Goal: Task Accomplishment & Management: Manage account settings

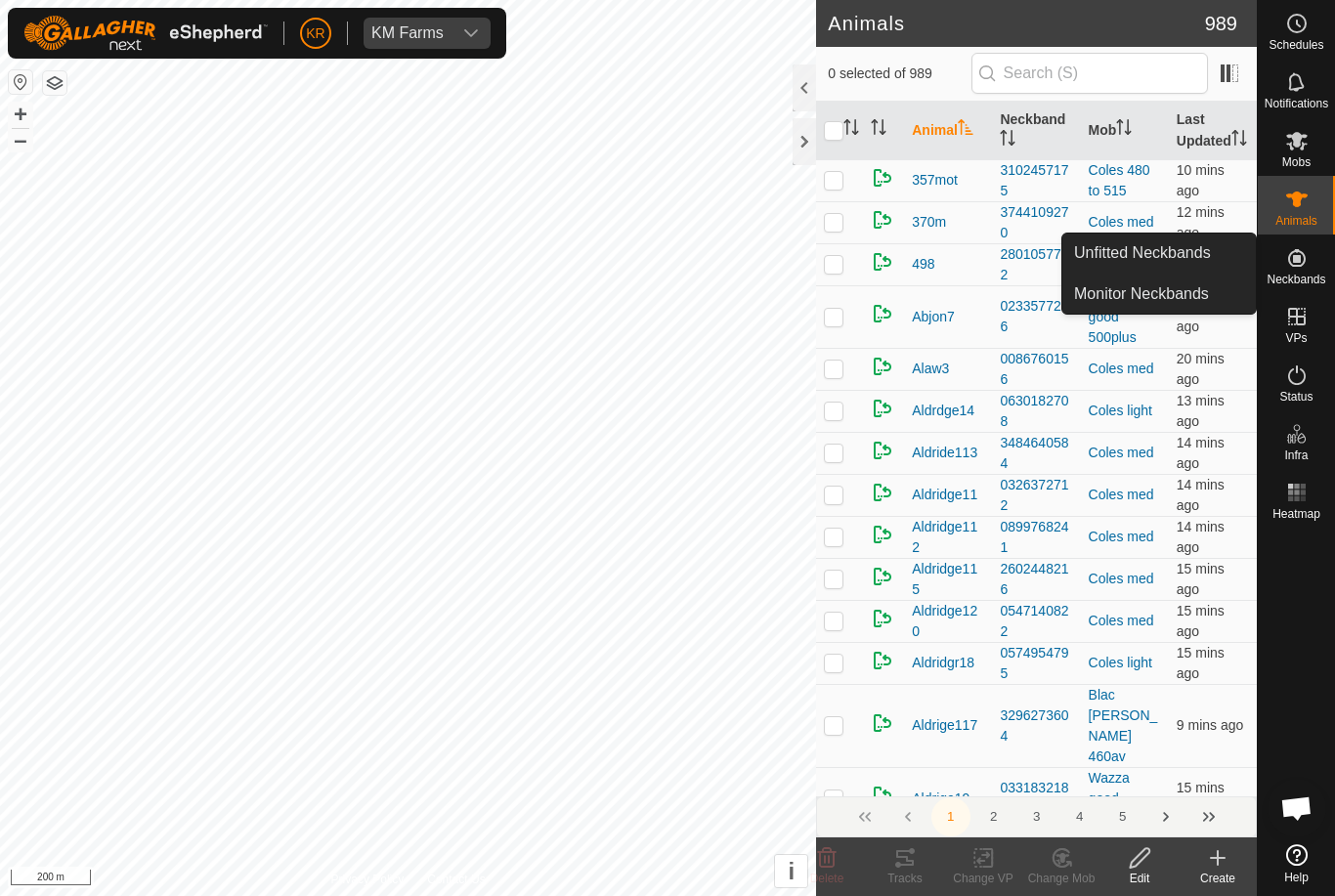
click at [1173, 255] on span "Unfitted Neckbands" at bounding box center [1143, 254] width 137 height 24
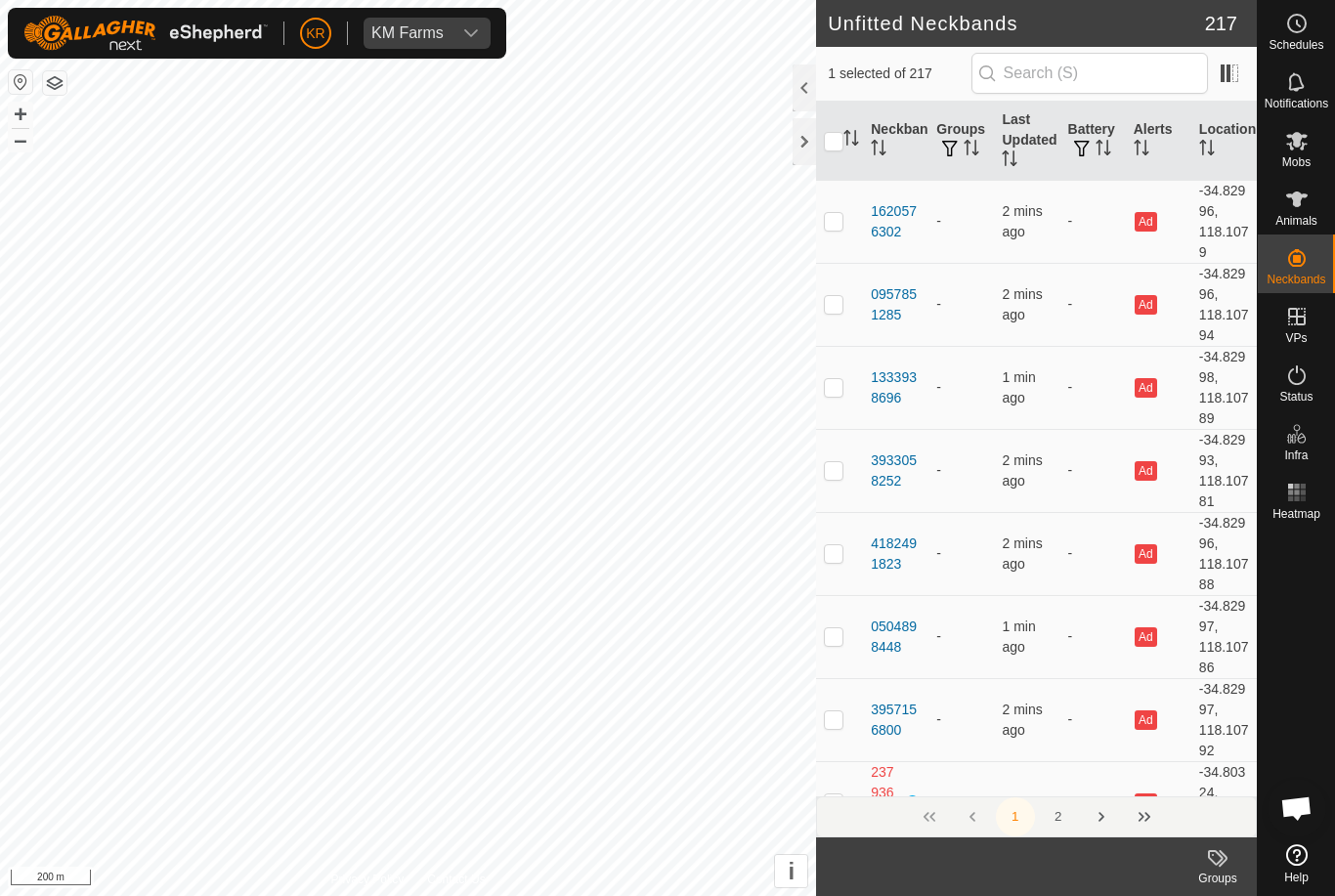
checkbox input "true"
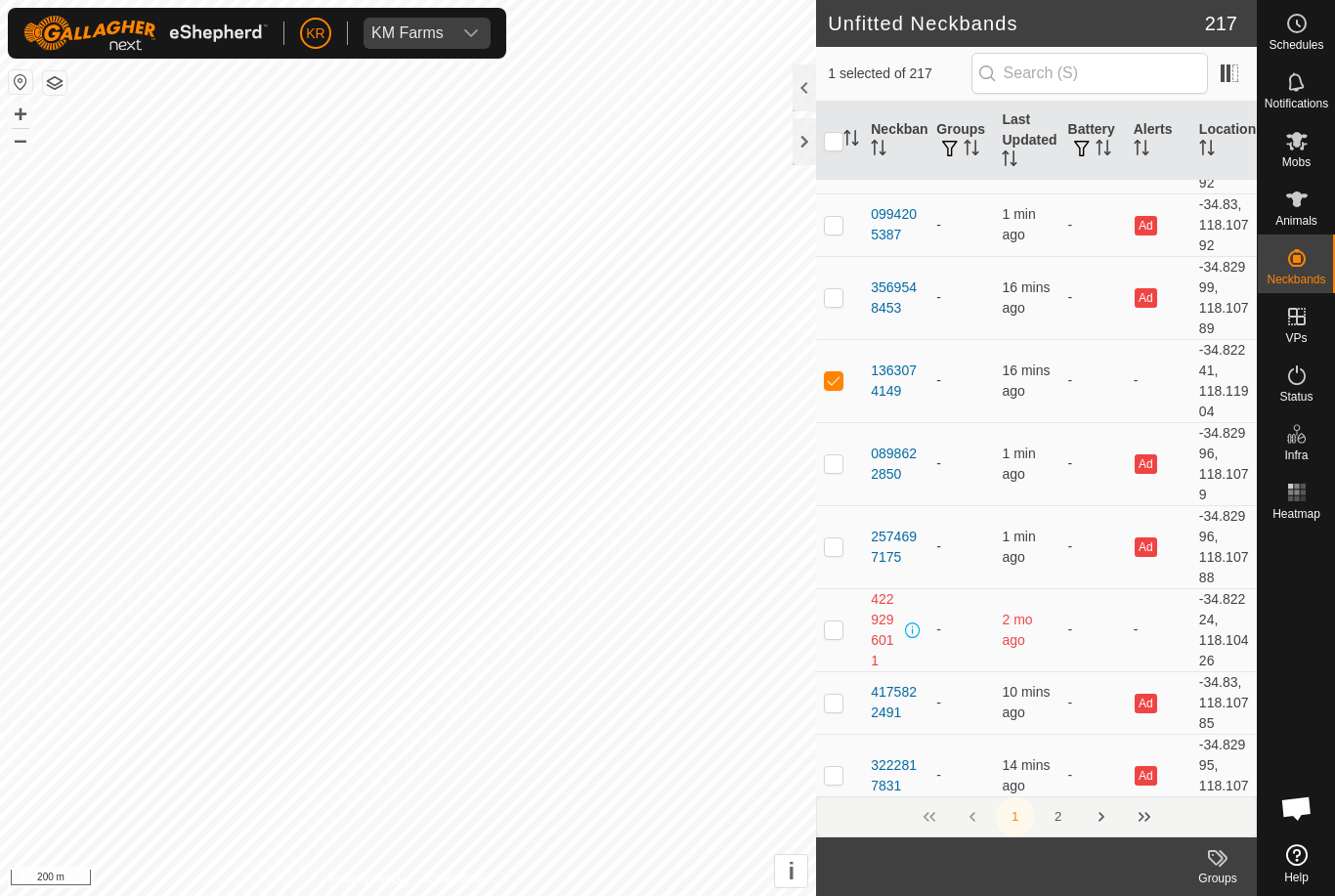
scroll to position [7413, 0]
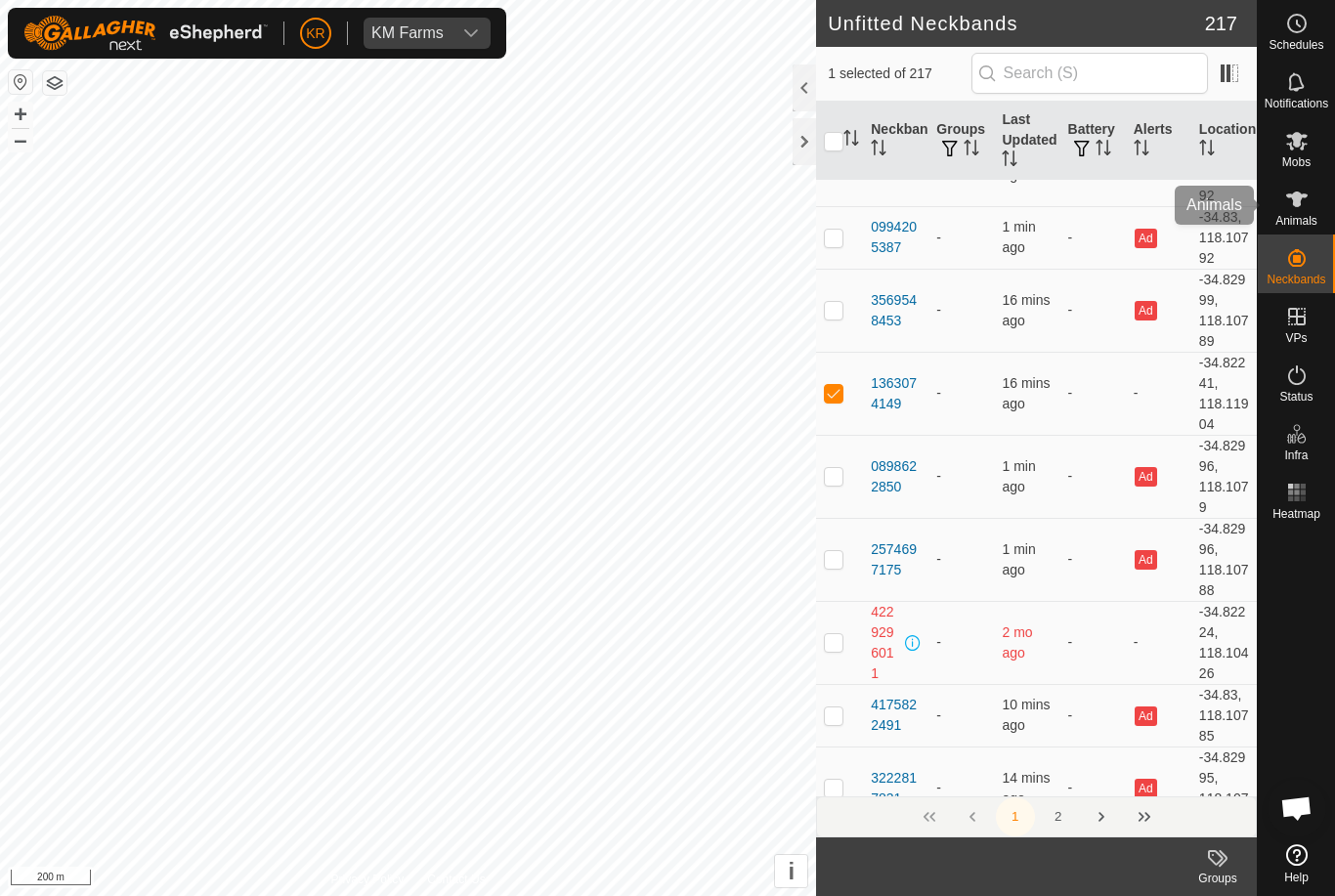
click at [1314, 215] on span "Animals" at bounding box center [1296, 221] width 42 height 12
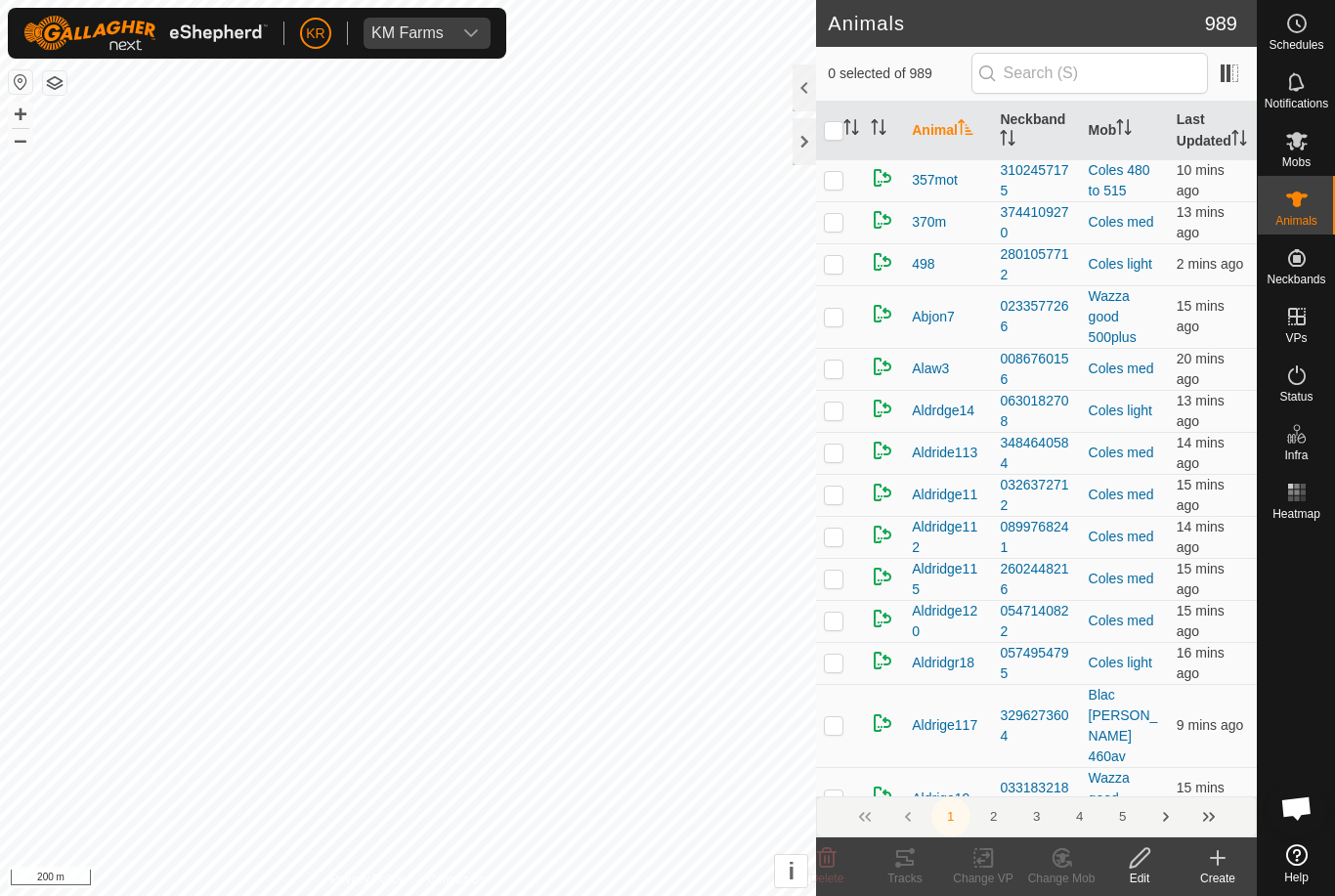
click at [1216, 860] on icon at bounding box center [1218, 858] width 24 height 24
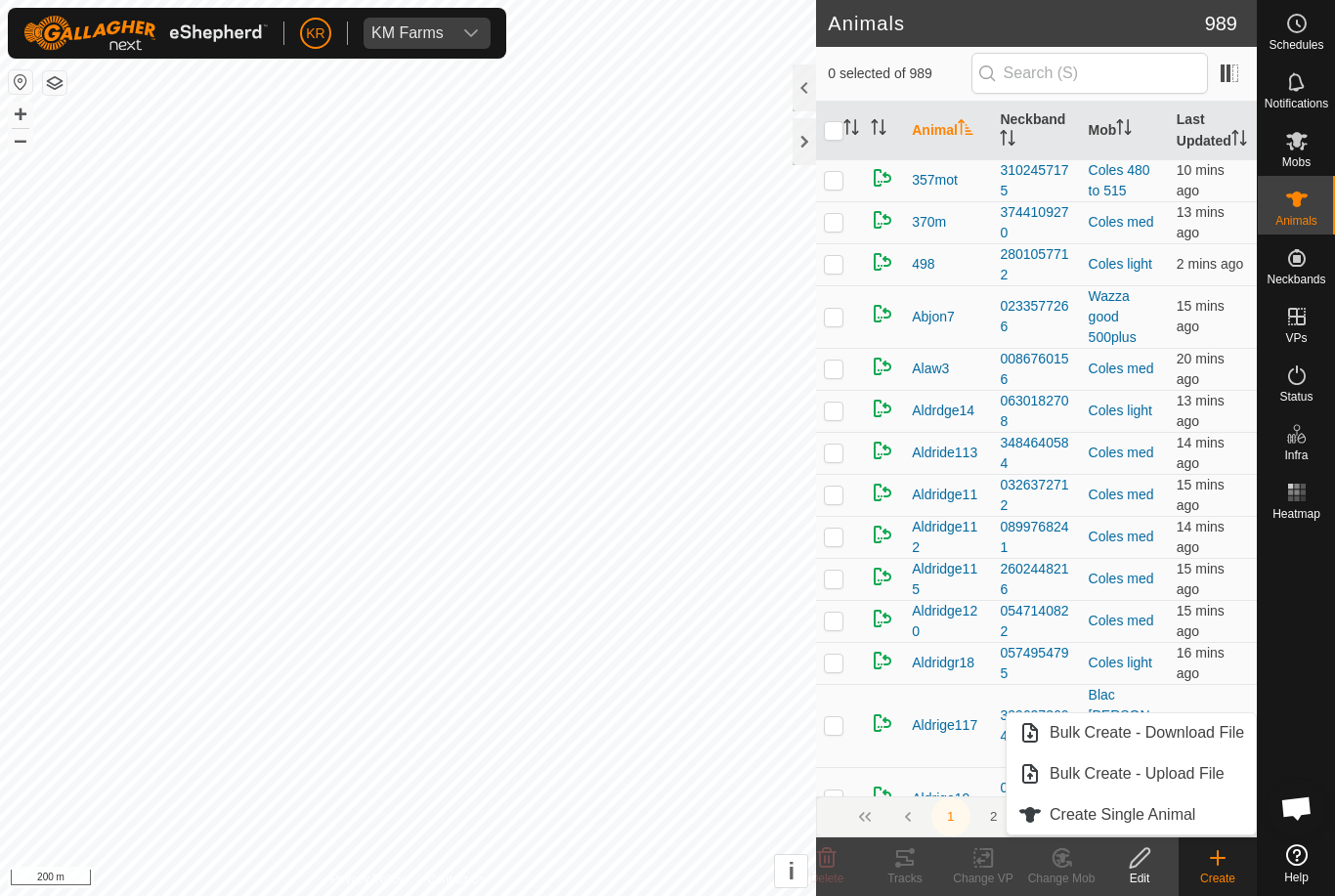
click at [1174, 814] on span "Create Single Animal" at bounding box center [1122, 816] width 146 height 24
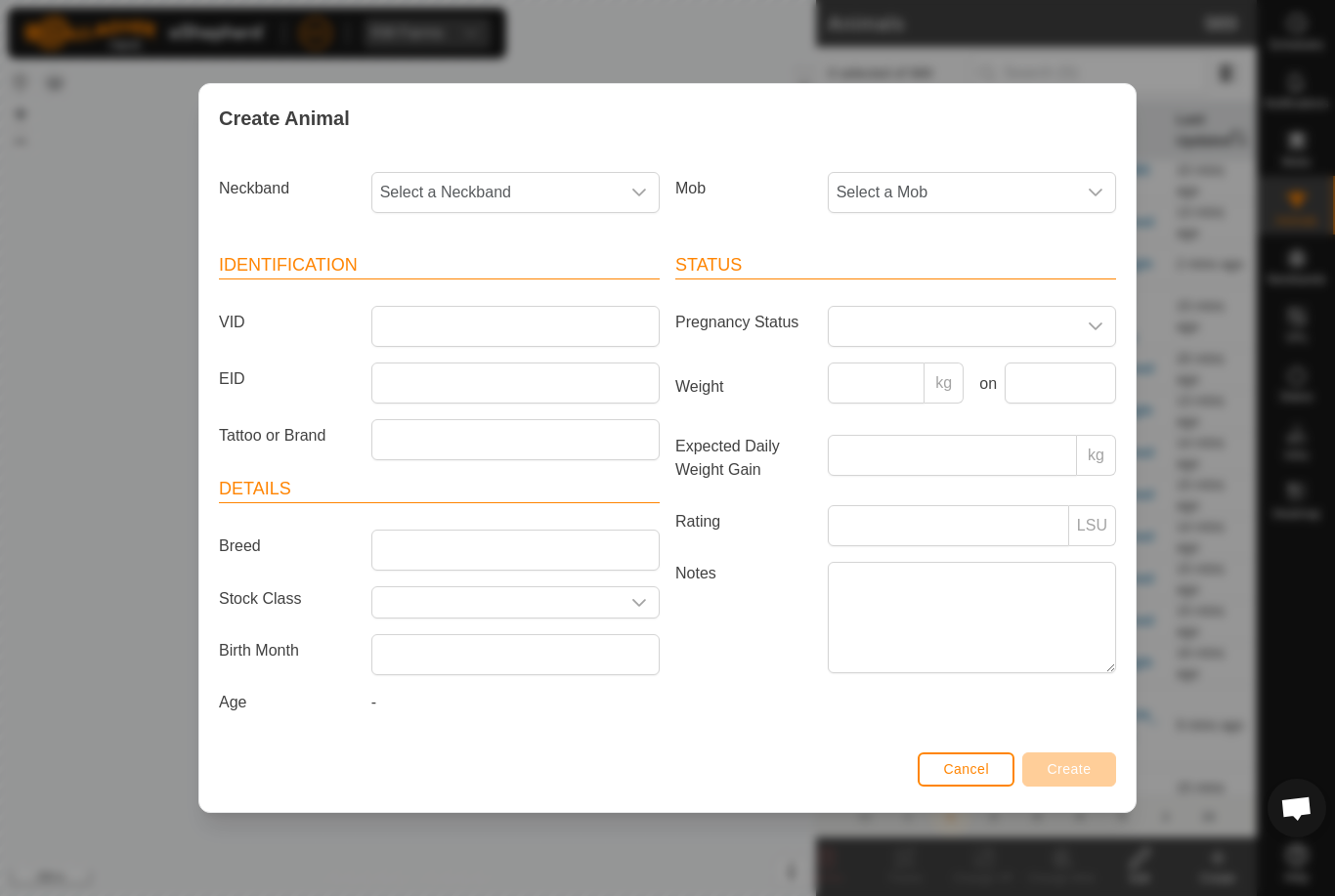
click at [540, 190] on span "Select a Neckband" at bounding box center [497, 192] width 248 height 39
type input "13630"
click at [548, 292] on li "1363074149" at bounding box center [516, 292] width 286 height 39
click at [991, 192] on span "Select a Mob" at bounding box center [952, 192] width 248 height 39
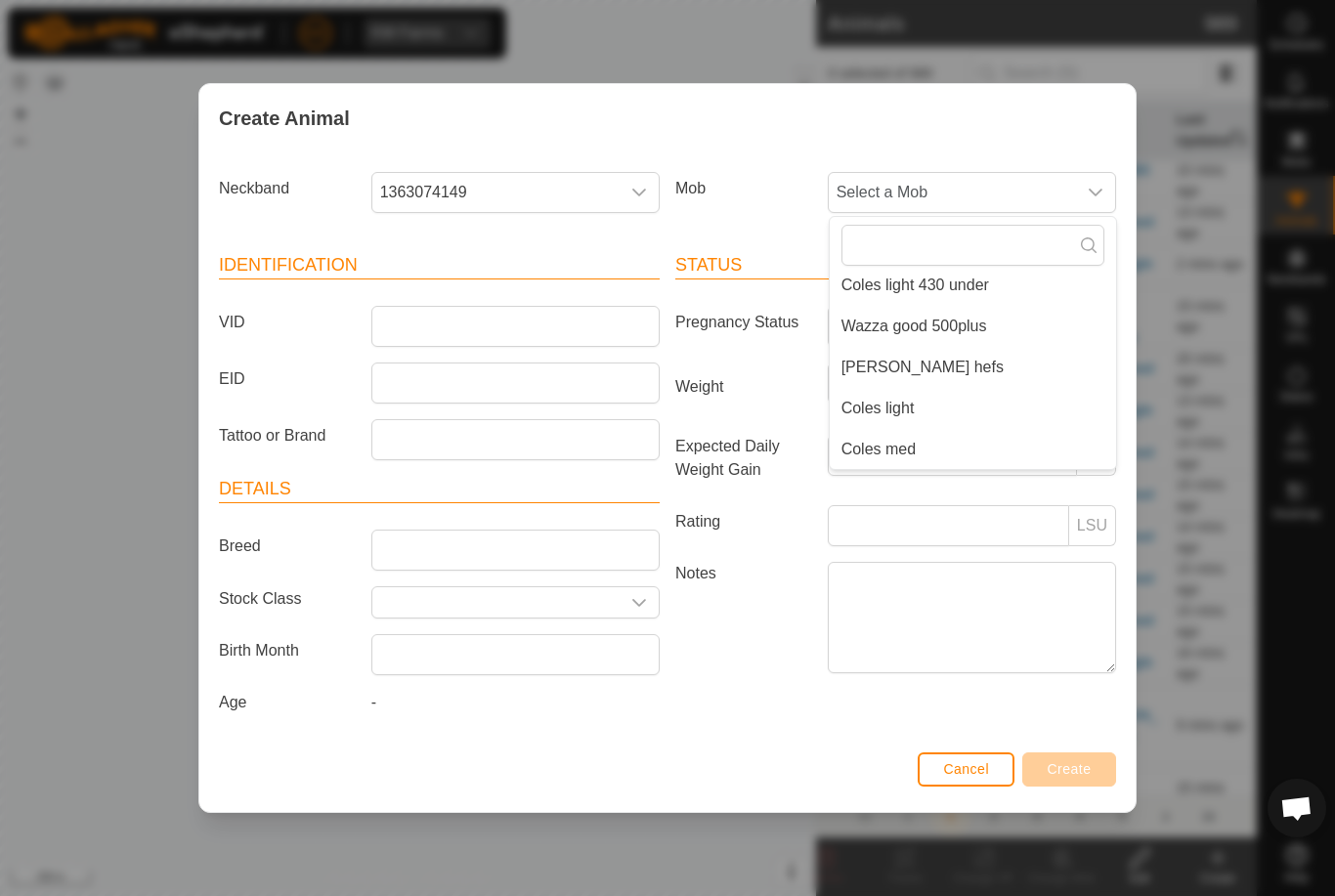
scroll to position [336, 0]
click at [962, 318] on span "Wazza good 500plus" at bounding box center [914, 327] width 146 height 24
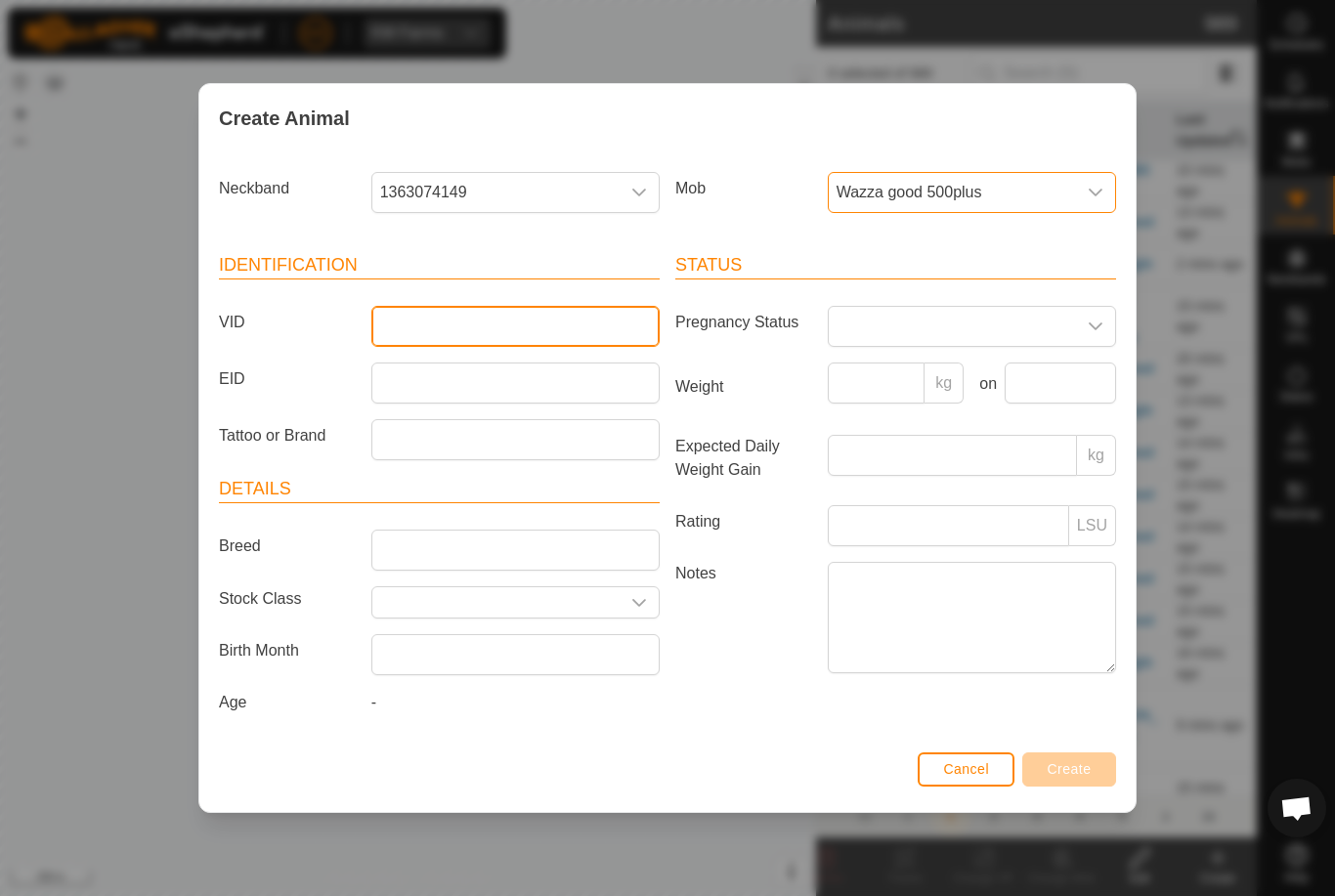
click at [540, 330] on input "VID" at bounding box center [515, 326] width 288 height 41
type input "Reidescapee"
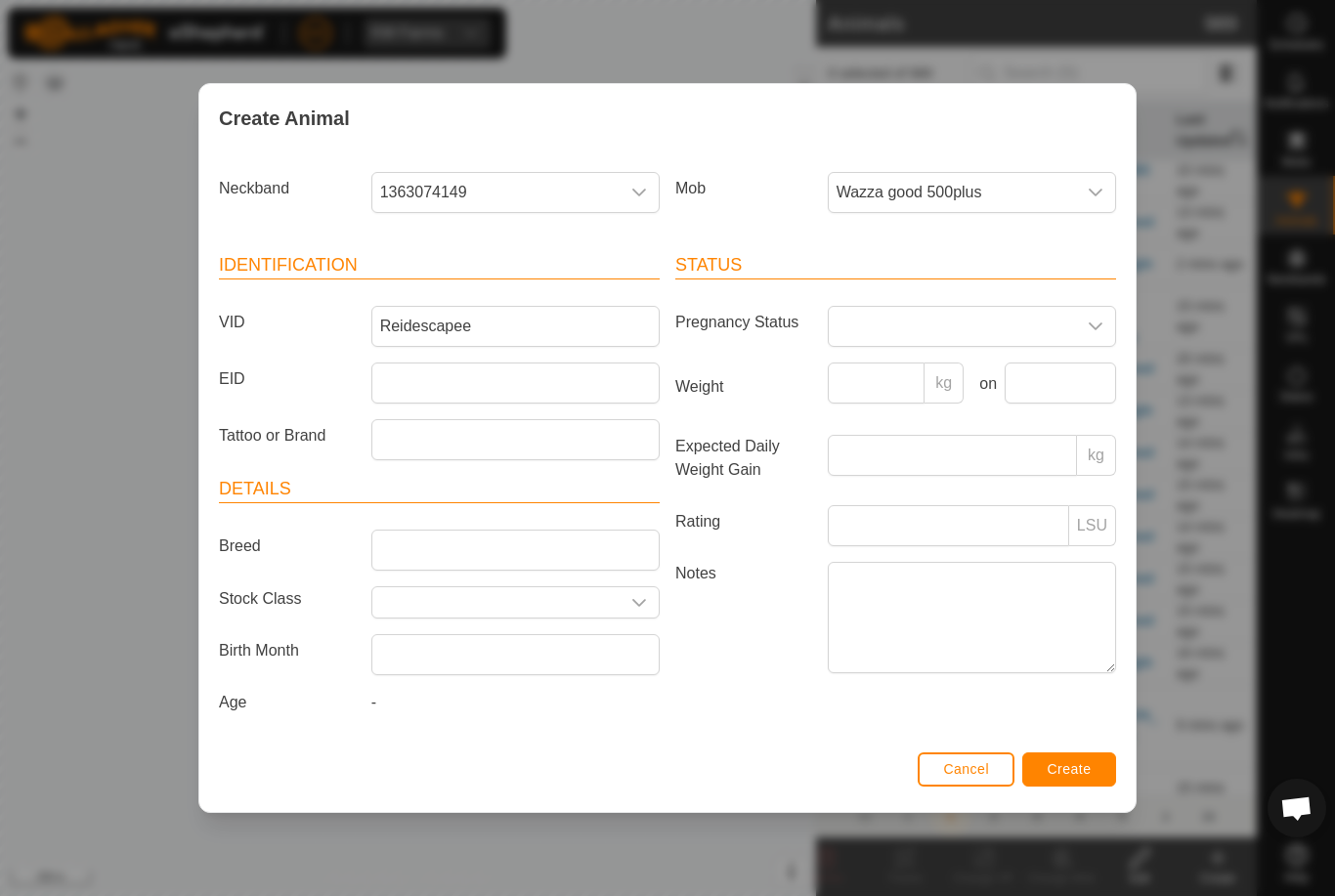
click at [1074, 762] on button "Create" at bounding box center [1069, 769] width 94 height 35
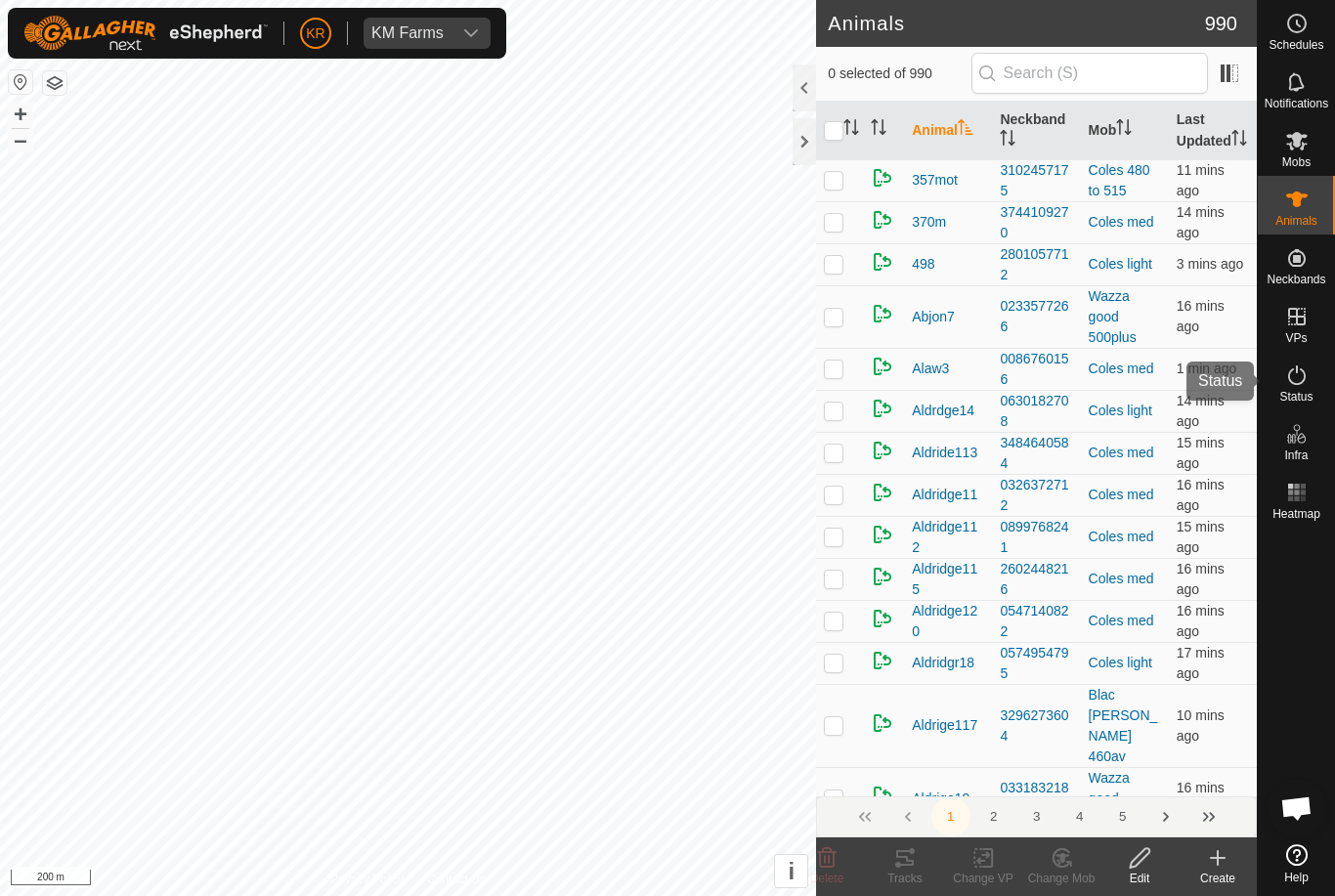
click at [1305, 384] on icon at bounding box center [1297, 376] width 24 height 24
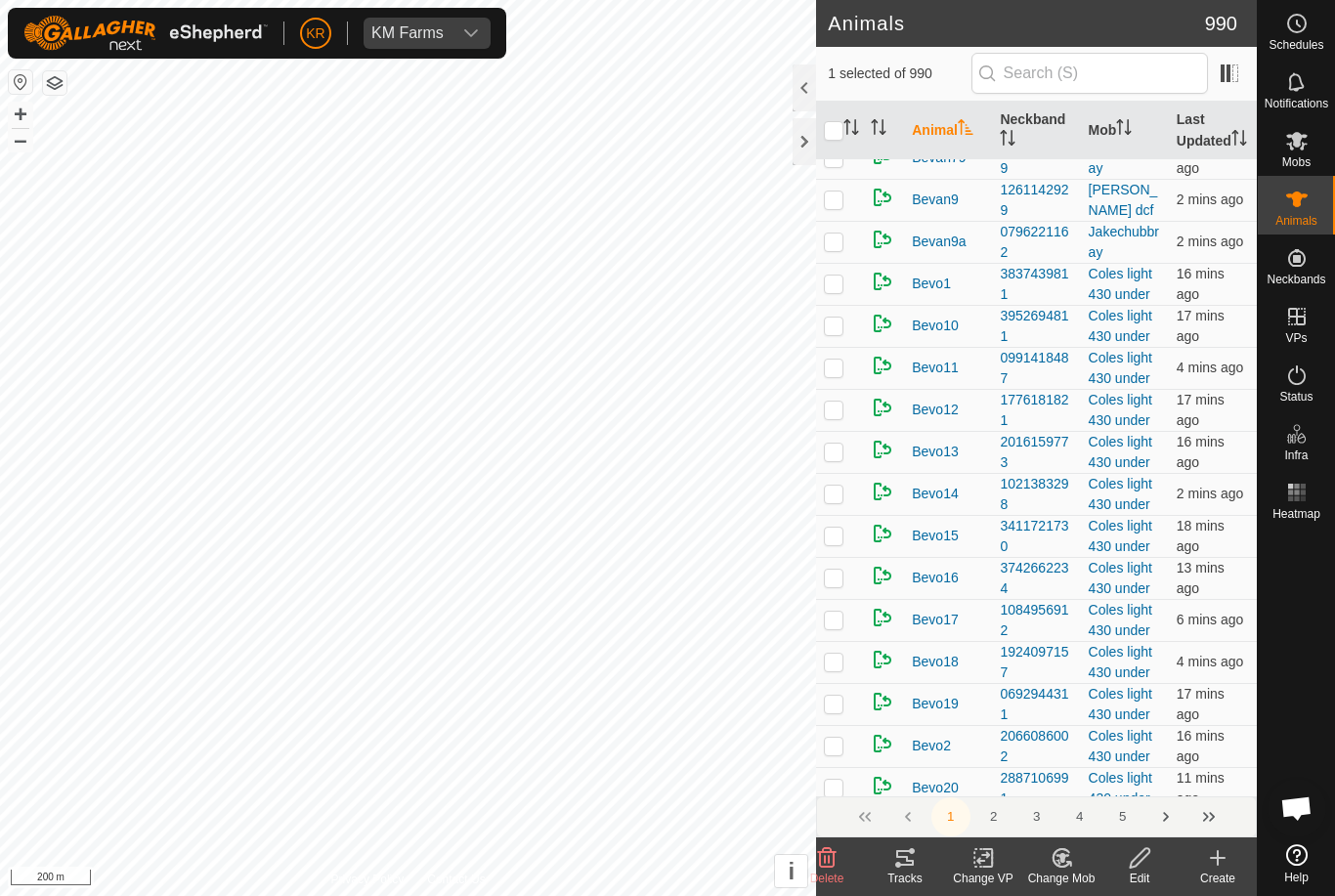
scroll to position [7832, 0]
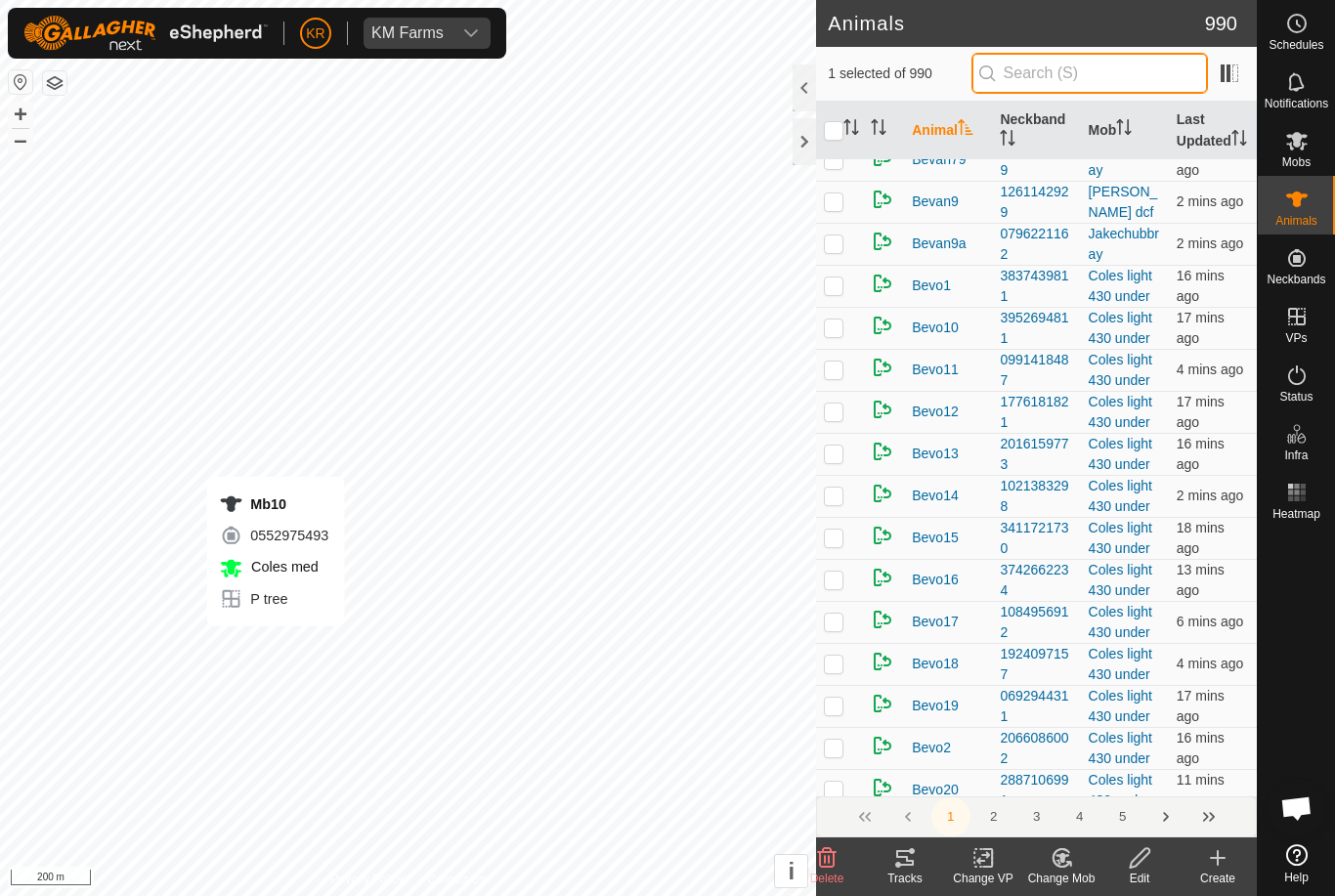
click at [1138, 76] on input "text" at bounding box center [1089, 72] width 237 height 41
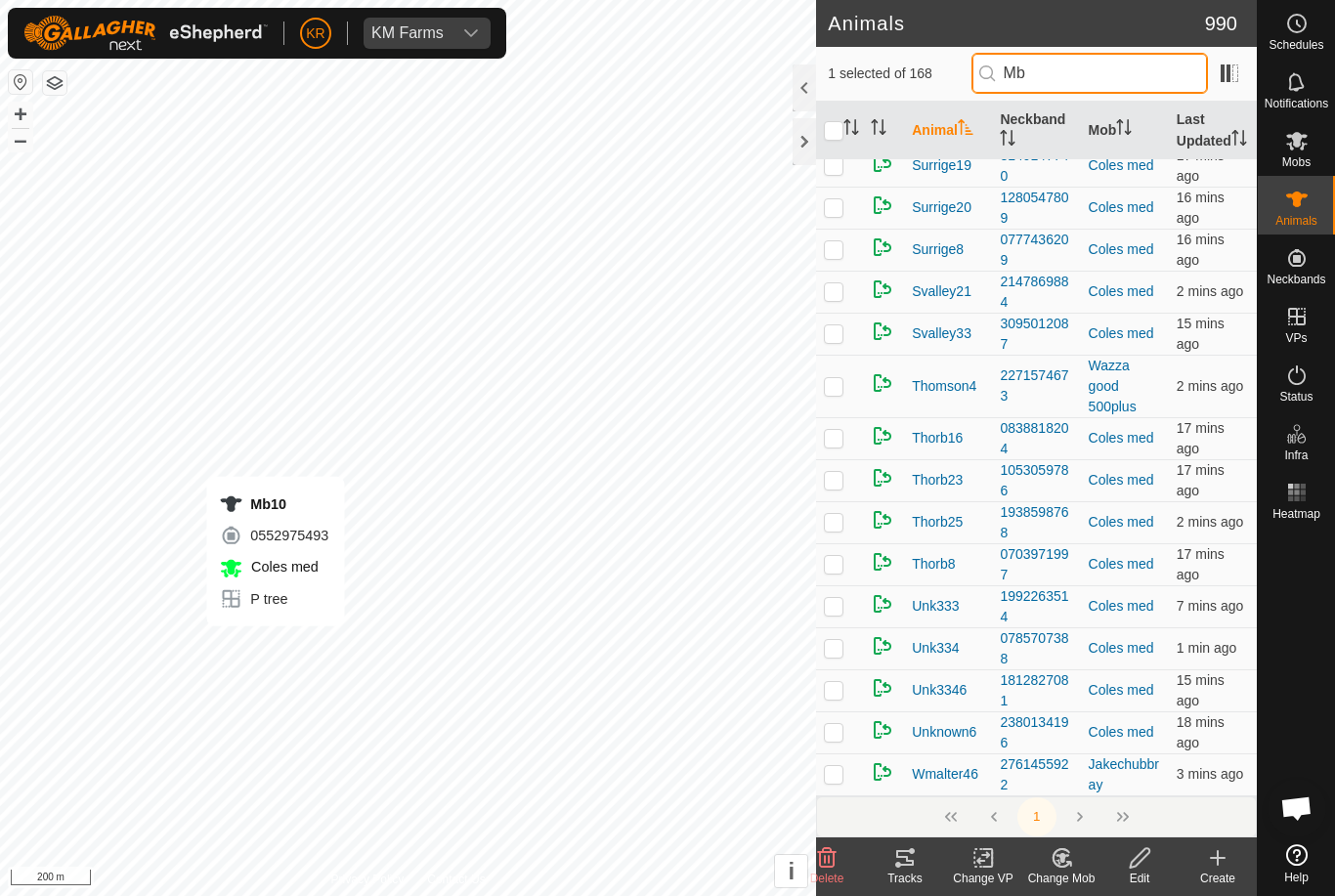
scroll to position [0, 0]
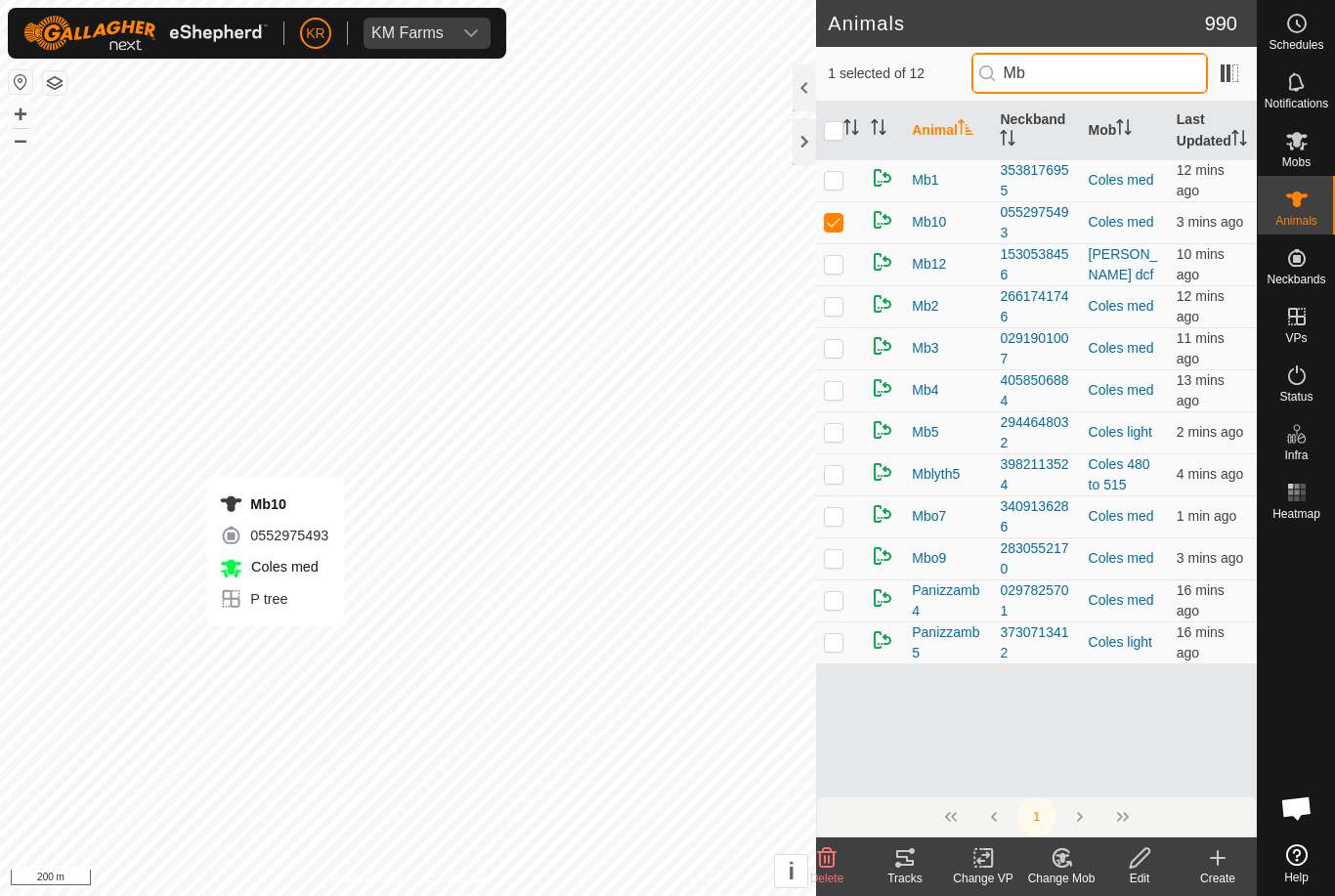
type input "Mb"
click at [823, 860] on icon at bounding box center [828, 858] width 24 height 24
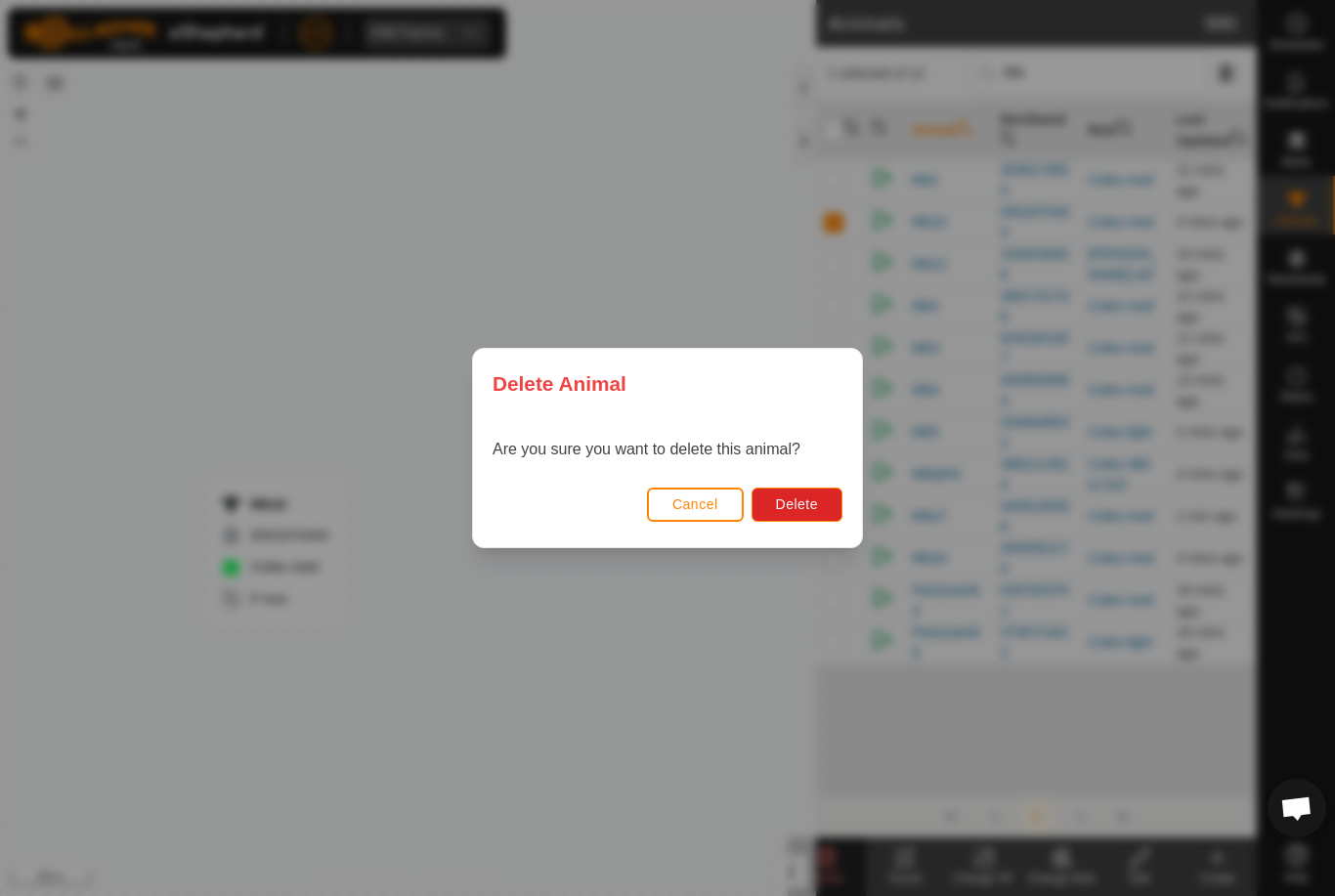
click at [797, 499] on span "Delete" at bounding box center [797, 504] width 42 height 16
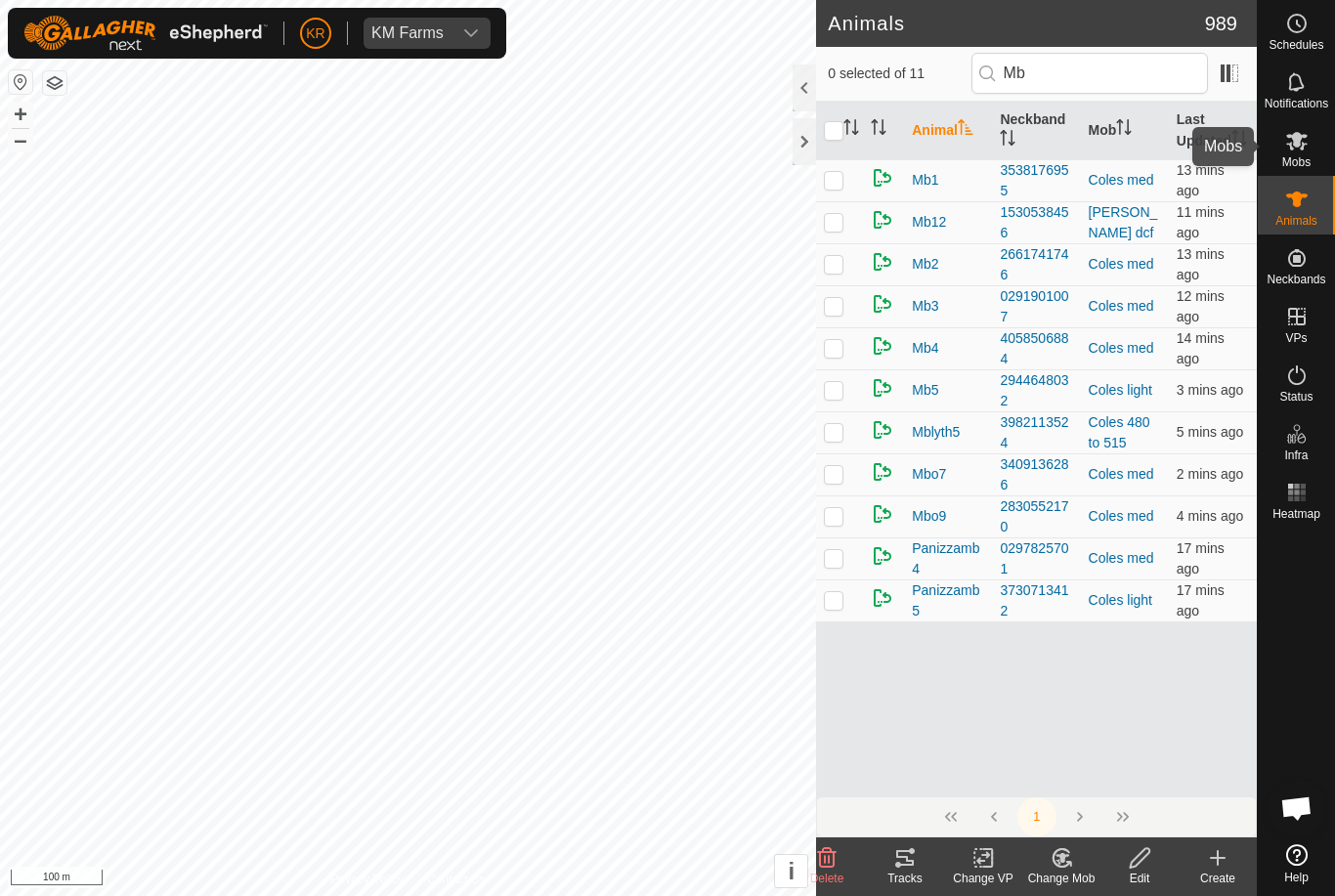
click at [1310, 140] on es-mob-svg-icon at bounding box center [1297, 141] width 36 height 32
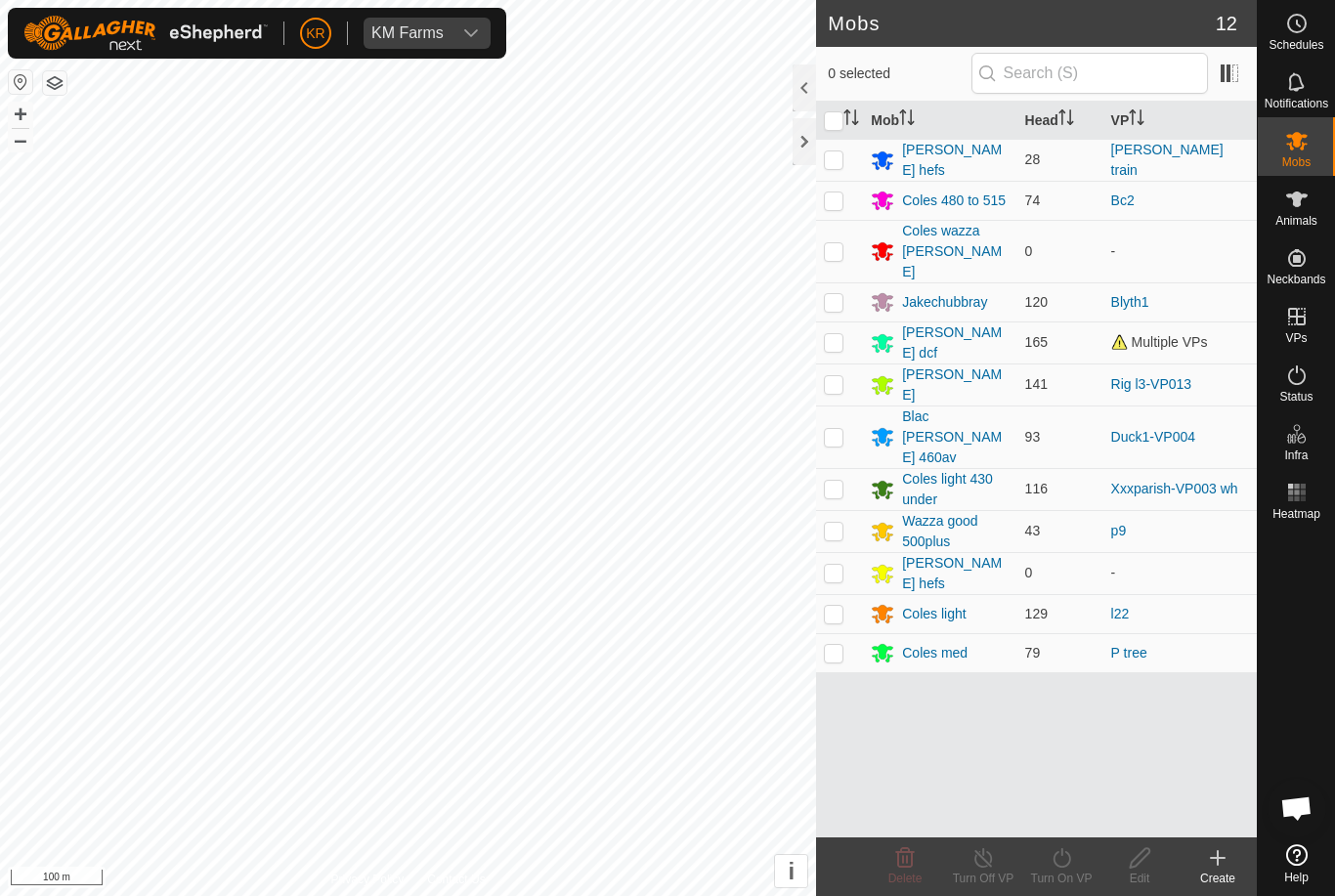
click at [839, 606] on p-checkbox at bounding box center [834, 614] width 20 height 16
checkbox input "true"
click at [1069, 857] on icon at bounding box center [1061, 858] width 18 height 20
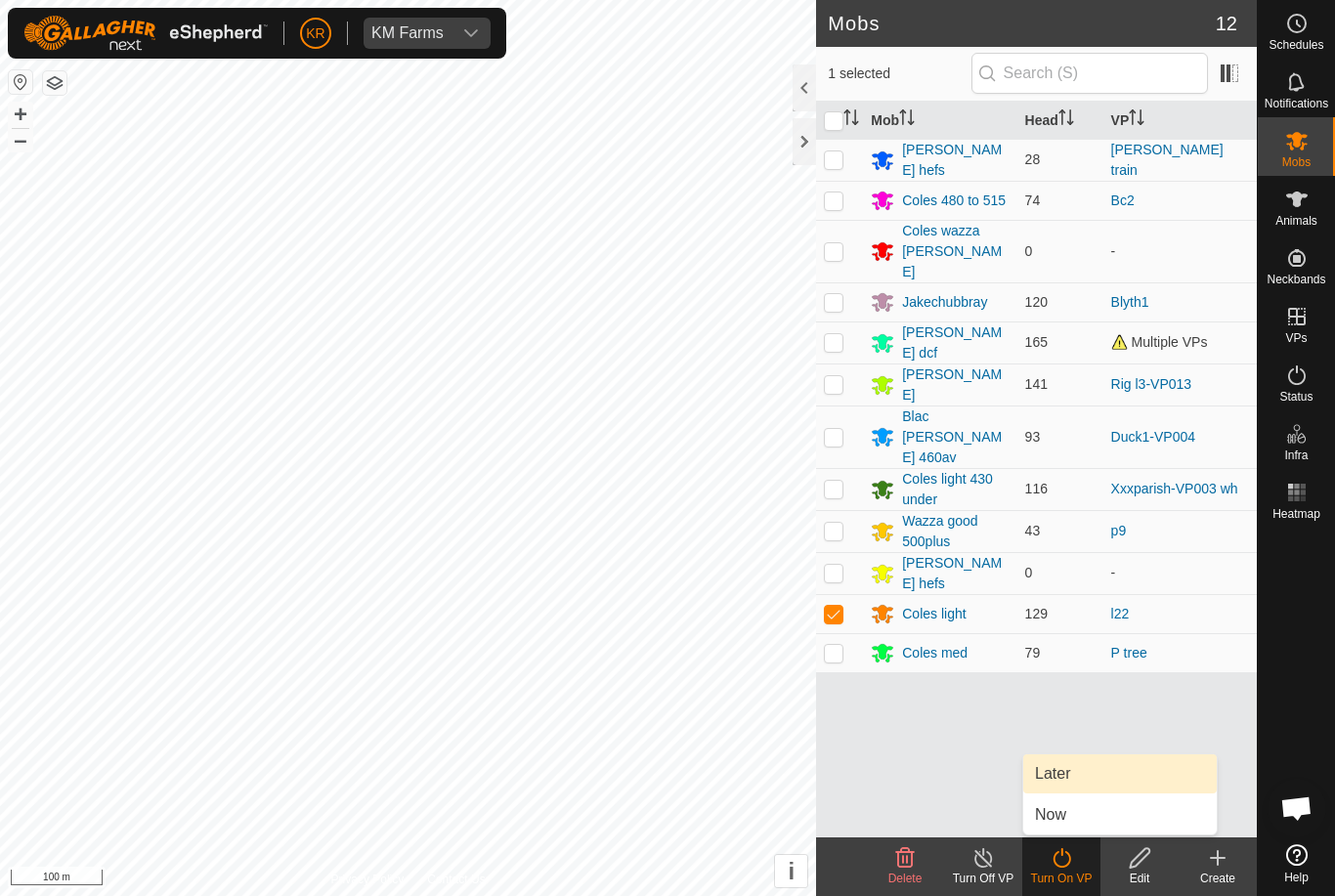
click at [1145, 772] on link "Later" at bounding box center [1120, 773] width 193 height 39
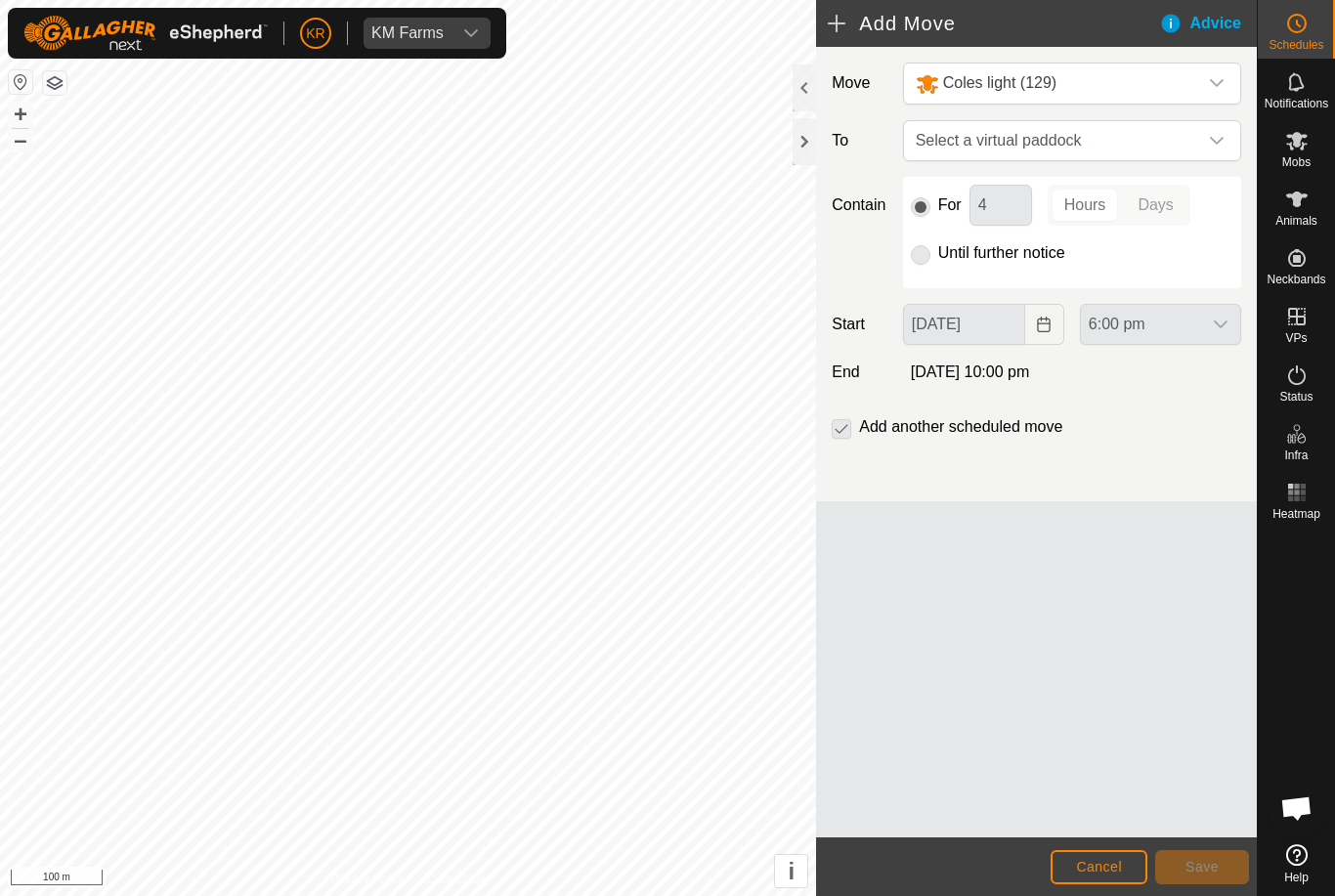
click at [1193, 126] on span "Select a virtual paddock" at bounding box center [1053, 140] width 289 height 39
type input "L23"
click at [1108, 270] on li "l23 2.5 ha" at bounding box center [1072, 281] width 313 height 30
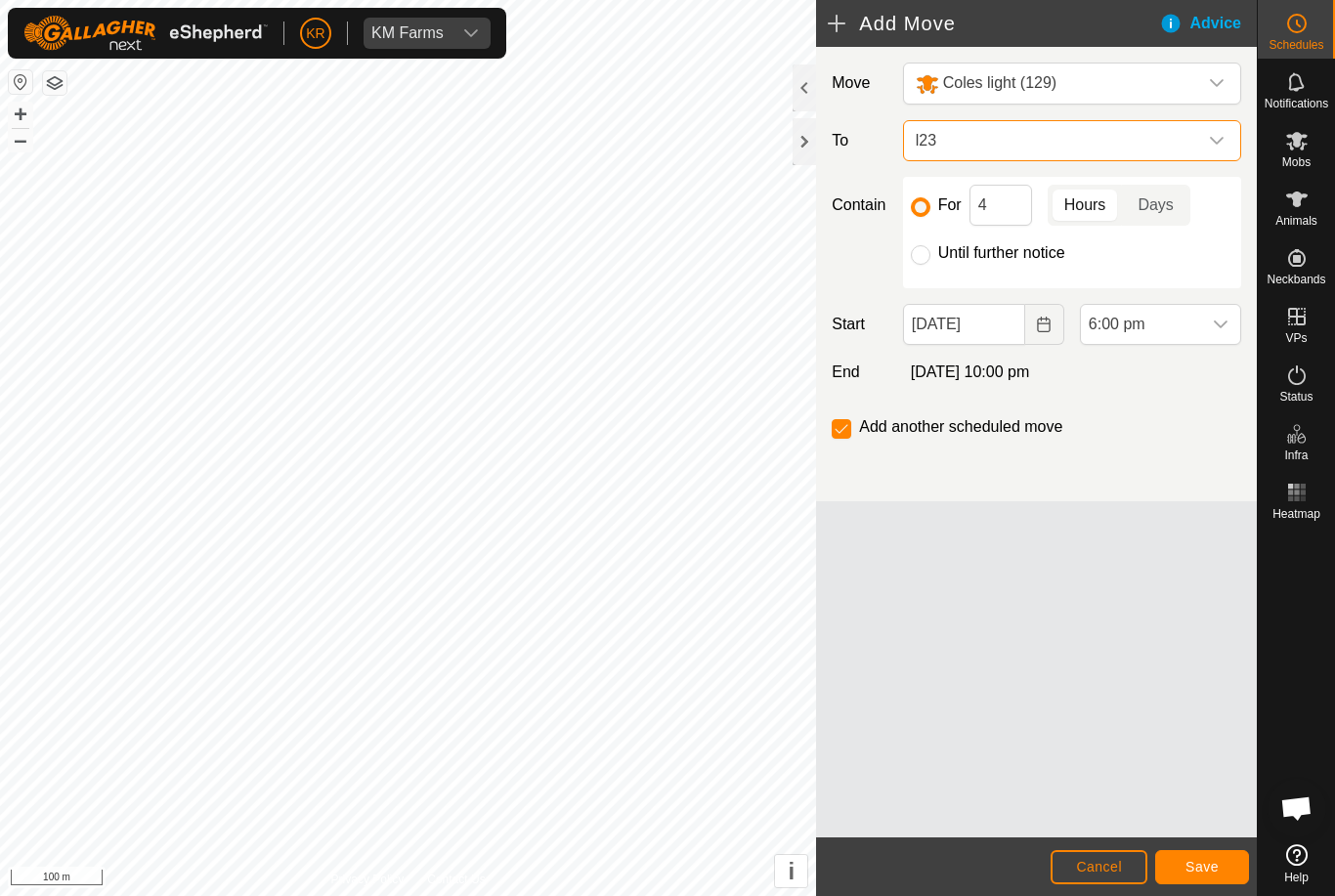
click at [1186, 142] on span "l23" at bounding box center [1053, 140] width 289 height 39
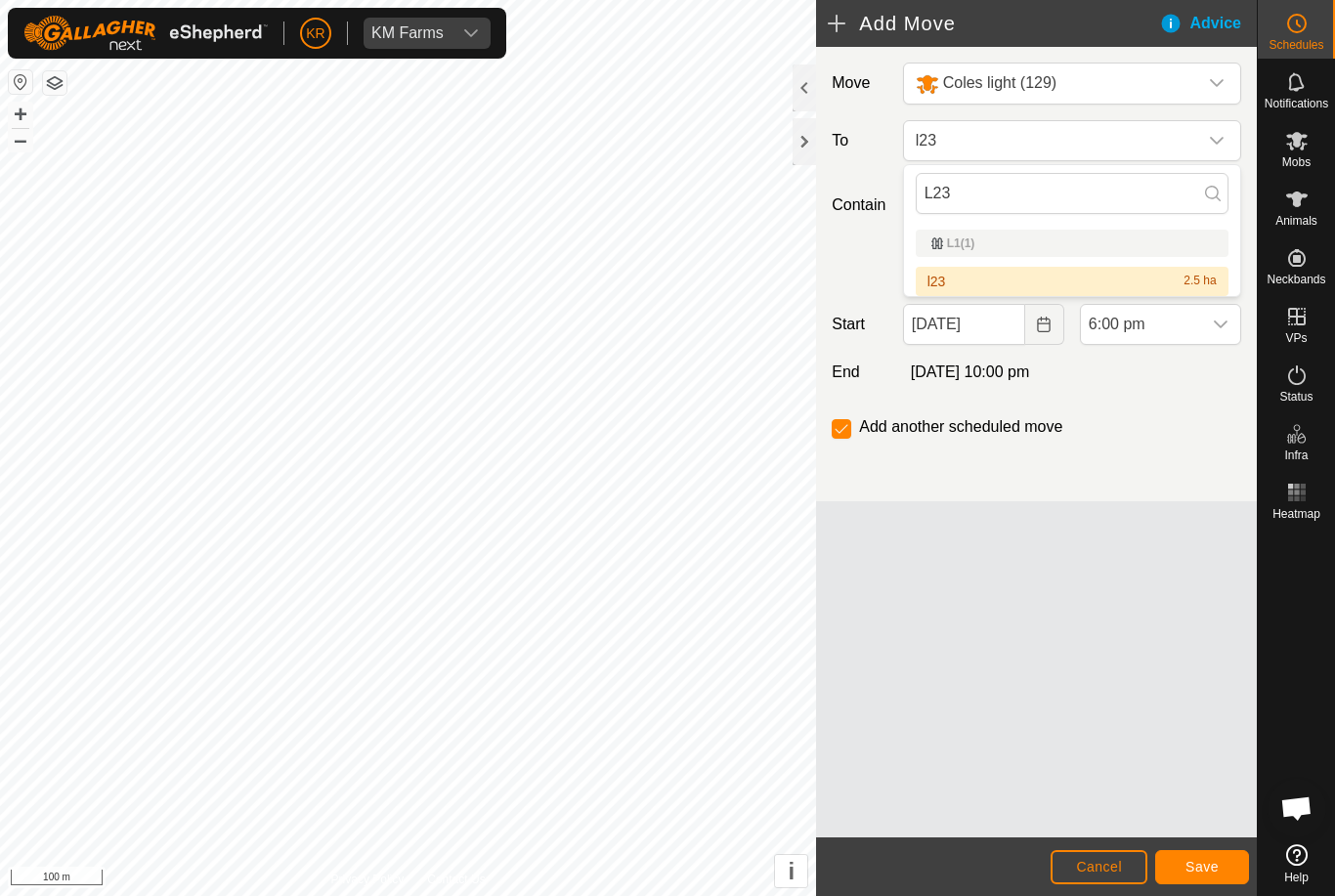
click at [1035, 280] on div "l23 2.5 ha" at bounding box center [1072, 281] width 289 height 14
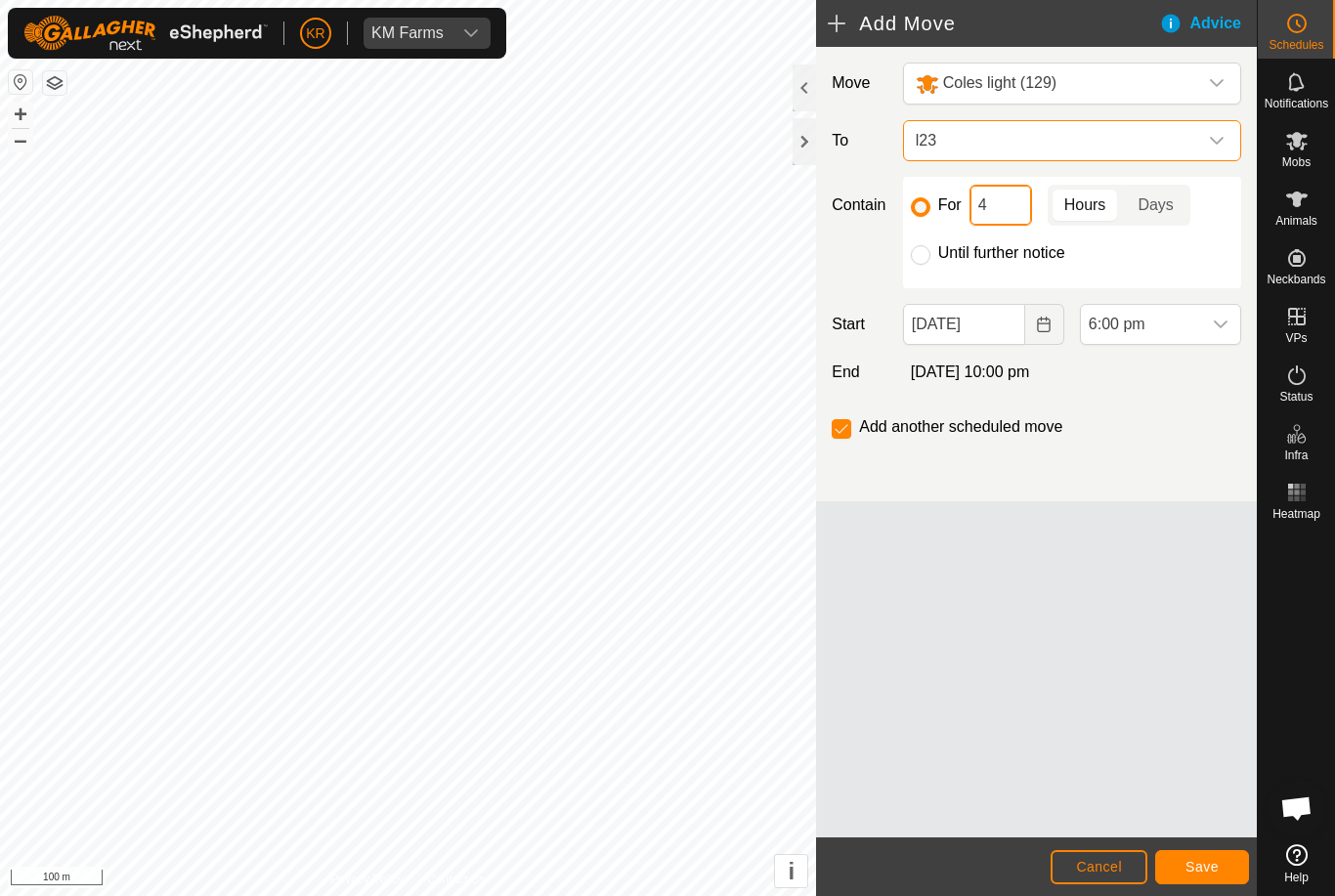
click at [999, 201] on input "4" at bounding box center [1000, 204] width 62 height 41
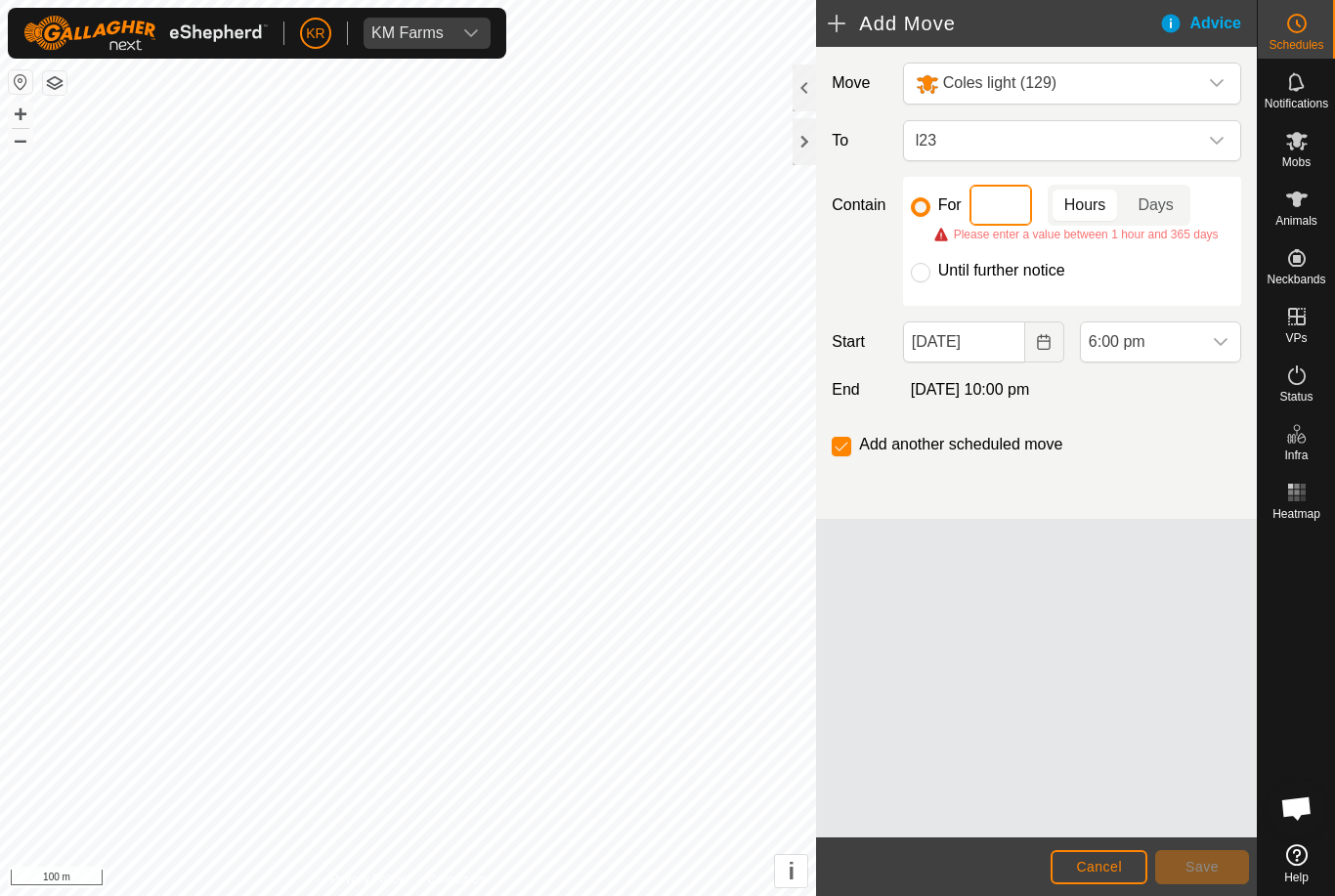
type input "2"
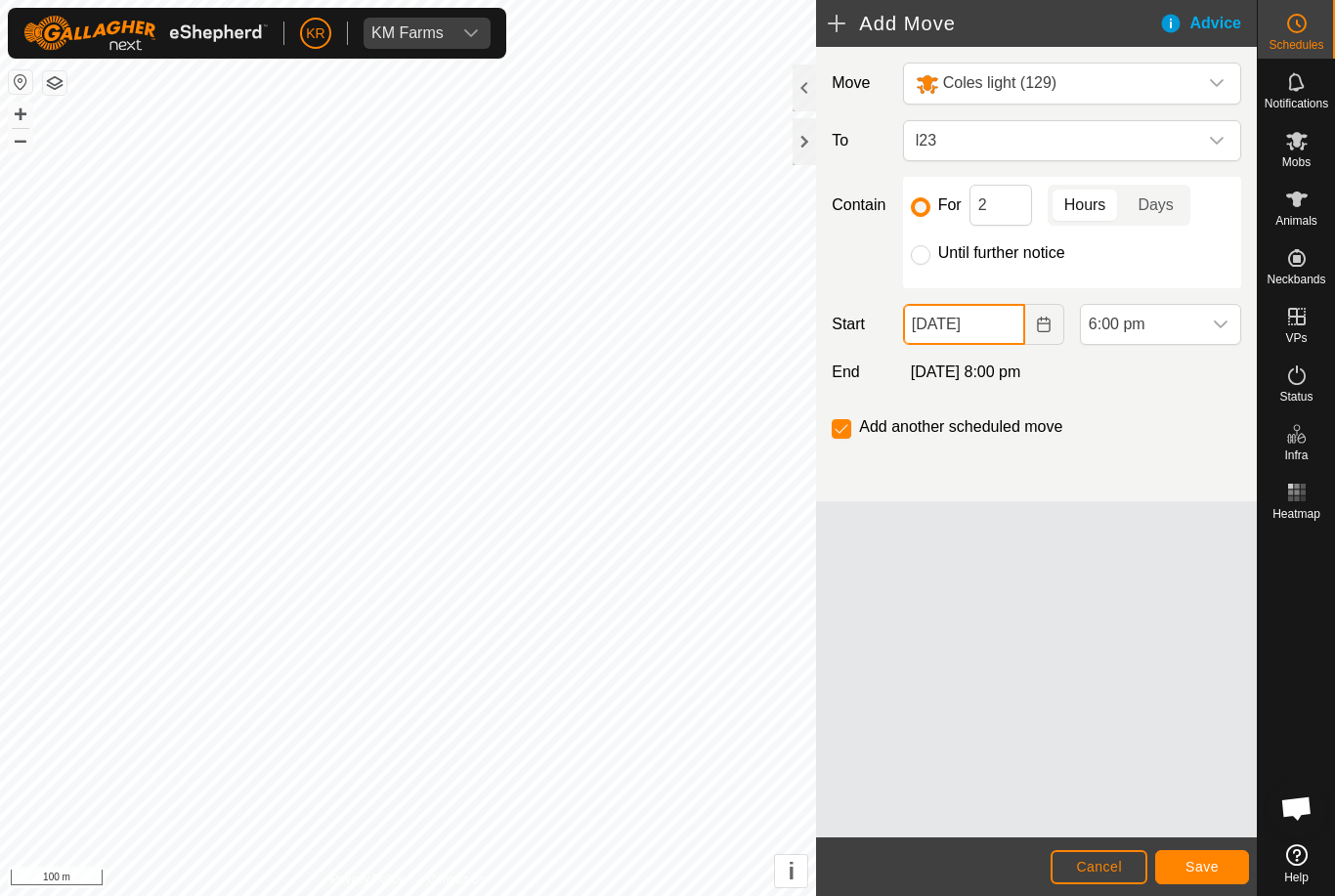
click at [1009, 323] on input "[DATE]" at bounding box center [963, 324] width 122 height 41
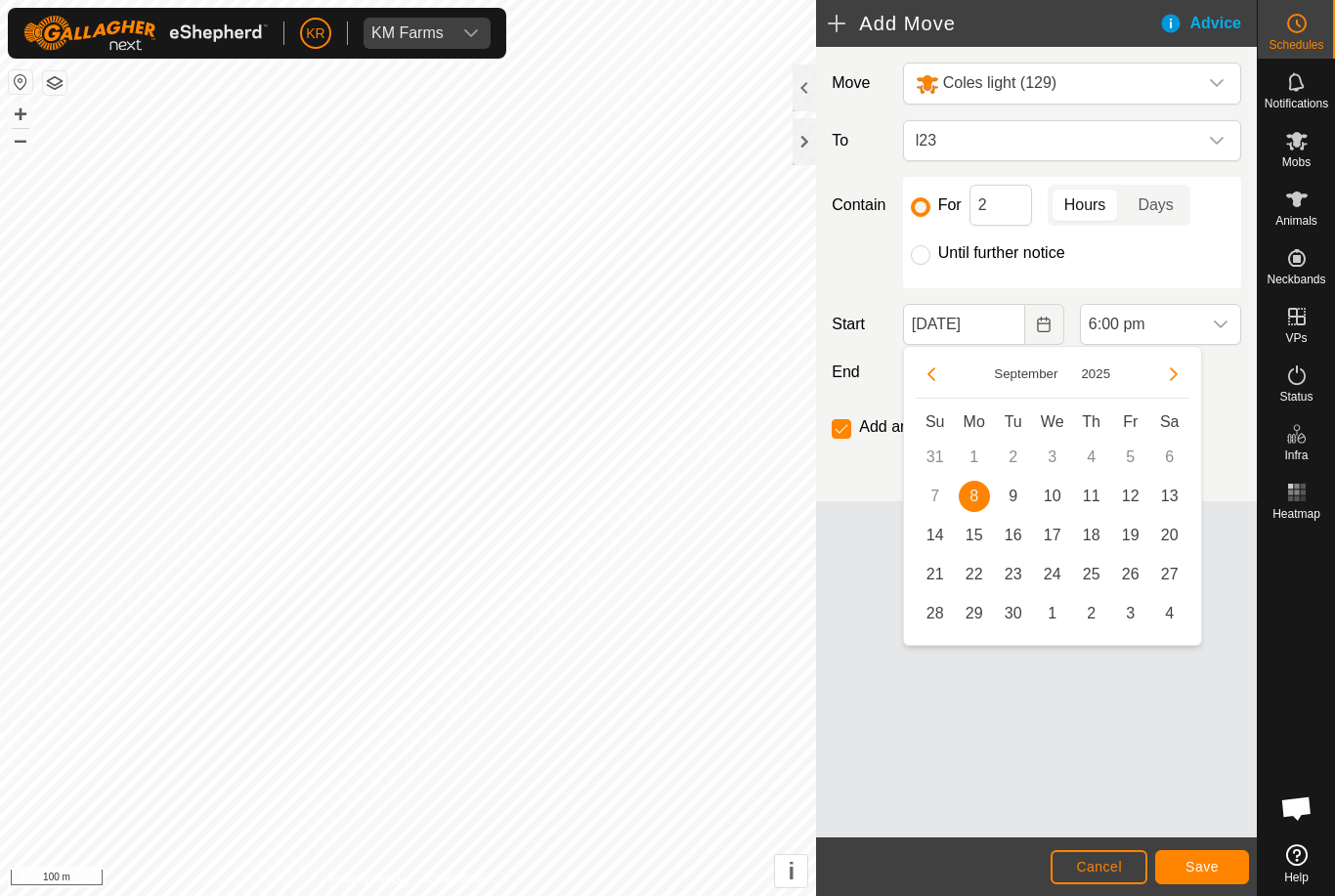
click at [1017, 498] on span "9" at bounding box center [1014, 497] width 32 height 32
type input "[DATE]"
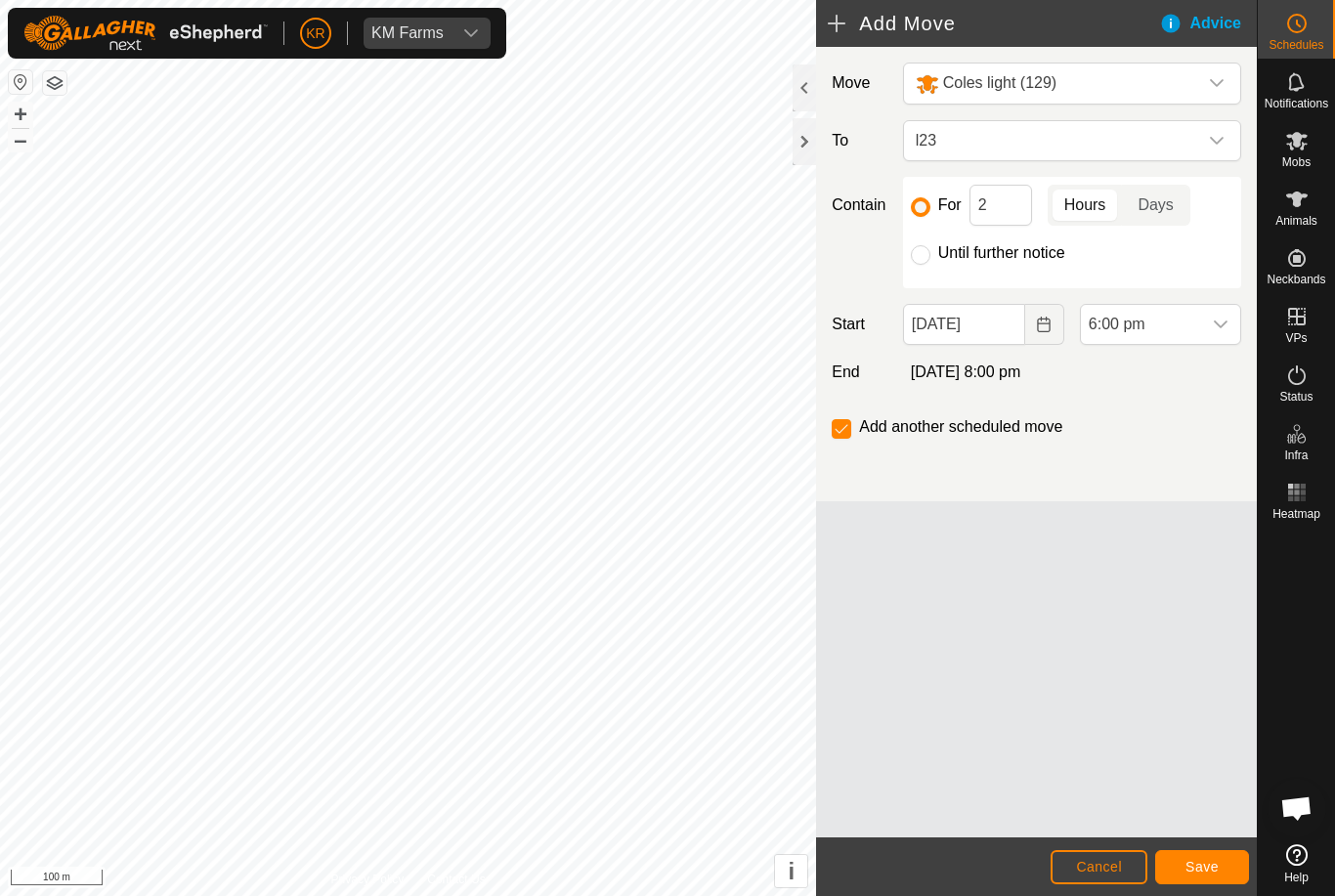
click at [1187, 319] on span "6:00 pm" at bounding box center [1141, 324] width 120 height 39
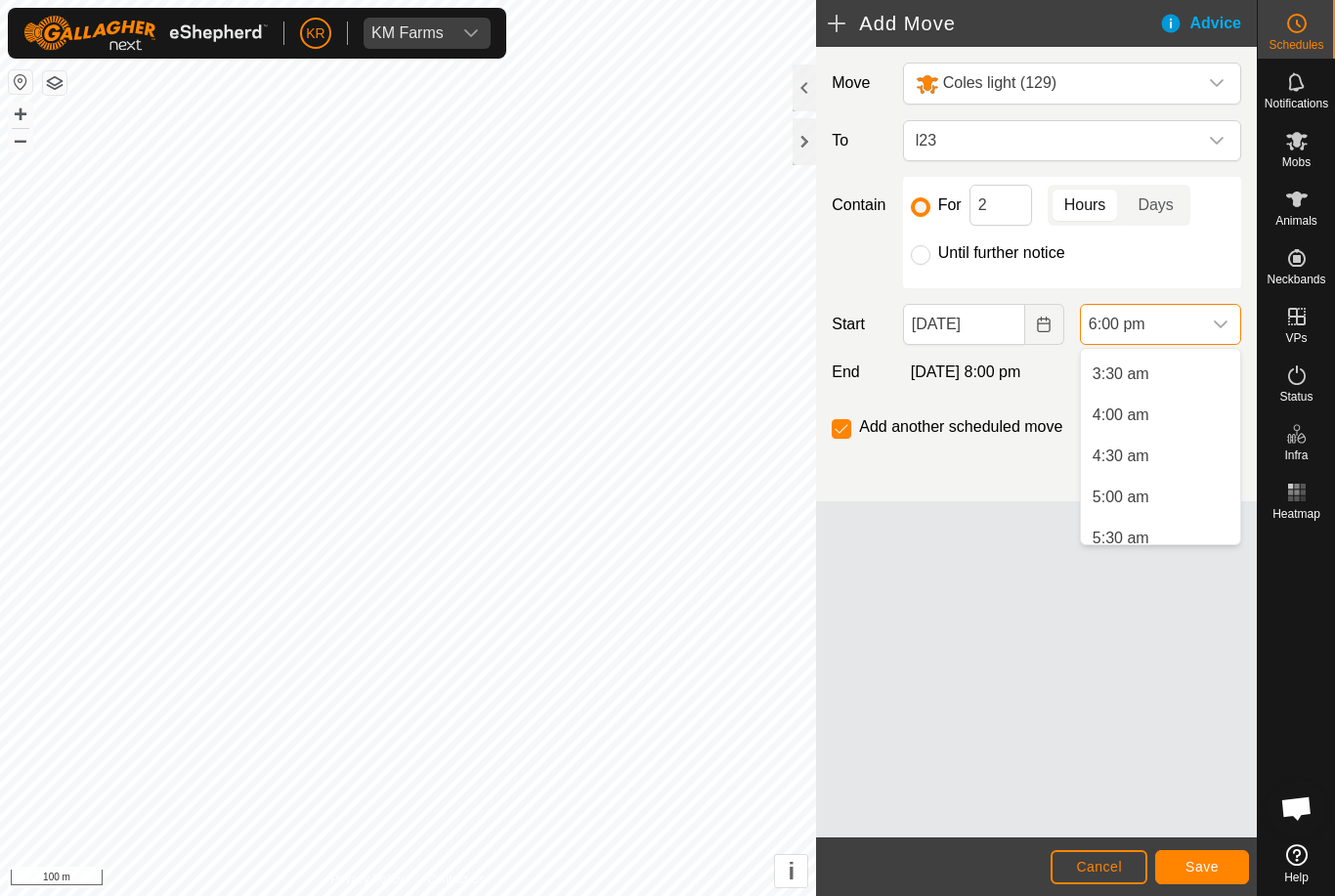
scroll to position [283, 0]
click at [1131, 413] on span "4:00 am" at bounding box center [1121, 413] width 56 height 24
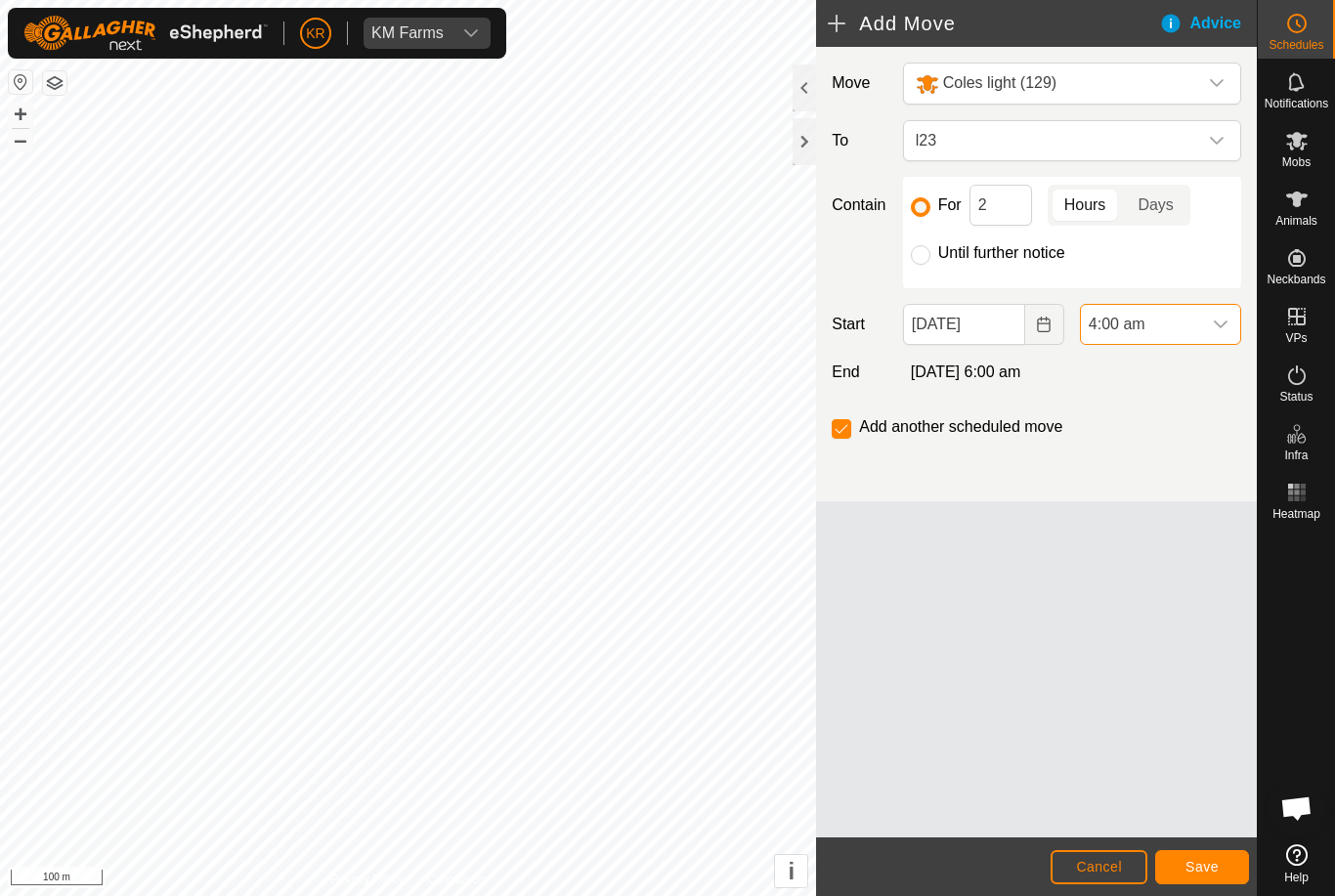
scroll to position [1321, 0]
click at [1210, 860] on span "Save" at bounding box center [1202, 867] width 34 height 16
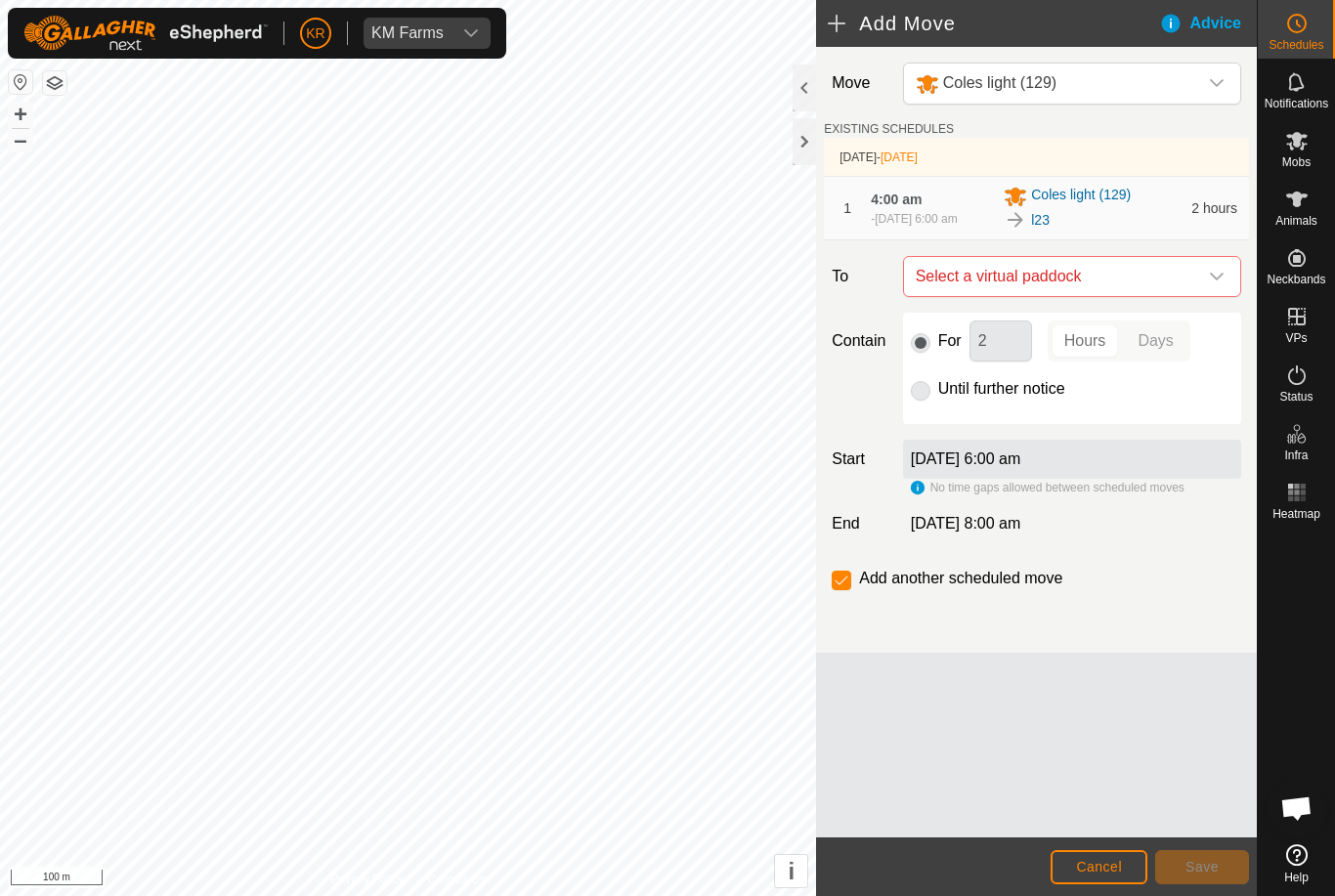
click at [1207, 280] on div "dropdown trigger" at bounding box center [1216, 276] width 39 height 39
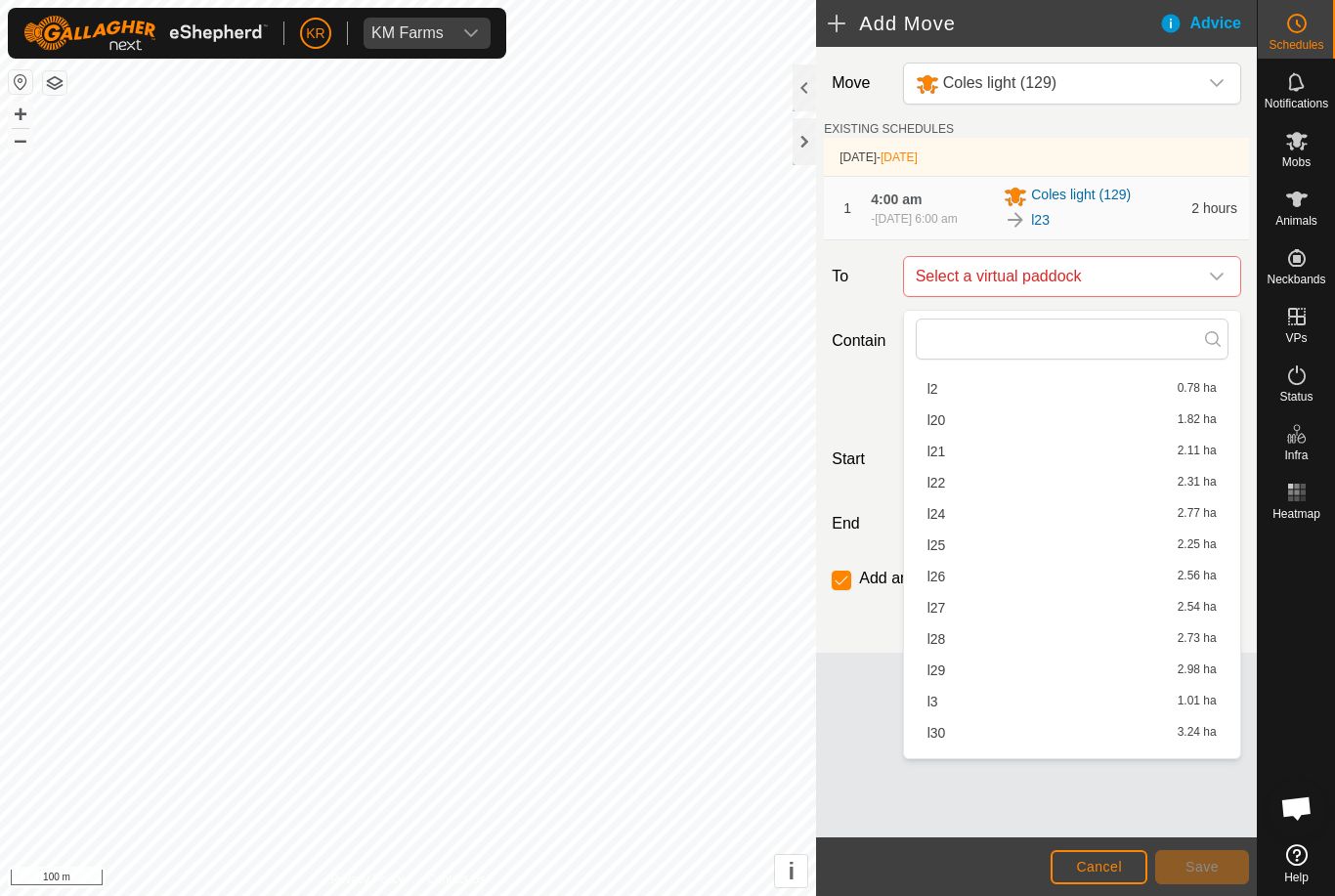
scroll to position [332, 0]
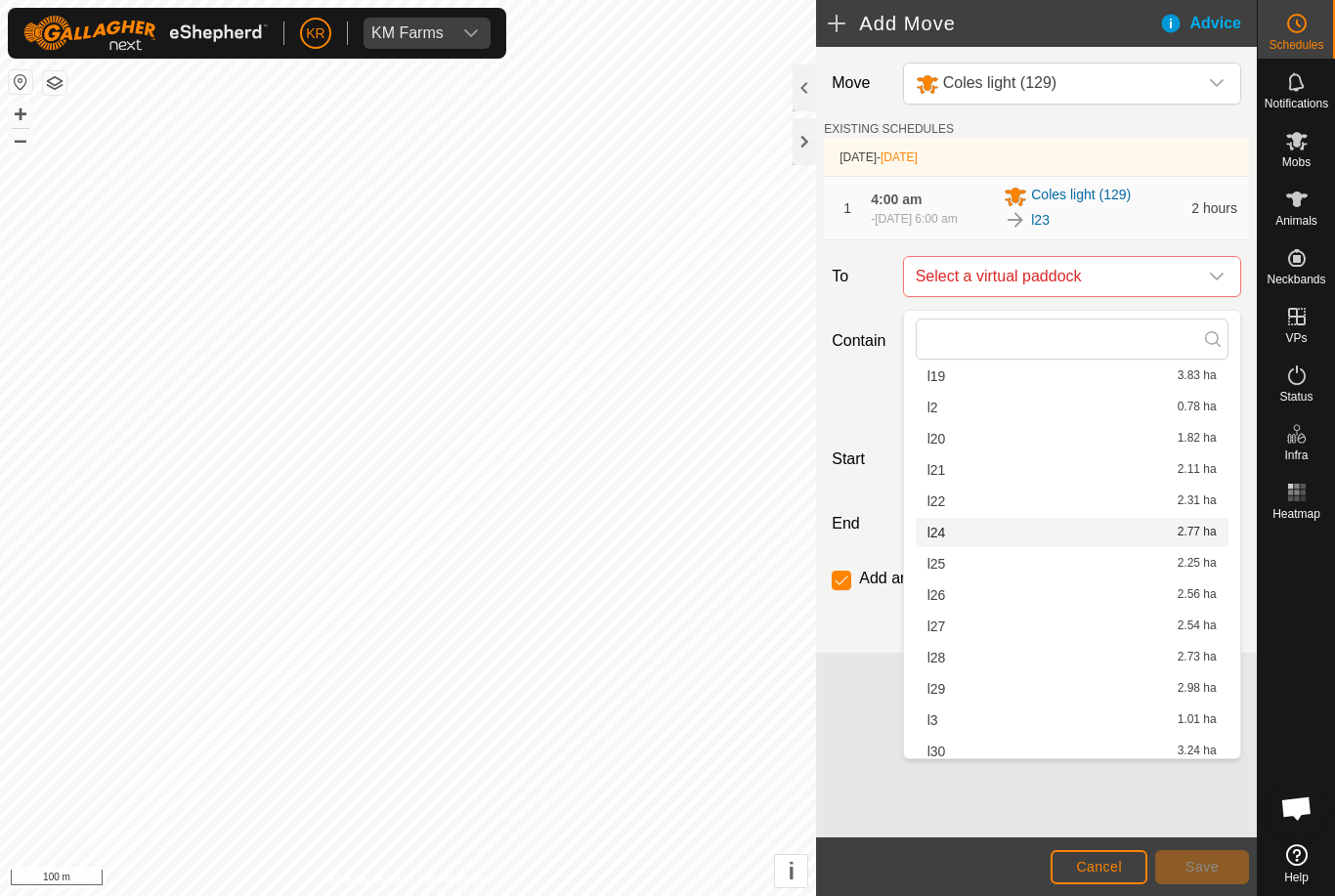
click at [945, 528] on span "l24" at bounding box center [937, 533] width 19 height 14
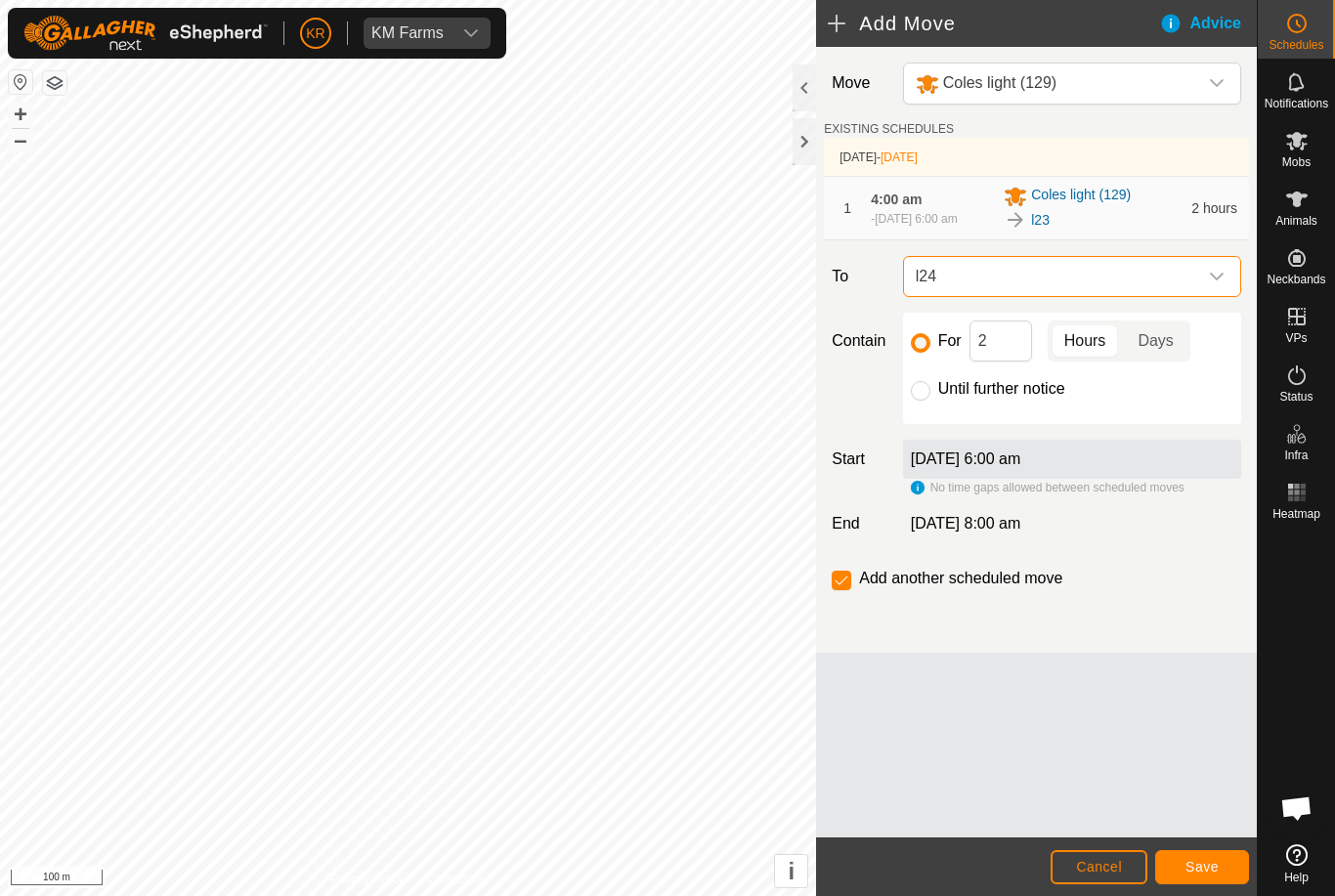
click at [1199, 865] on span "Save" at bounding box center [1202, 867] width 34 height 16
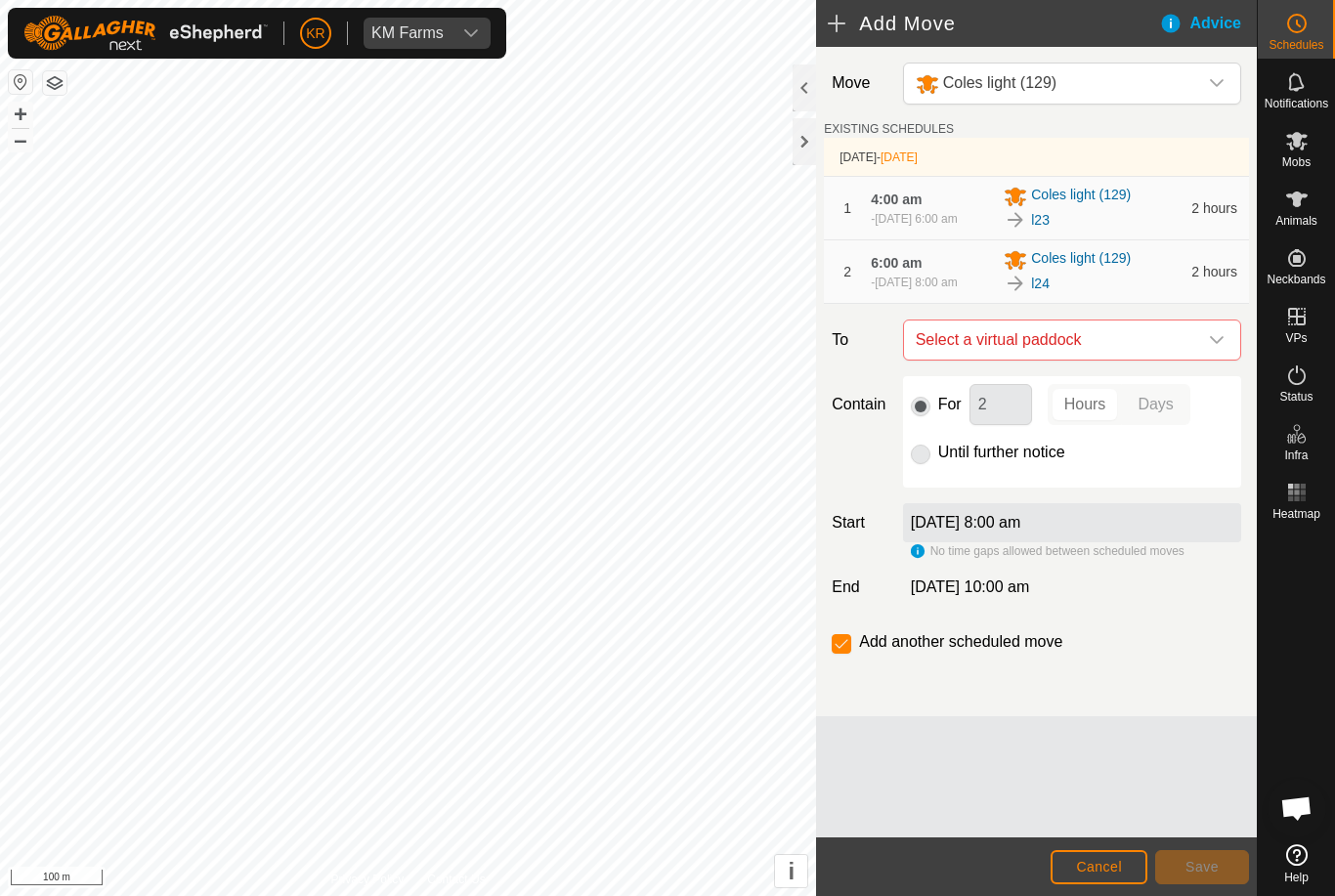
click at [1194, 352] on span "Select a virtual paddock" at bounding box center [1053, 339] width 289 height 39
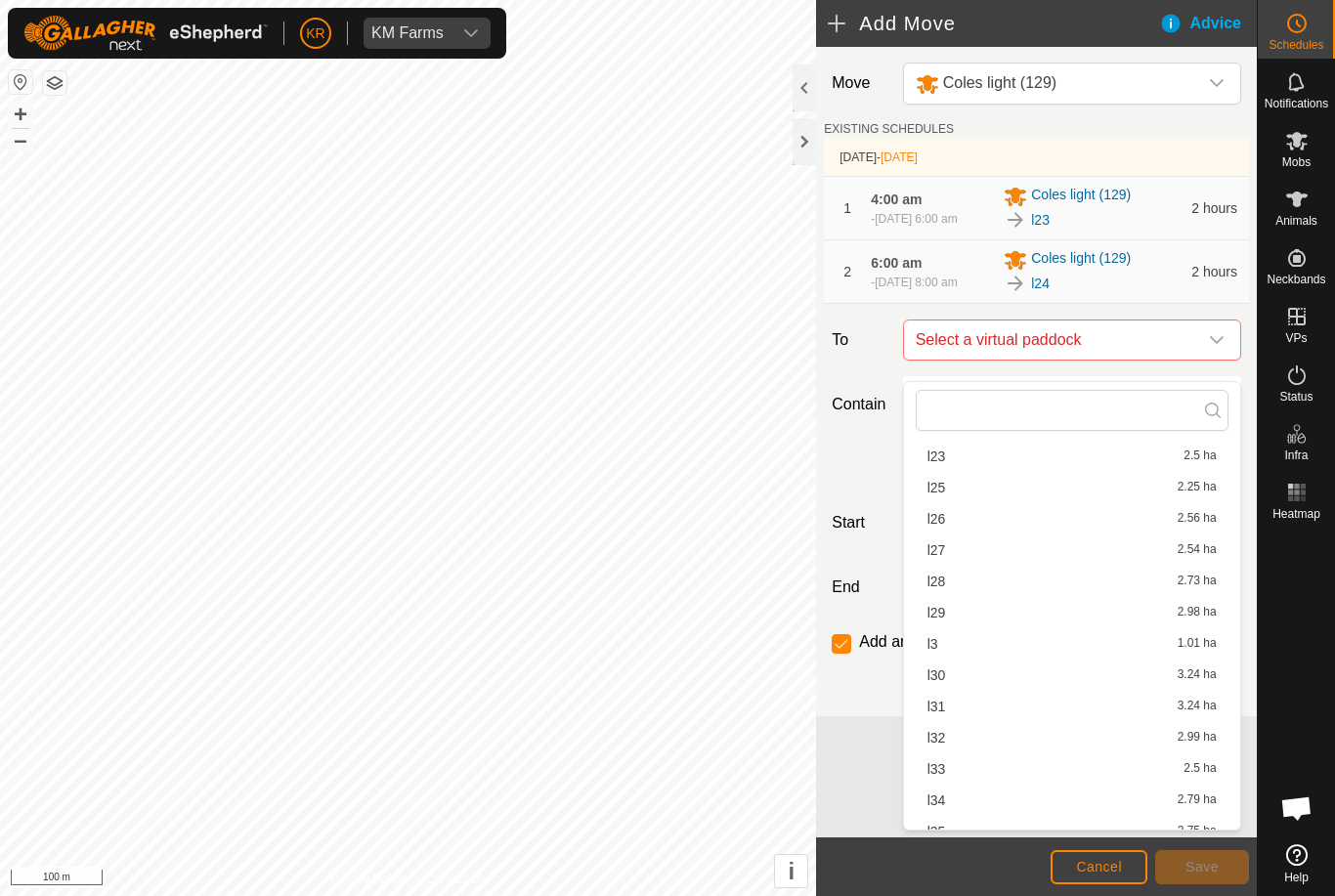
scroll to position [482, 0]
click at [941, 493] on span "l25" at bounding box center [937, 486] width 19 height 14
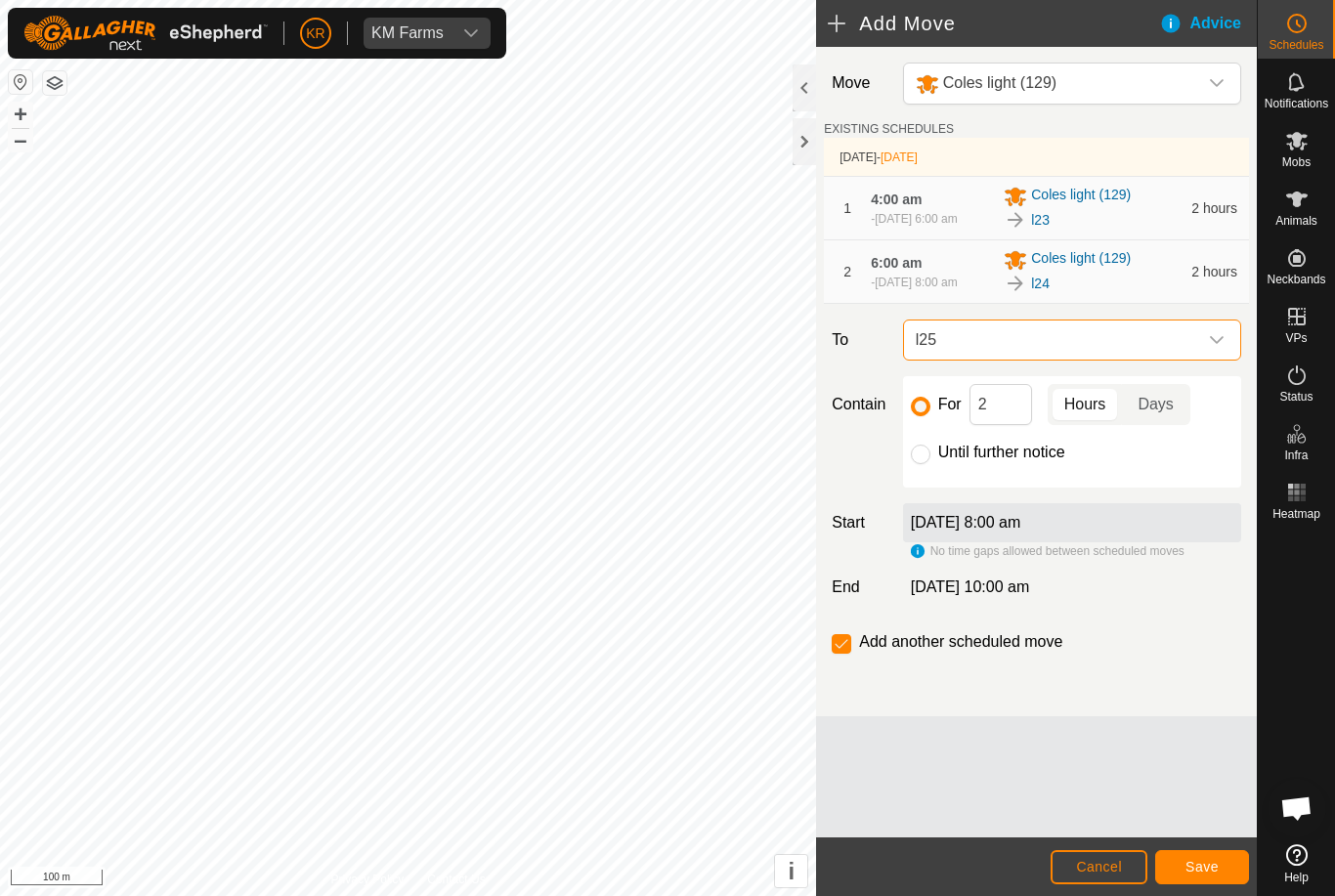
click at [1178, 837] on div "Move Coles light (129) EXISTING SCHEDULES [DATE] - [DATE] 1 4:00 am - [DATE] 6:…" at bounding box center [1037, 442] width 441 height 791
click at [1211, 860] on span "Save" at bounding box center [1202, 867] width 34 height 16
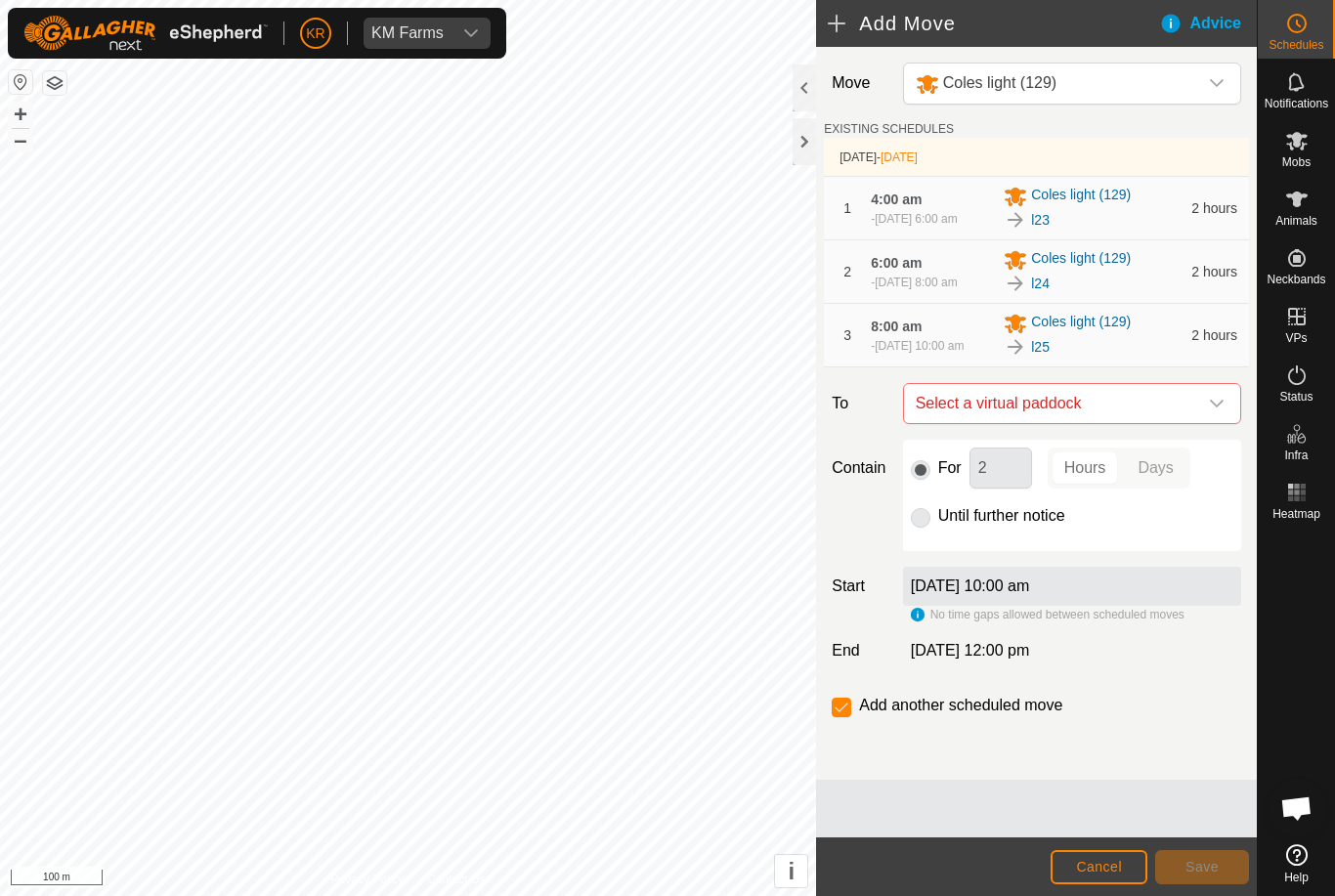
click at [1193, 423] on span "Select a virtual paddock" at bounding box center [1053, 403] width 289 height 39
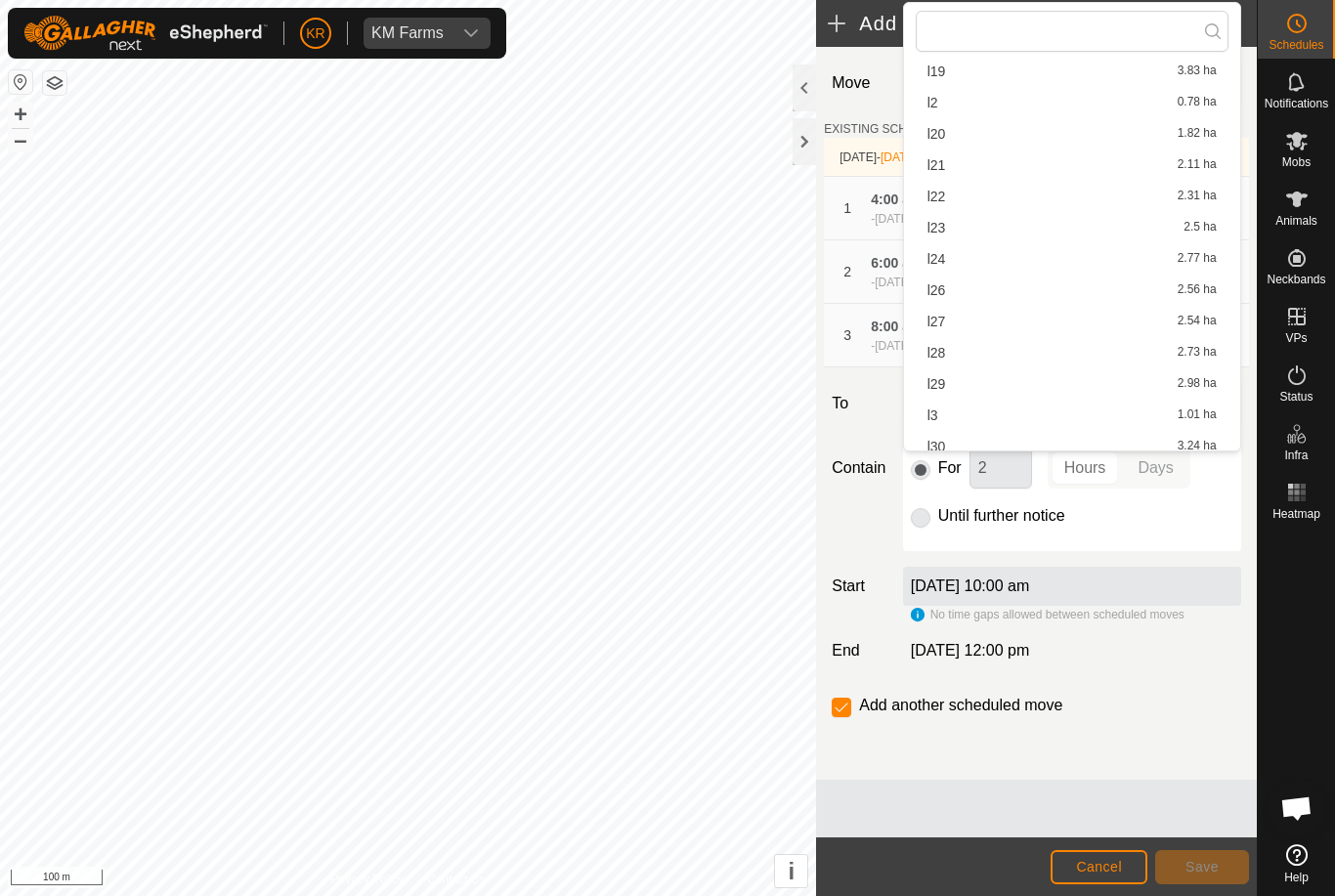
scroll to position [382, 0]
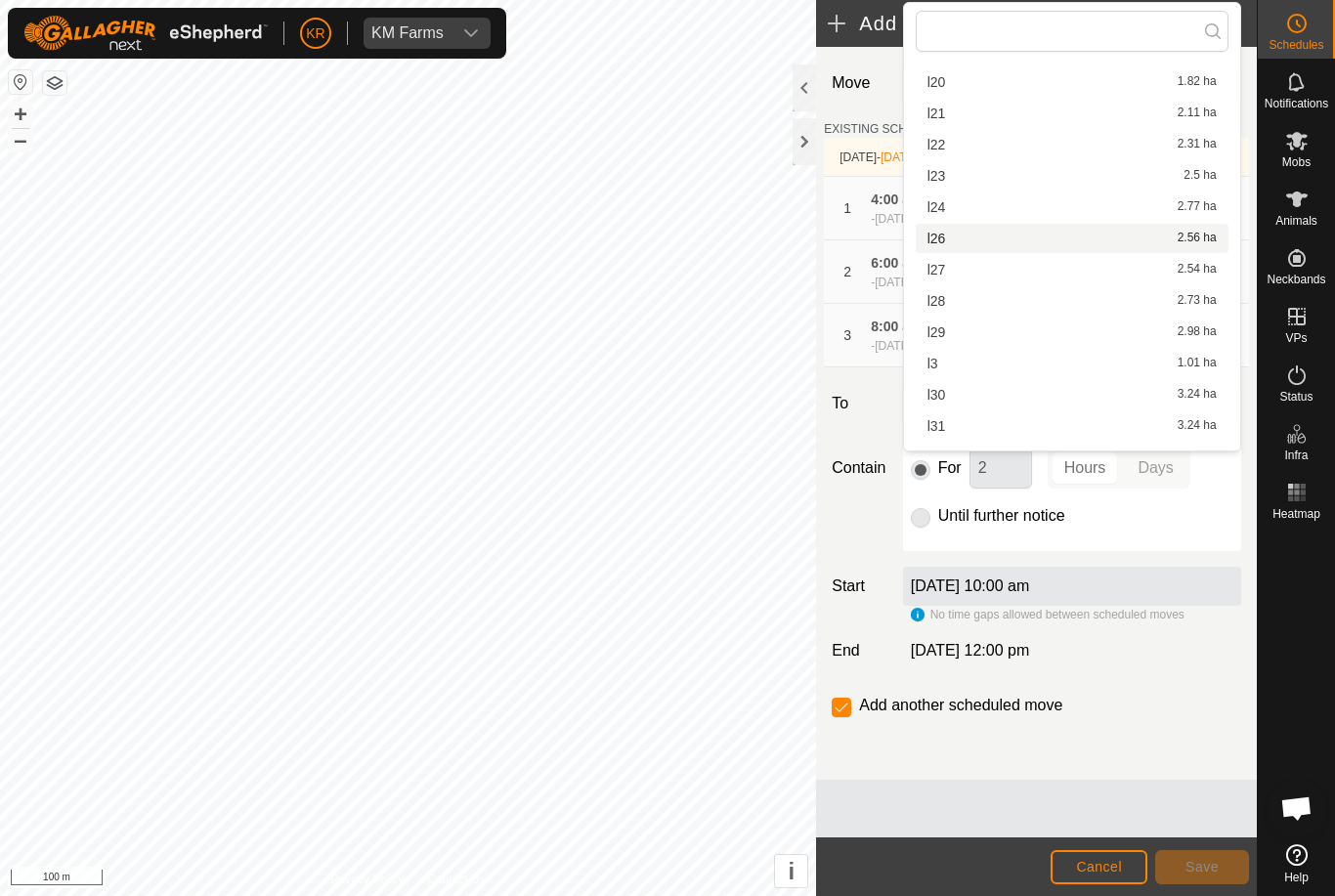
click at [946, 236] on div "l26 2.56 ha" at bounding box center [1072, 239] width 289 height 14
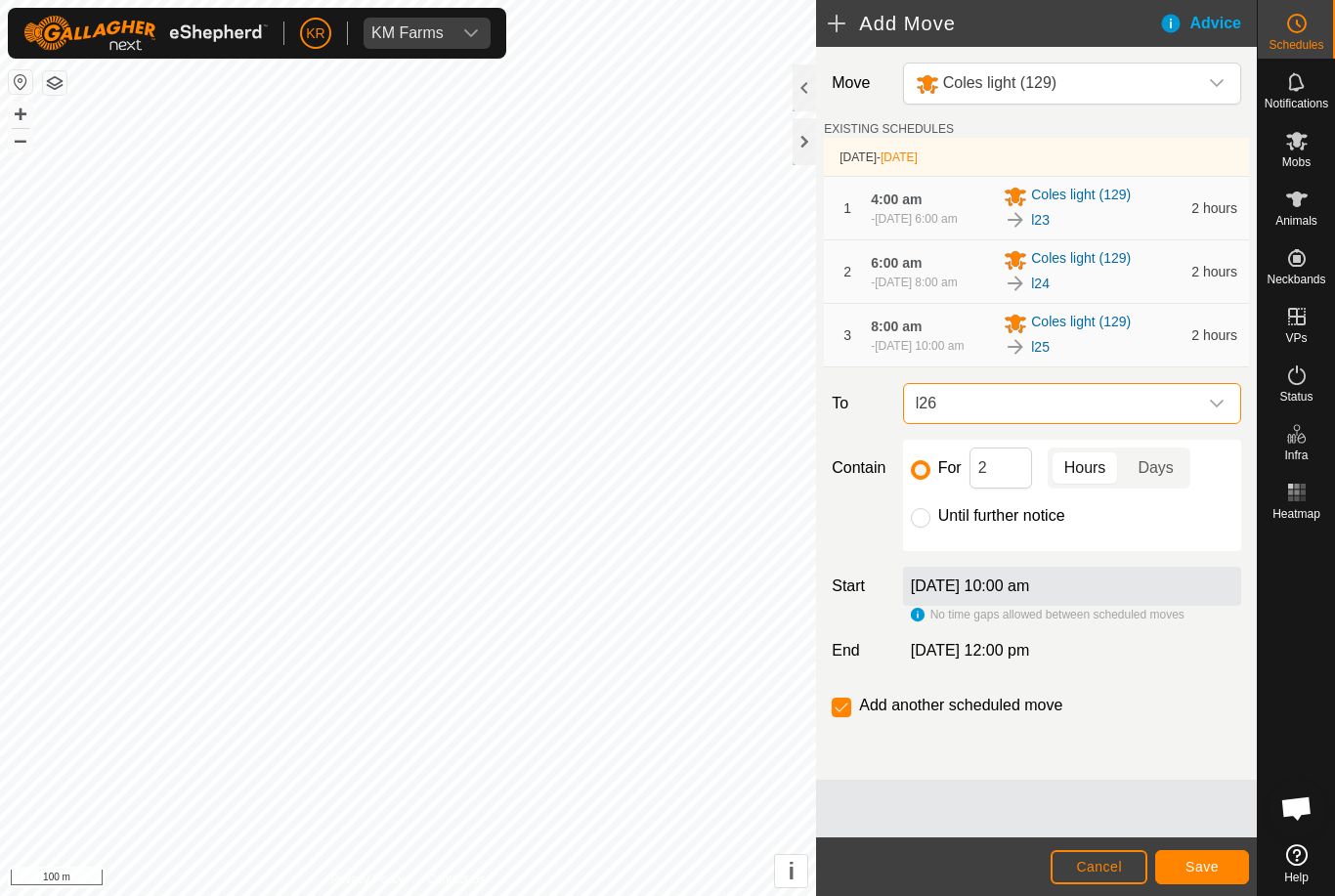
click at [1211, 859] on span "Save" at bounding box center [1202, 867] width 34 height 16
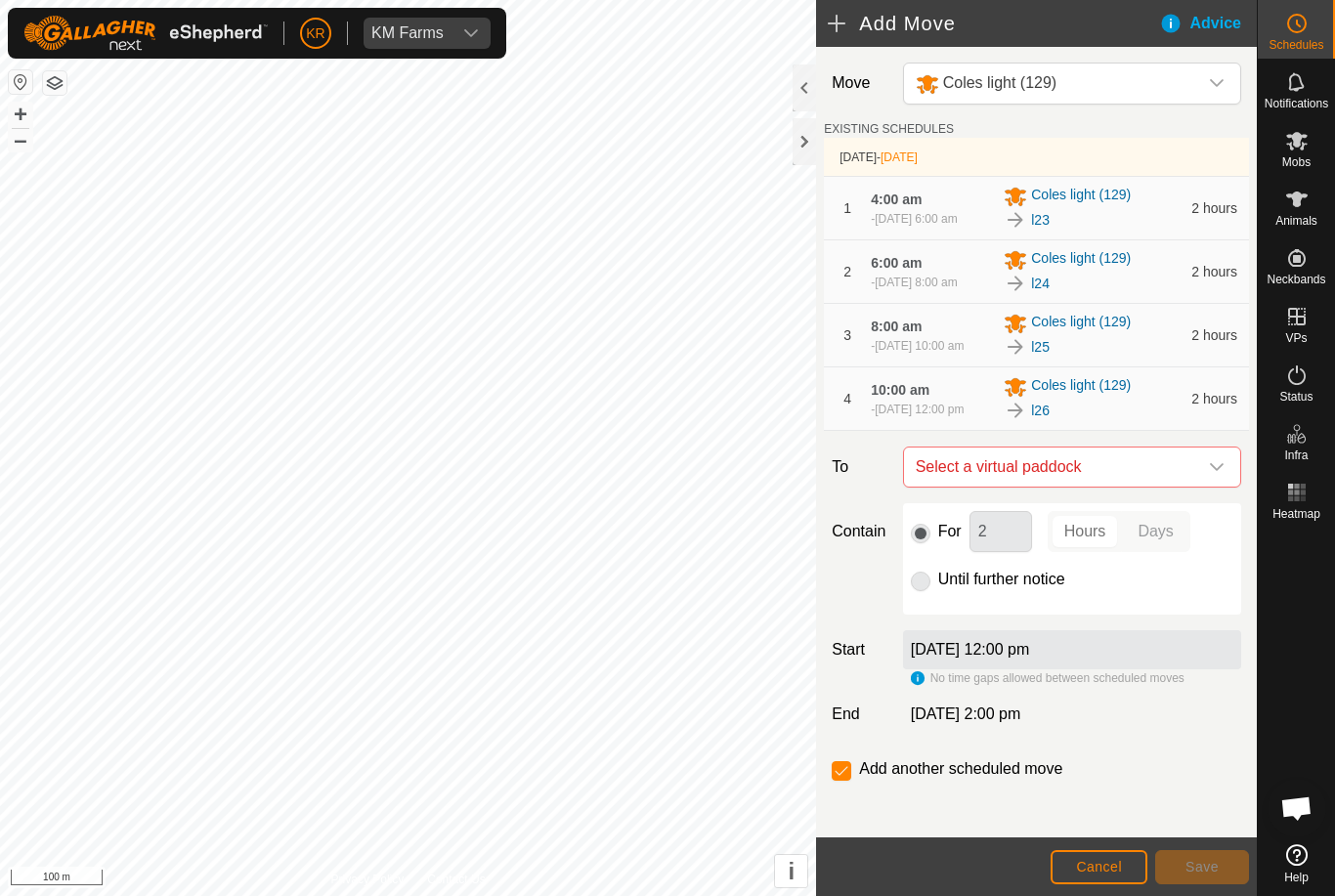
click at [1207, 487] on div "dropdown trigger" at bounding box center [1216, 467] width 39 height 39
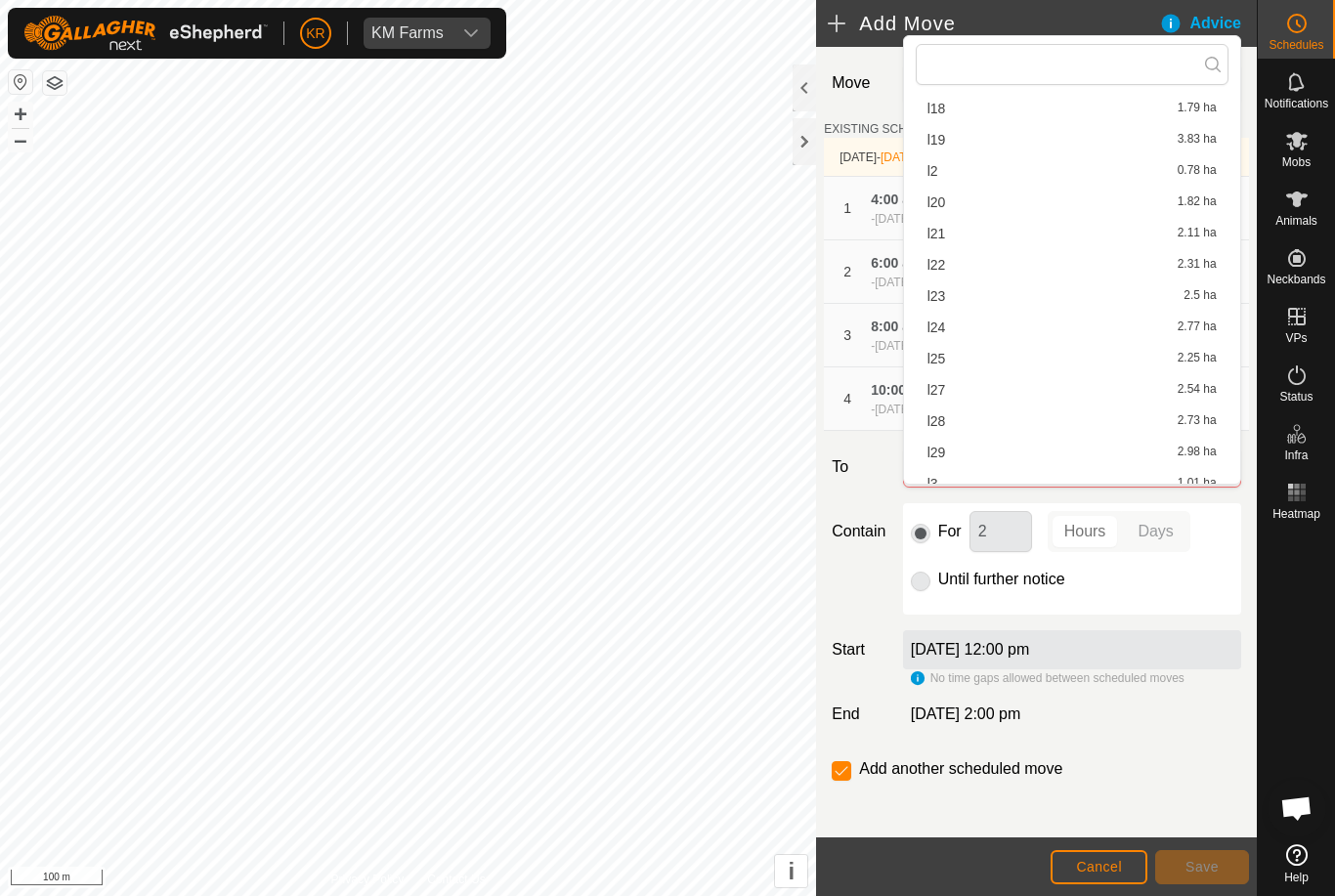
scroll to position [323, 0]
click at [956, 361] on div "l27 2.54 ha" at bounding box center [1072, 361] width 289 height 14
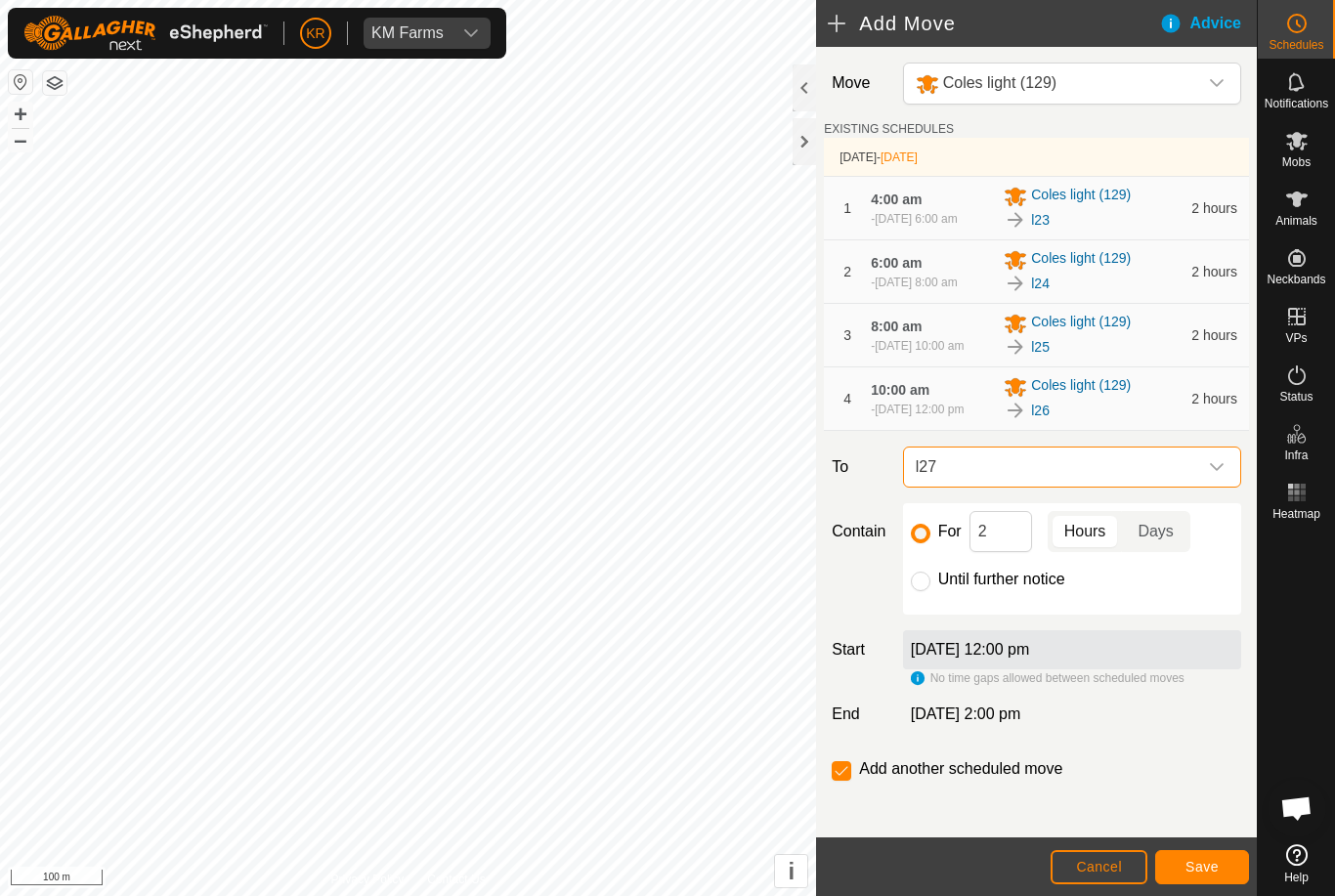
click at [1197, 867] on span "Save" at bounding box center [1202, 867] width 34 height 16
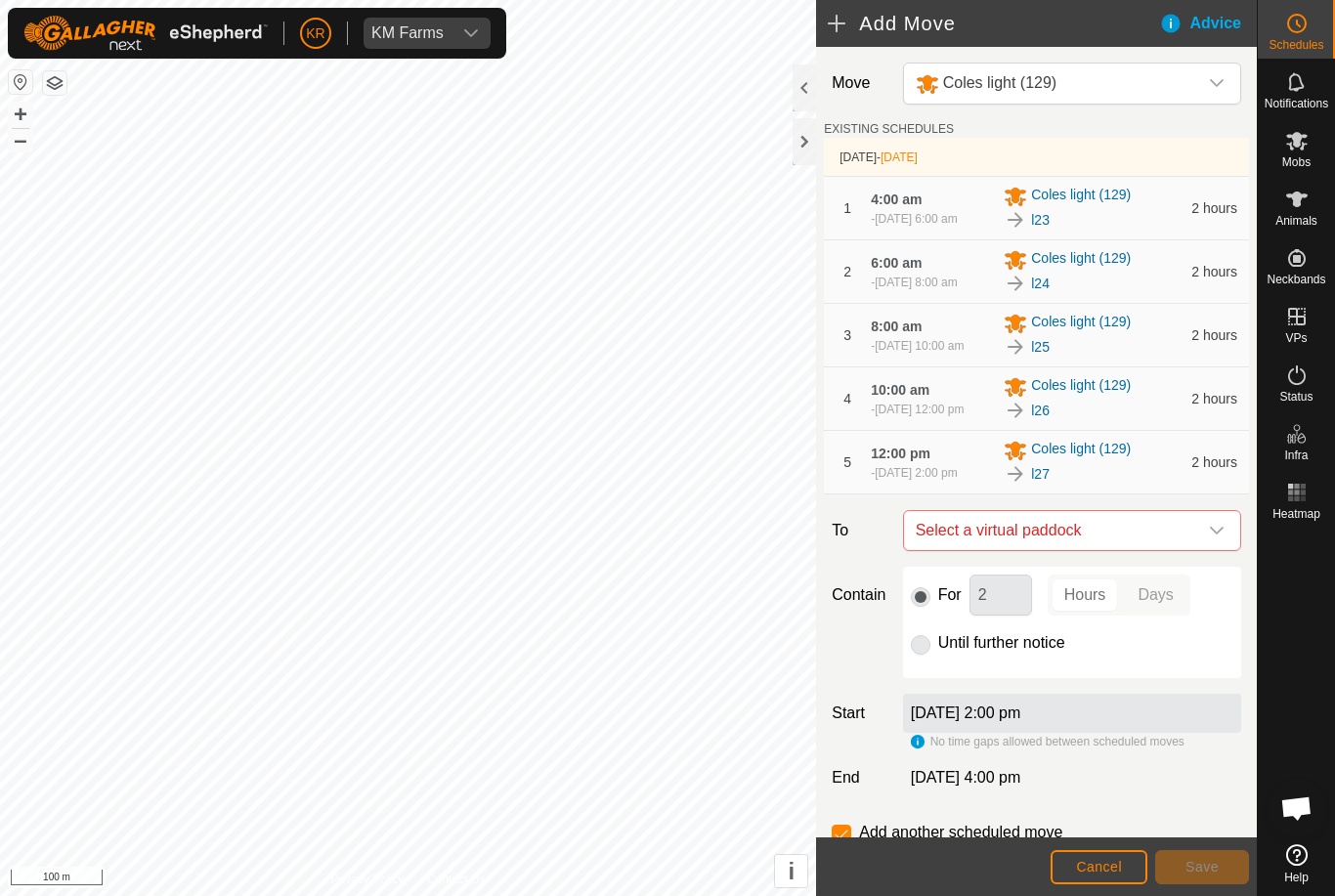
click at [1211, 538] on icon "dropdown trigger" at bounding box center [1217, 531] width 16 height 16
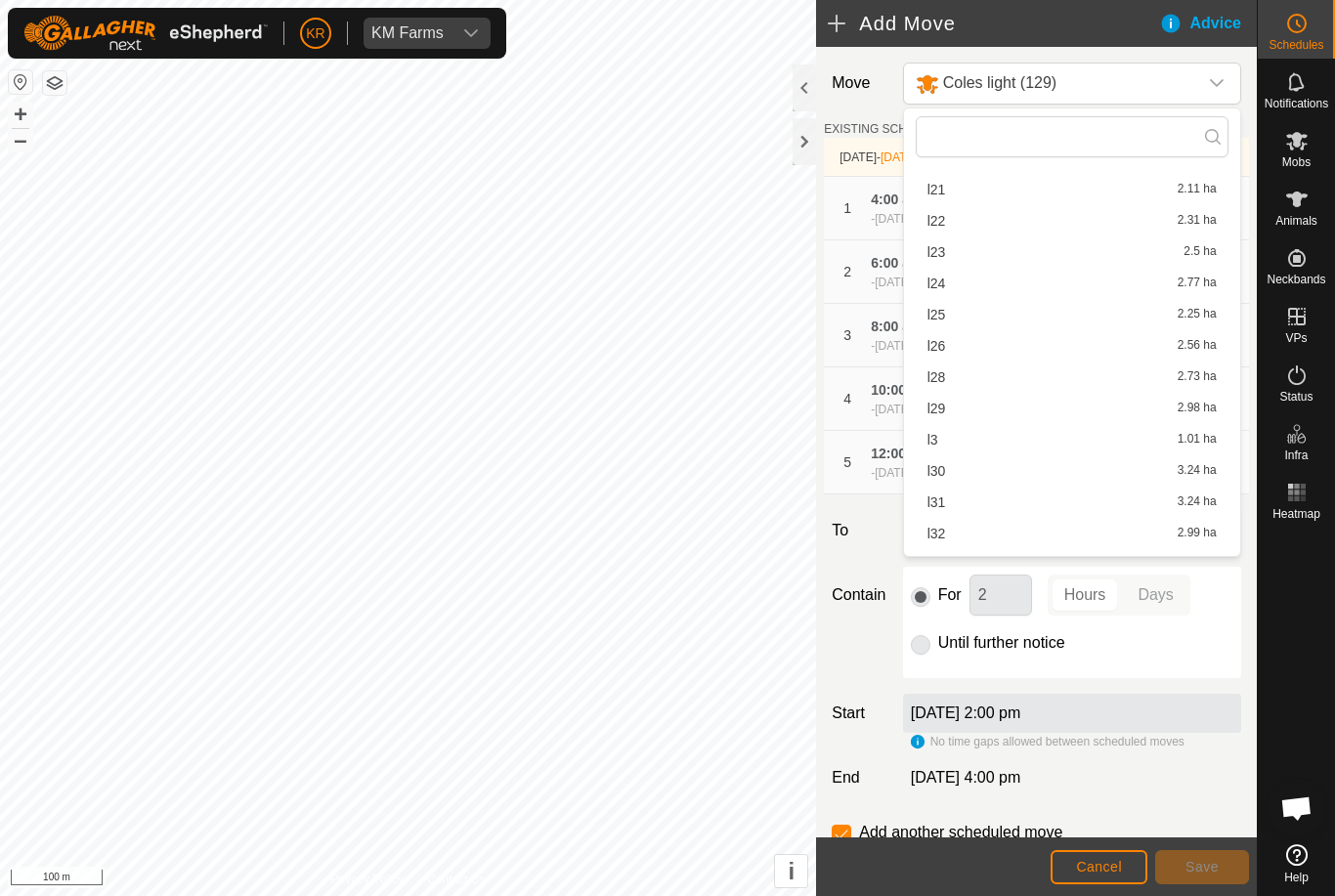
scroll to position [426, 0]
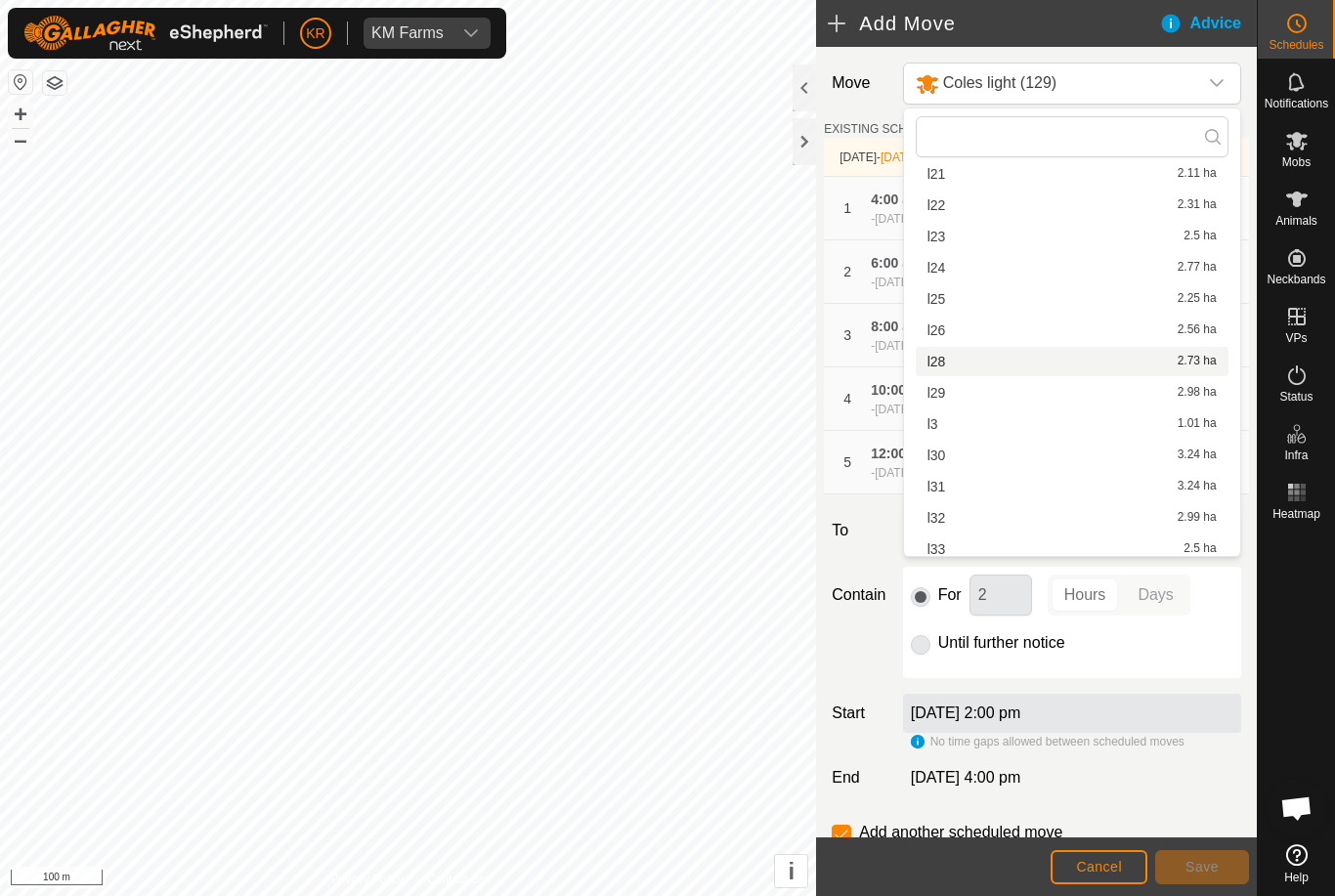
click at [956, 366] on div "l28 2.73 ha" at bounding box center [1072, 362] width 289 height 14
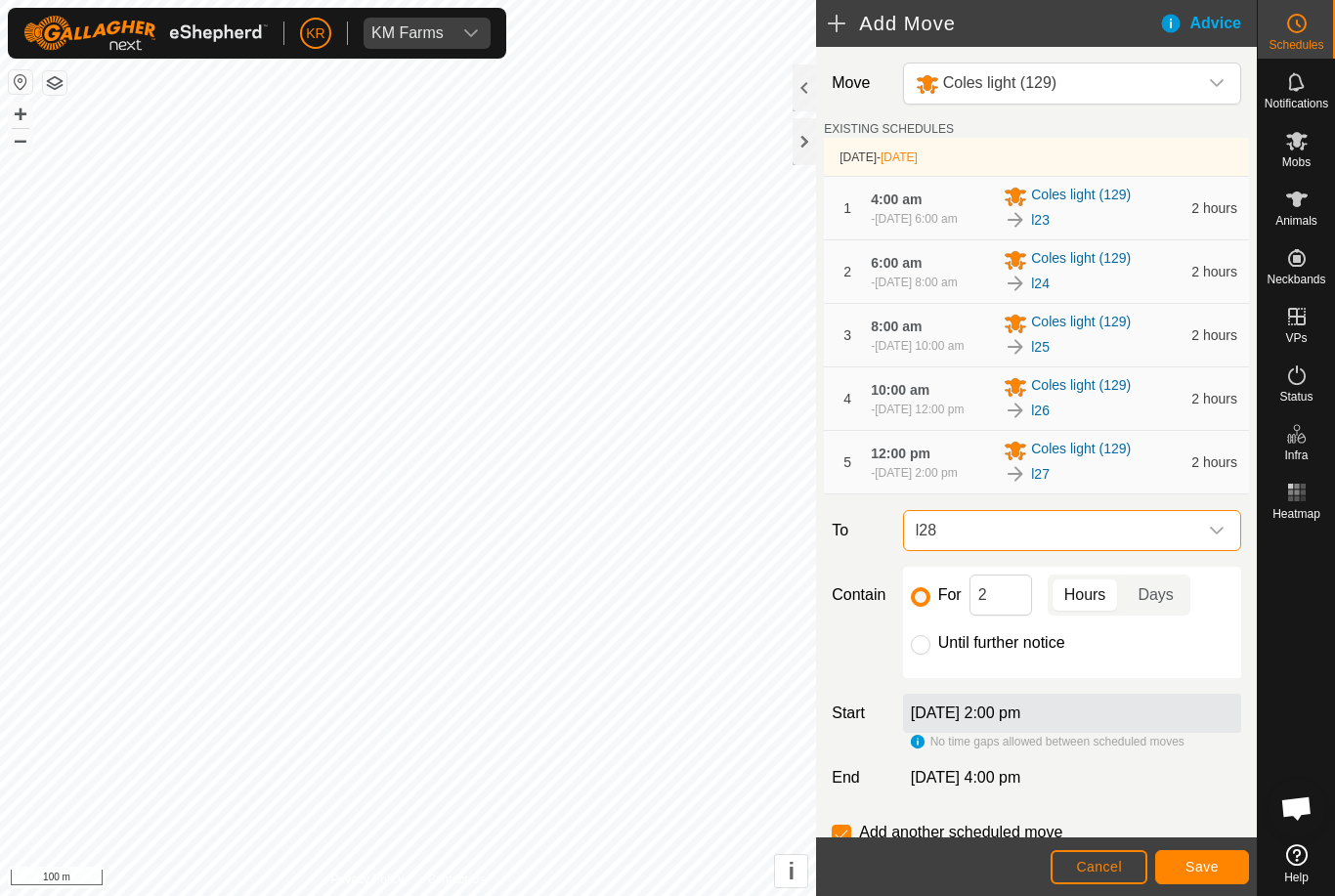
click at [1190, 864] on span "Save" at bounding box center [1202, 867] width 34 height 16
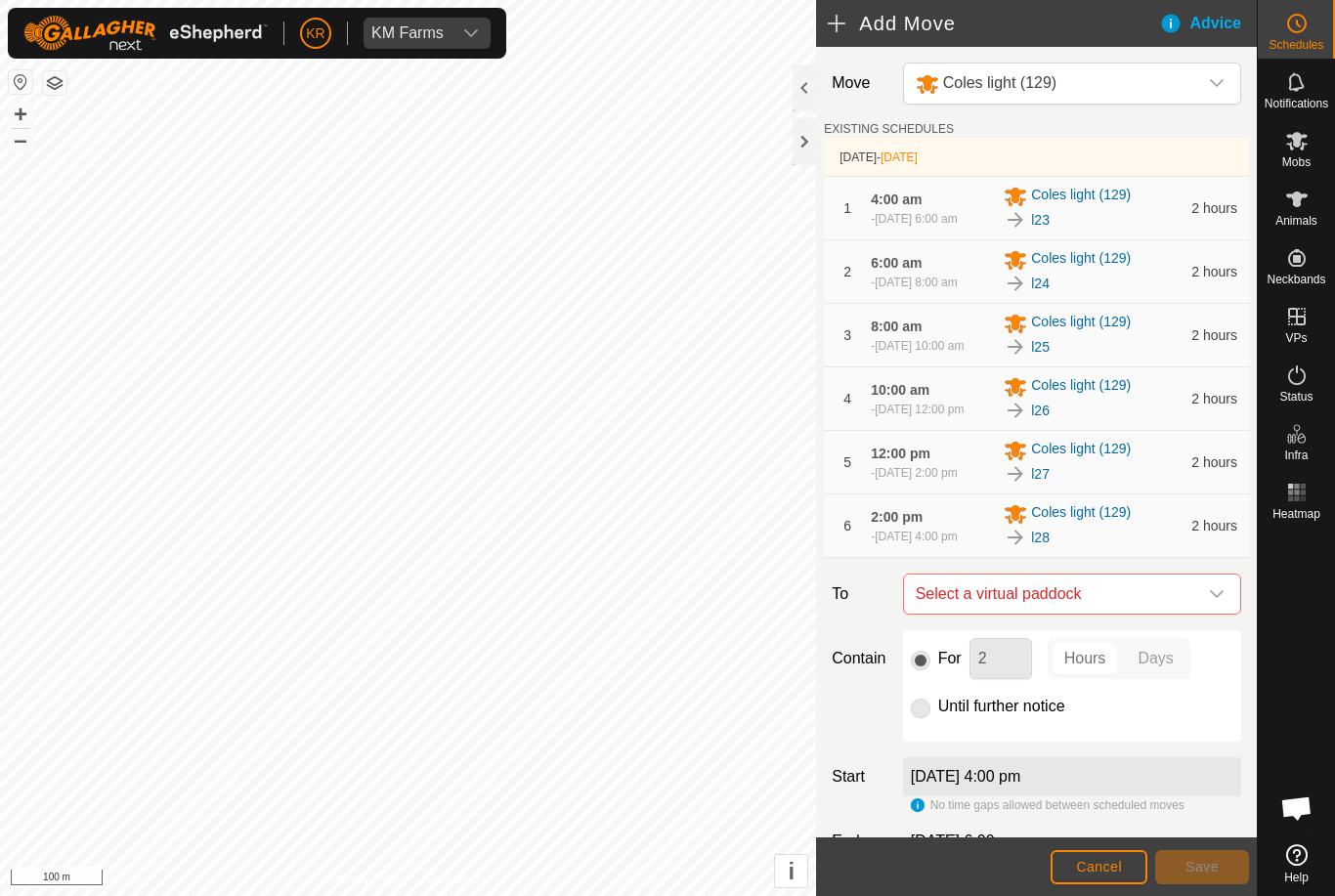
click at [1206, 614] on div "dropdown trigger" at bounding box center [1216, 594] width 39 height 39
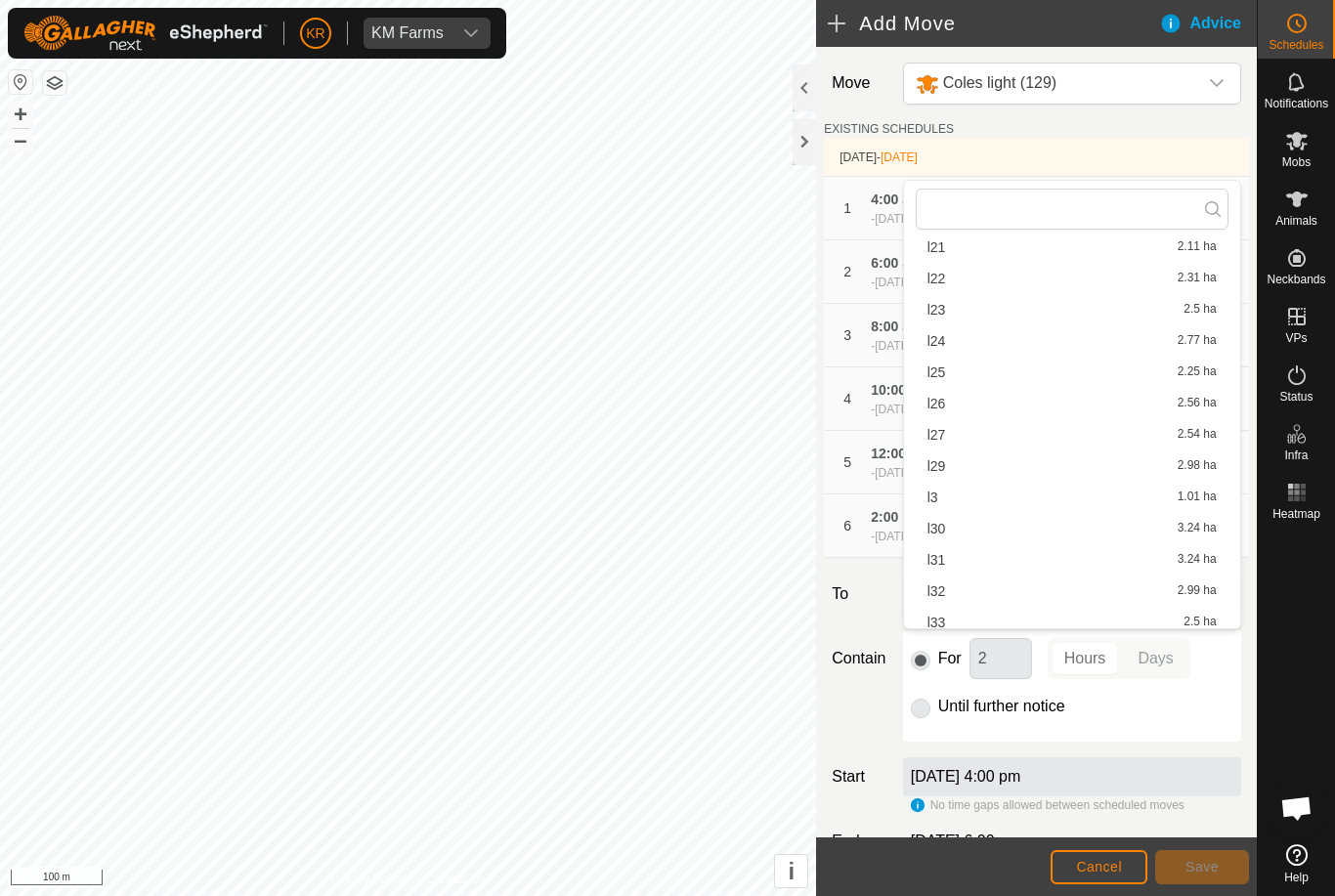
scroll to position [457, 0]
click at [958, 435] on div "l29 2.98 ha" at bounding box center [1072, 435] width 289 height 14
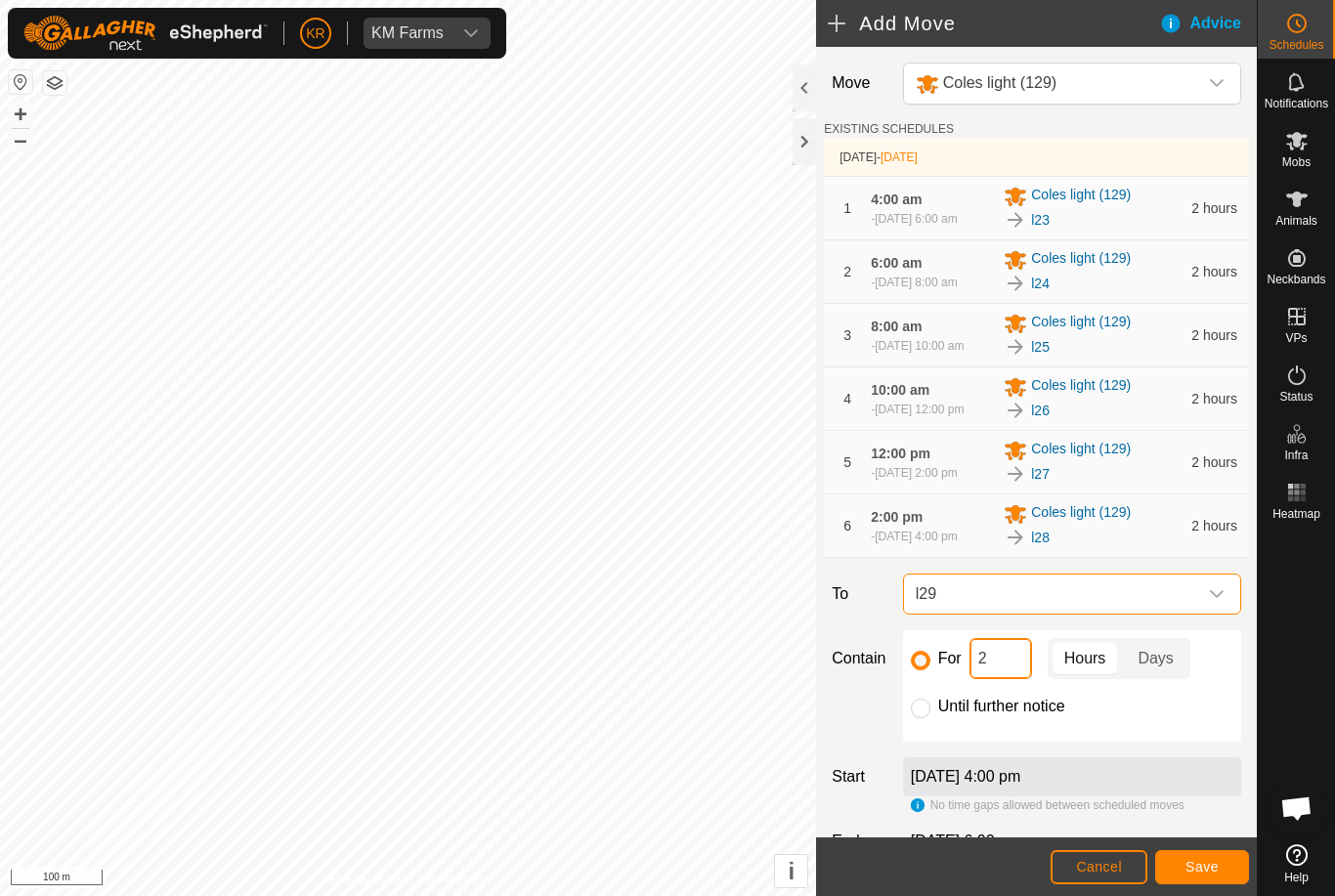
click at [984, 679] on input "2" at bounding box center [1000, 658] width 62 height 41
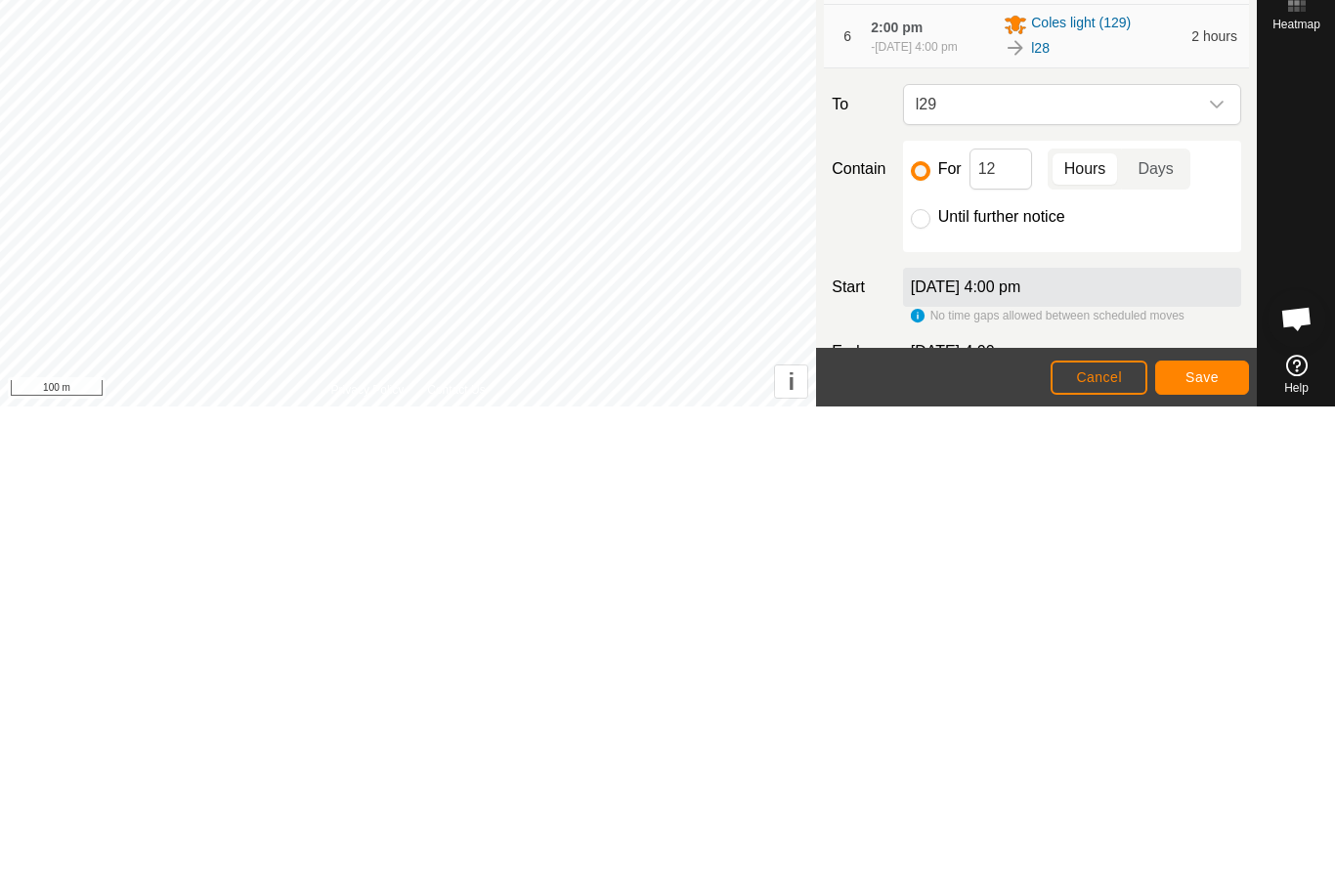
click at [1193, 859] on span "Save" at bounding box center [1202, 867] width 34 height 16
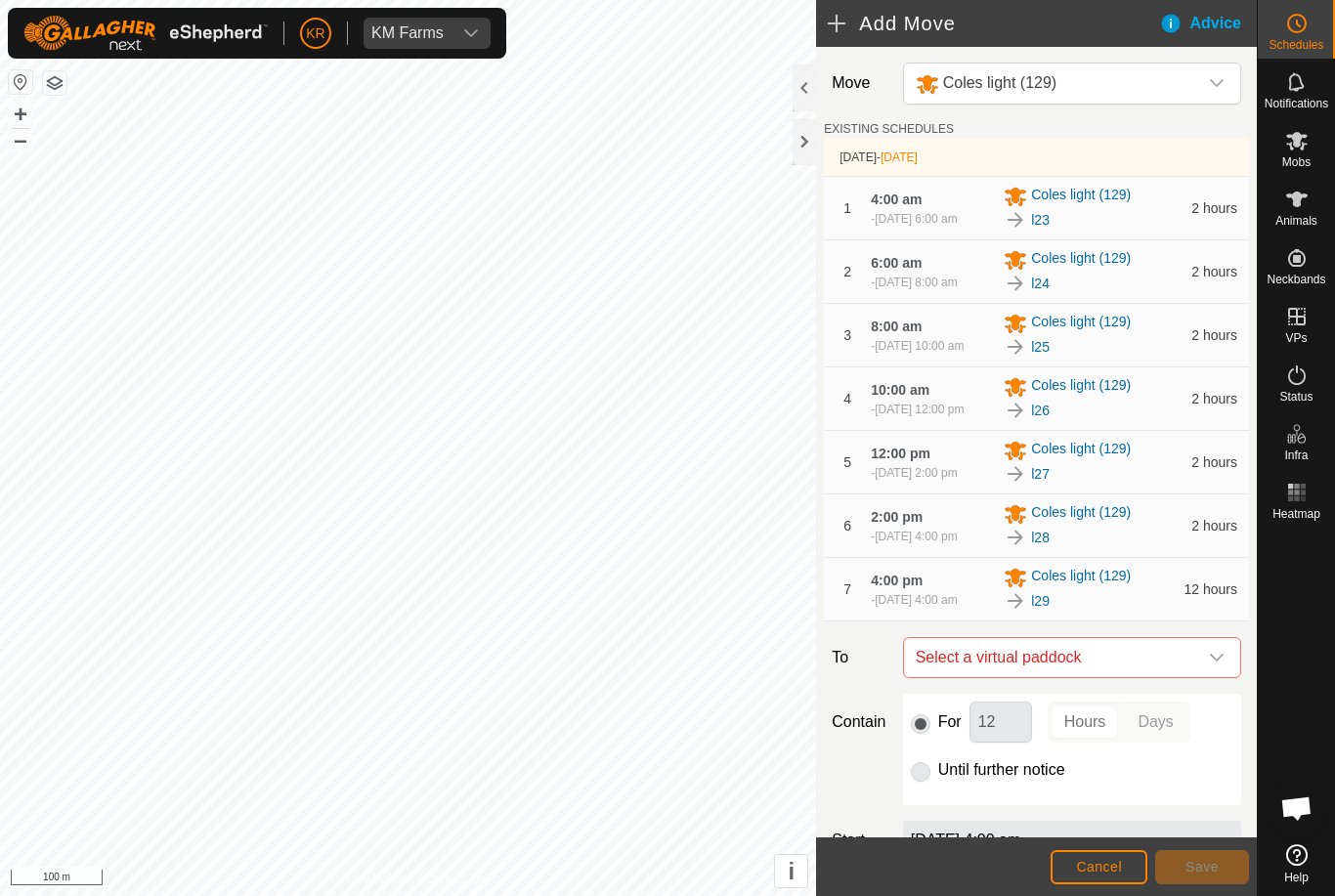
click at [1193, 677] on span "Select a virtual paddock" at bounding box center [1053, 657] width 289 height 39
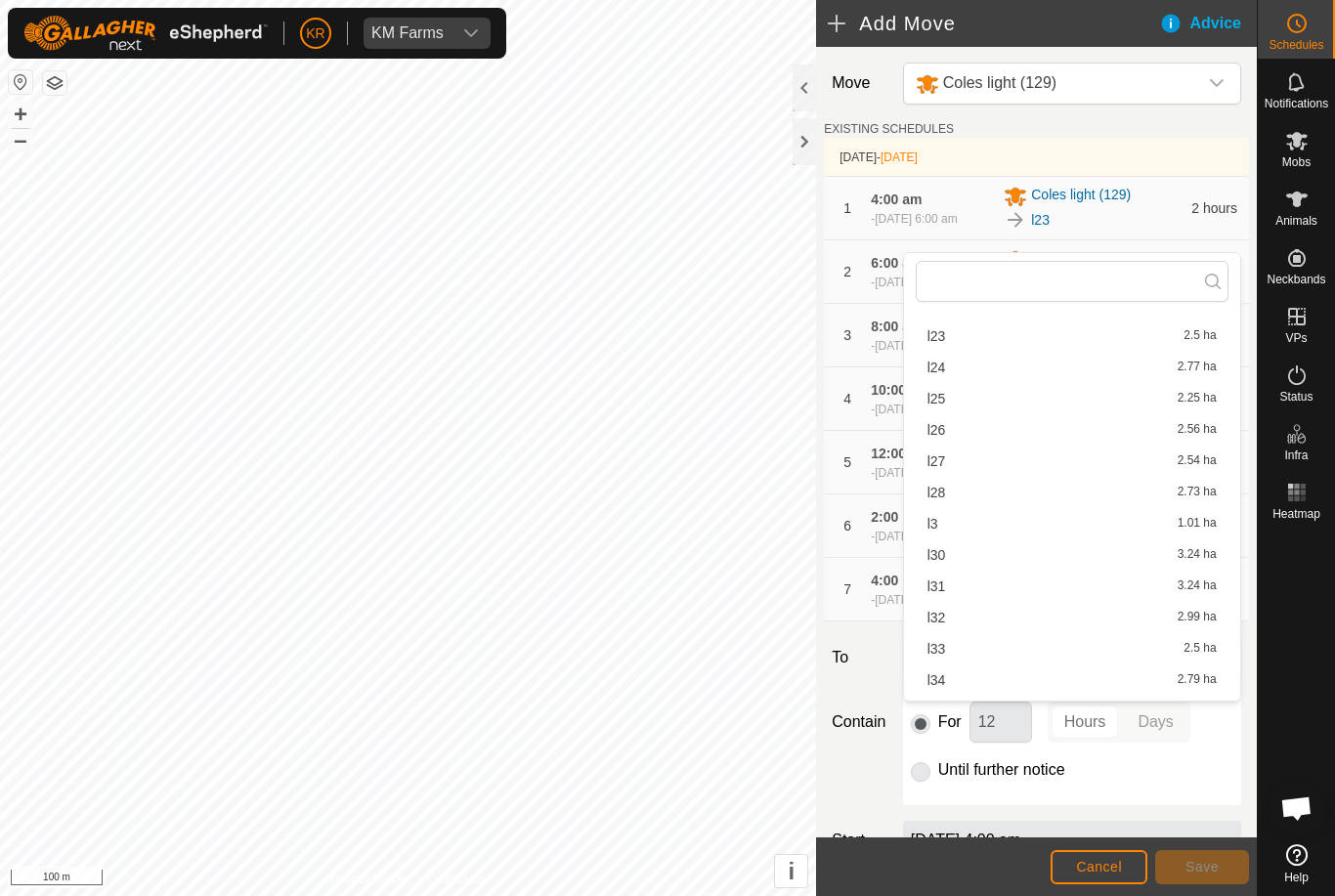
scroll to position [504, 0]
click at [964, 523] on div "l30 3.24 ha" at bounding box center [1072, 522] width 289 height 14
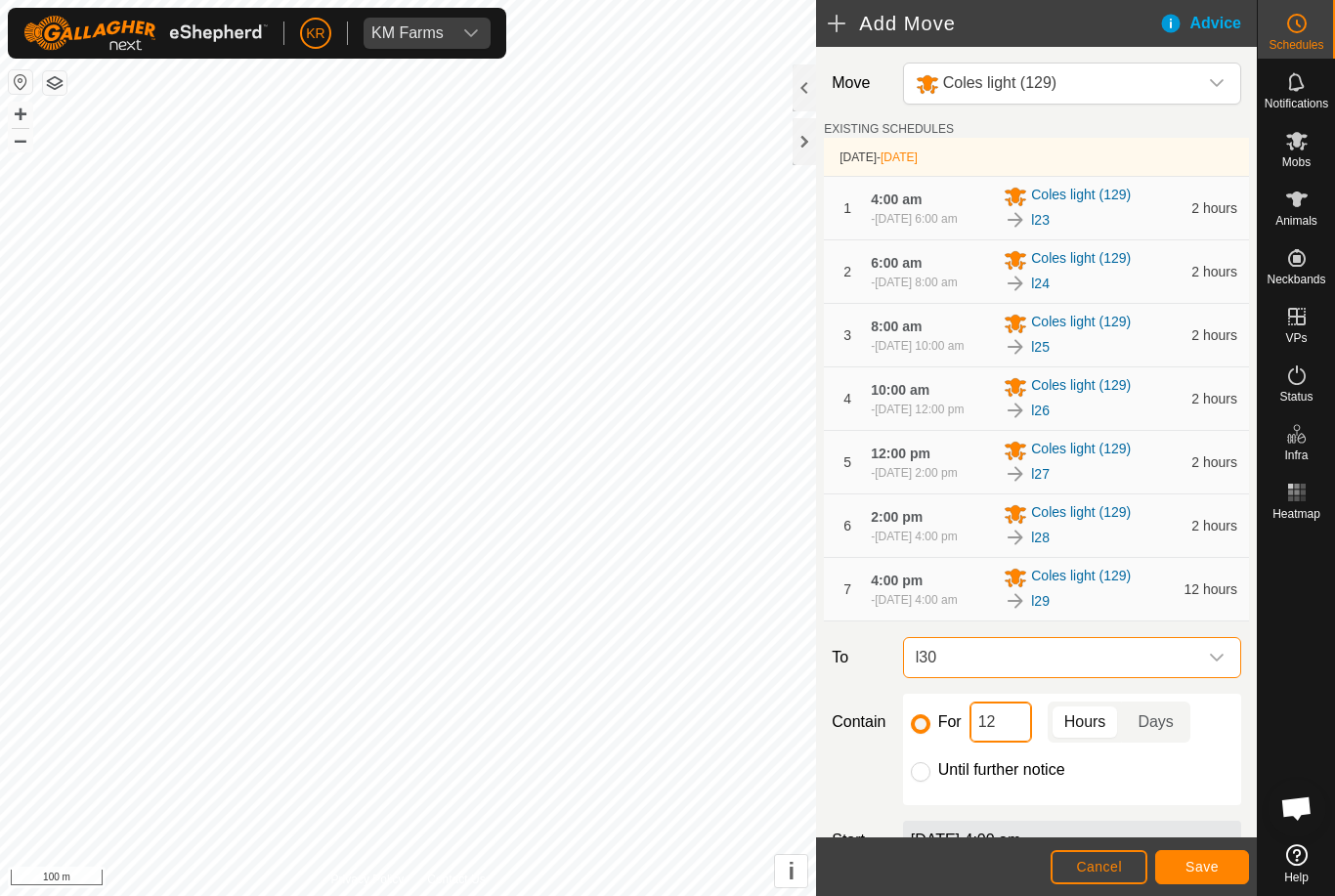
click at [1013, 743] on input "12" at bounding box center [1000, 722] width 62 height 41
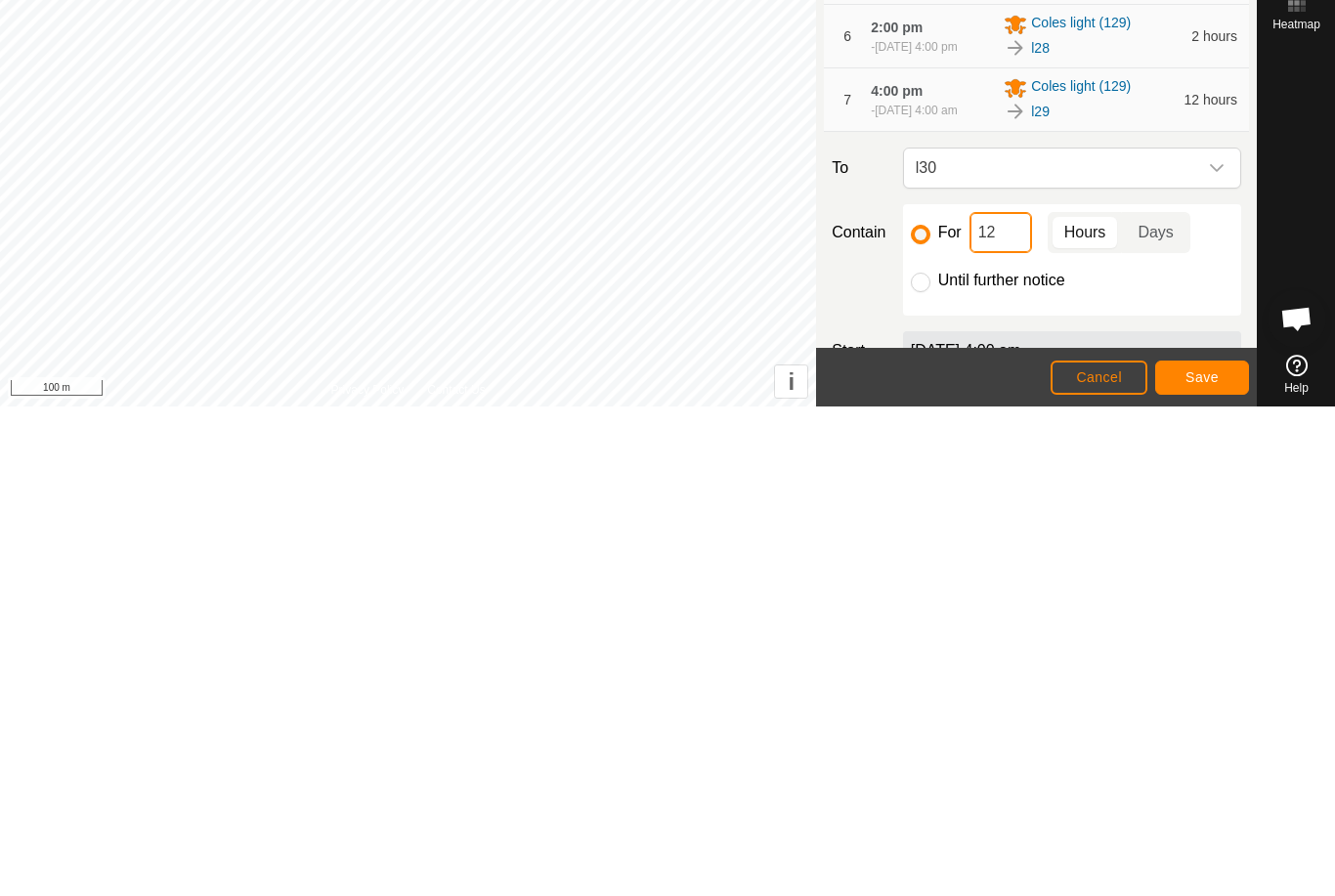
type input "1"
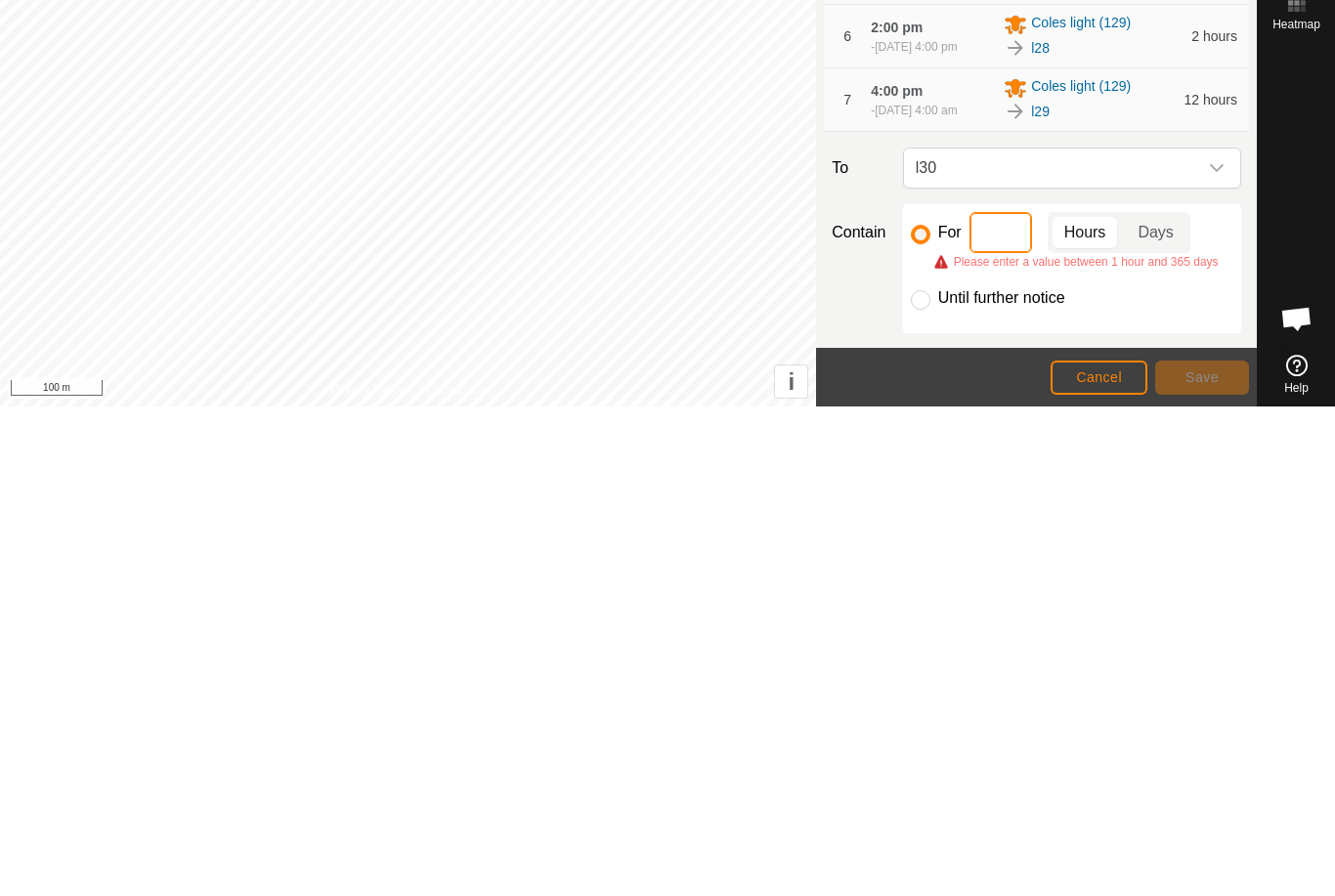
type input "2"
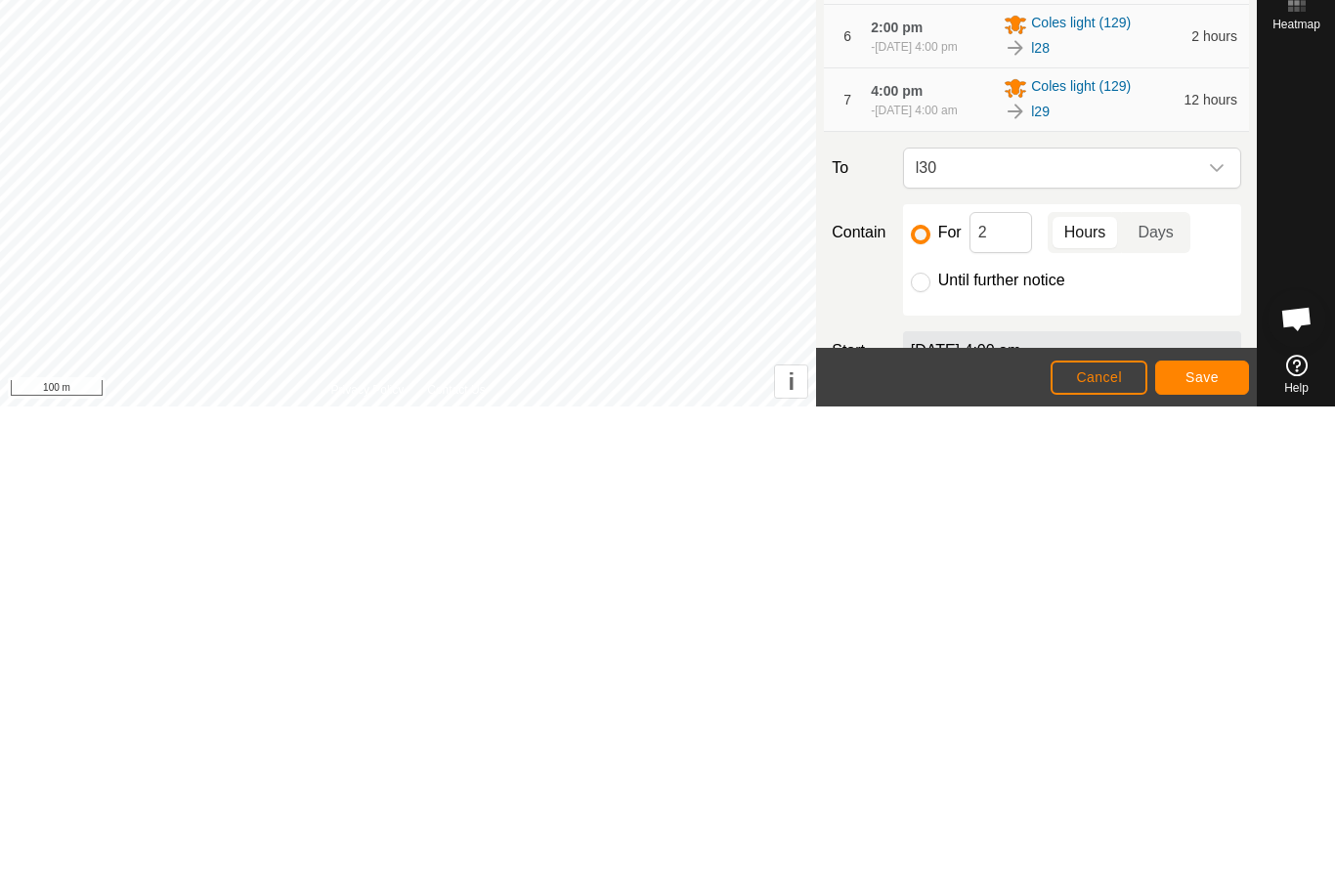
click at [1191, 850] on button "Save" at bounding box center [1202, 867] width 94 height 35
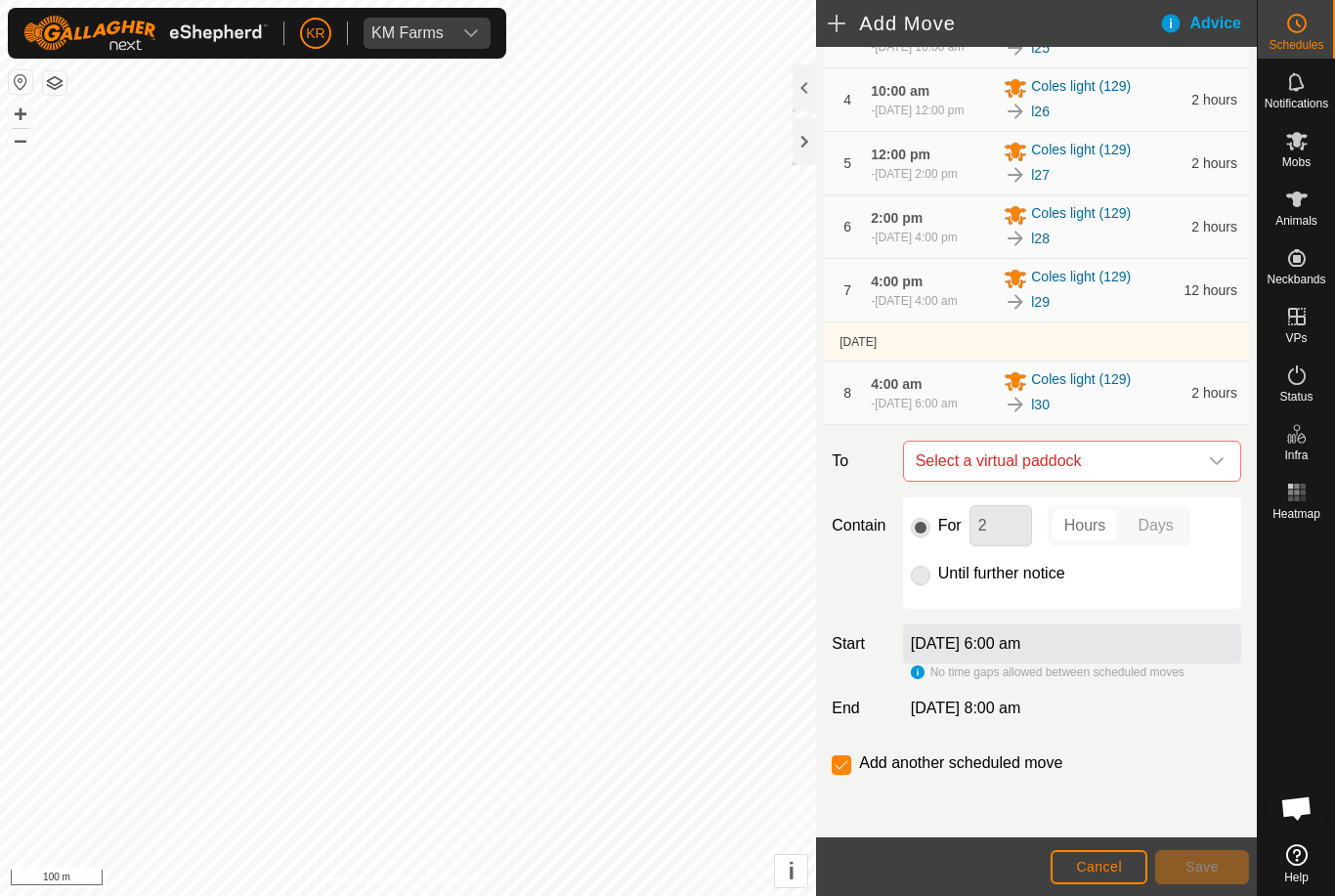
scroll to position [371, 0]
click at [1193, 445] on span "Select a virtual paddock" at bounding box center [1053, 461] width 289 height 39
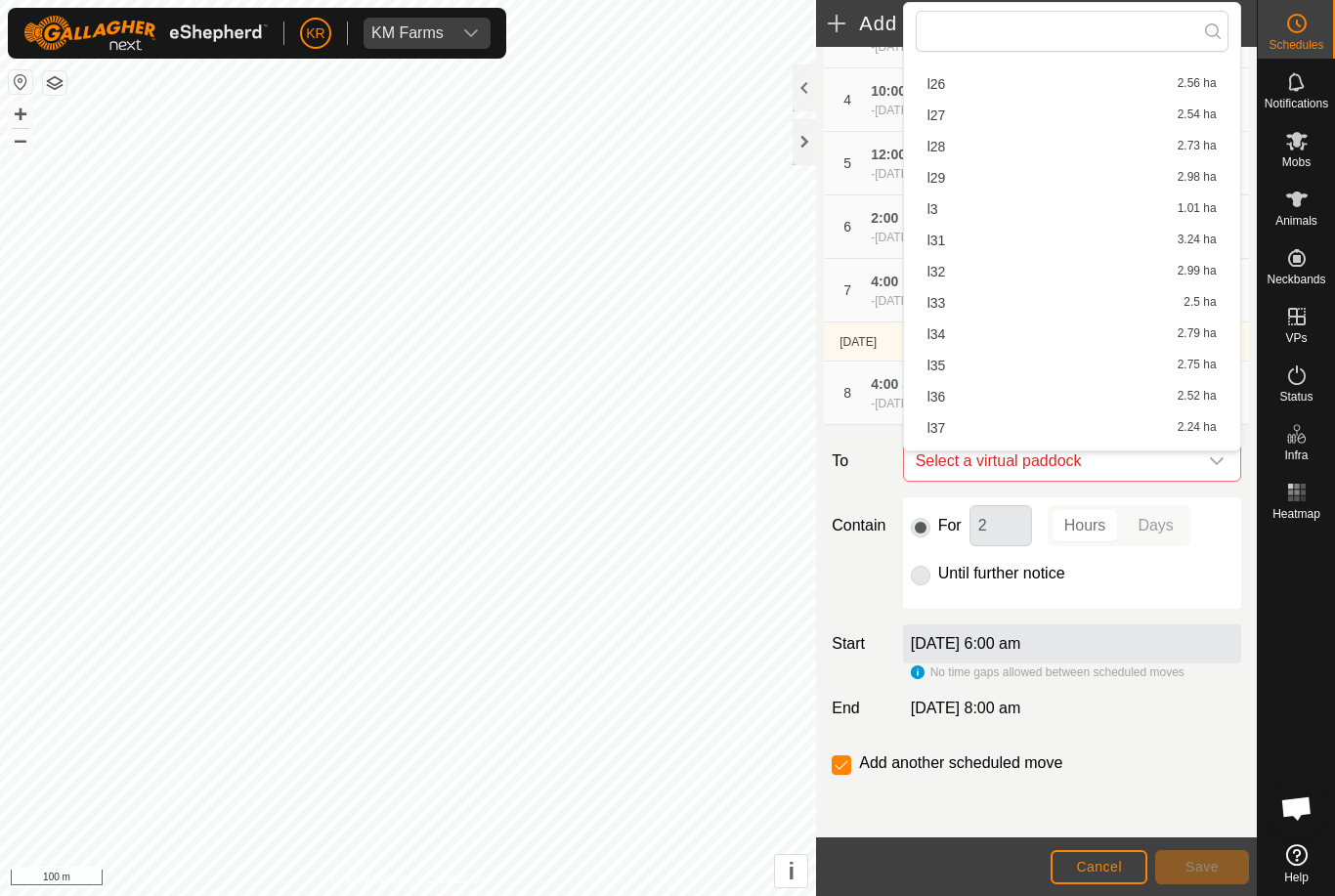
scroll to position [581, 0]
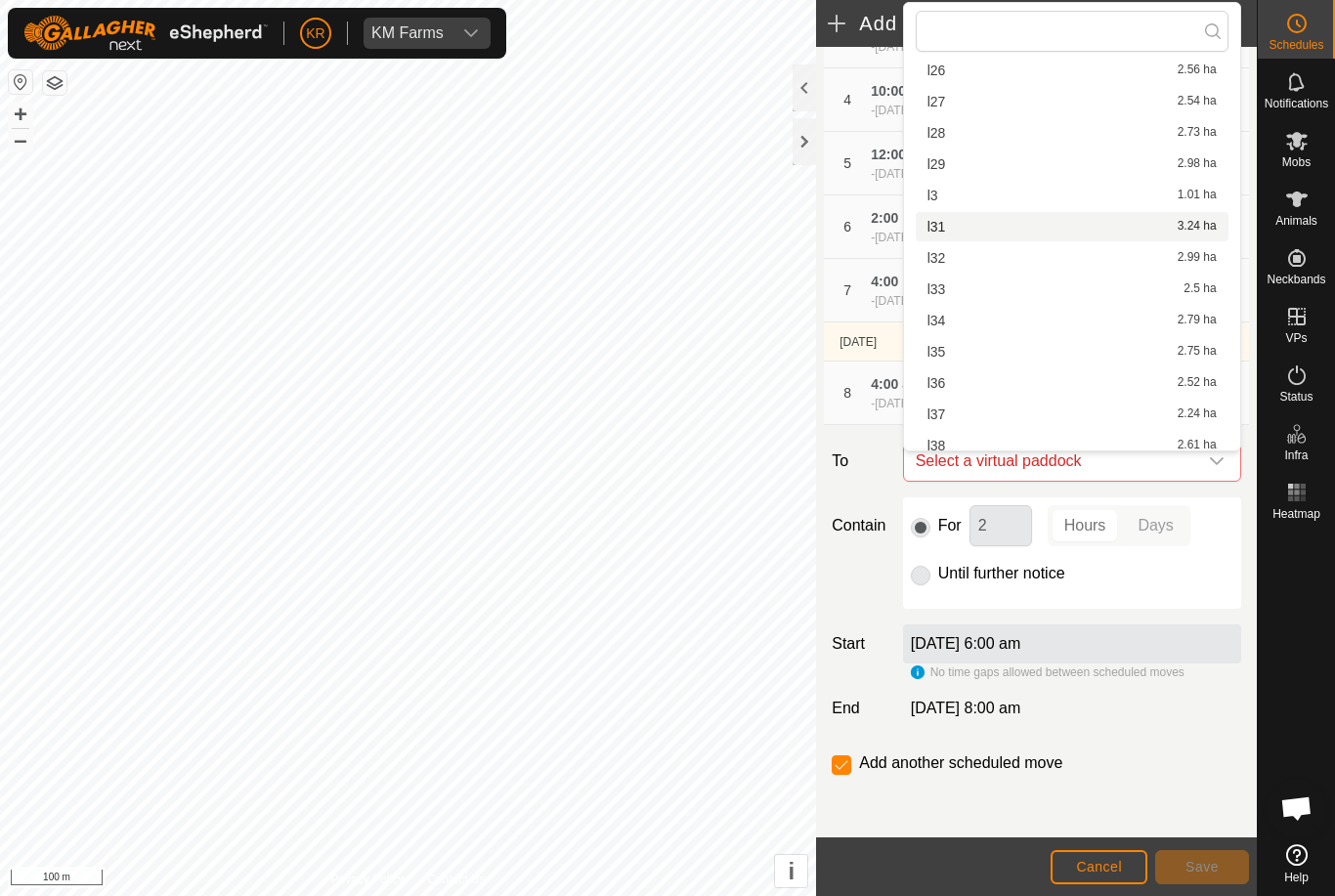
click at [960, 230] on div "l31 3.24 ha" at bounding box center [1072, 227] width 289 height 14
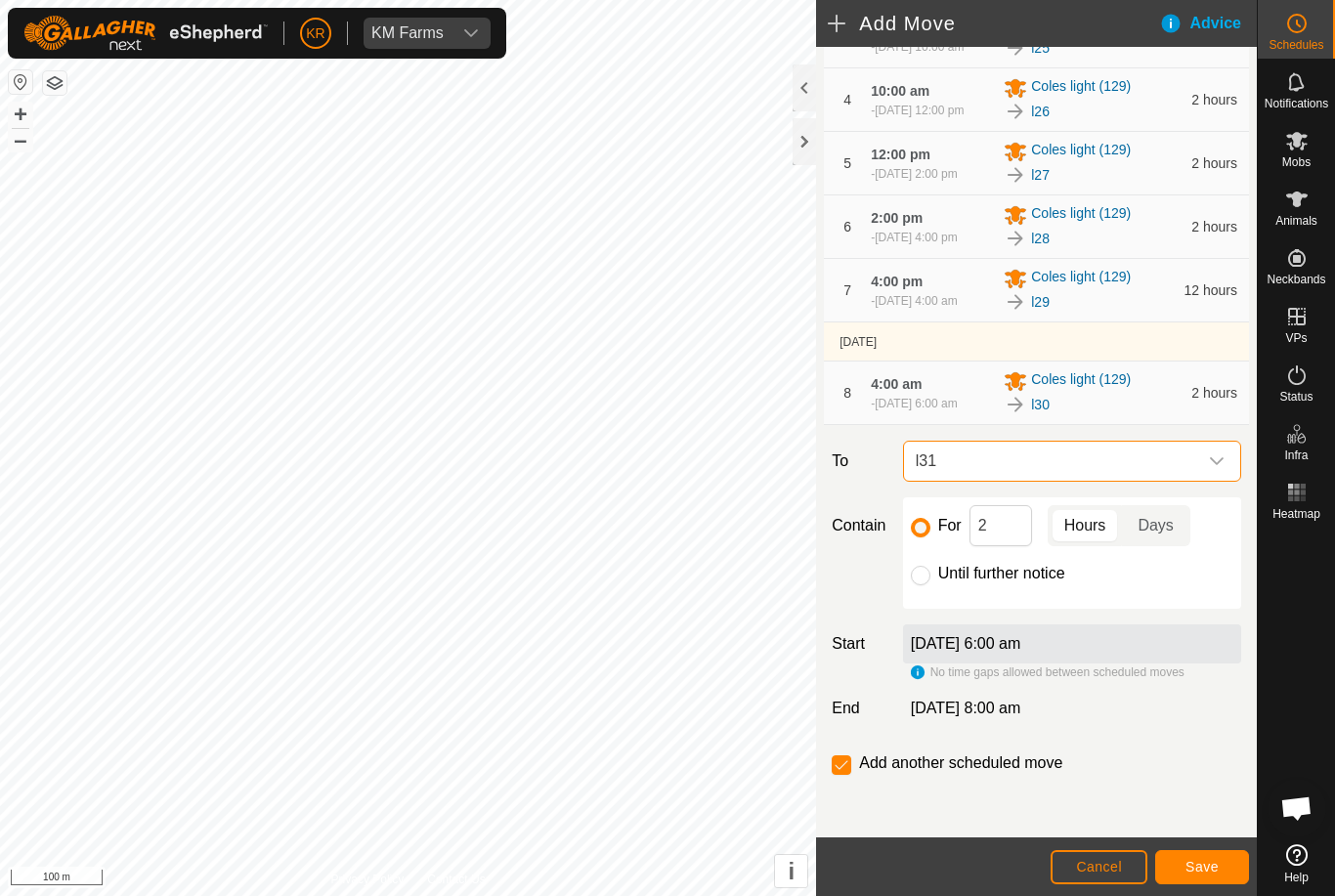
click at [1190, 860] on span "Save" at bounding box center [1202, 867] width 34 height 16
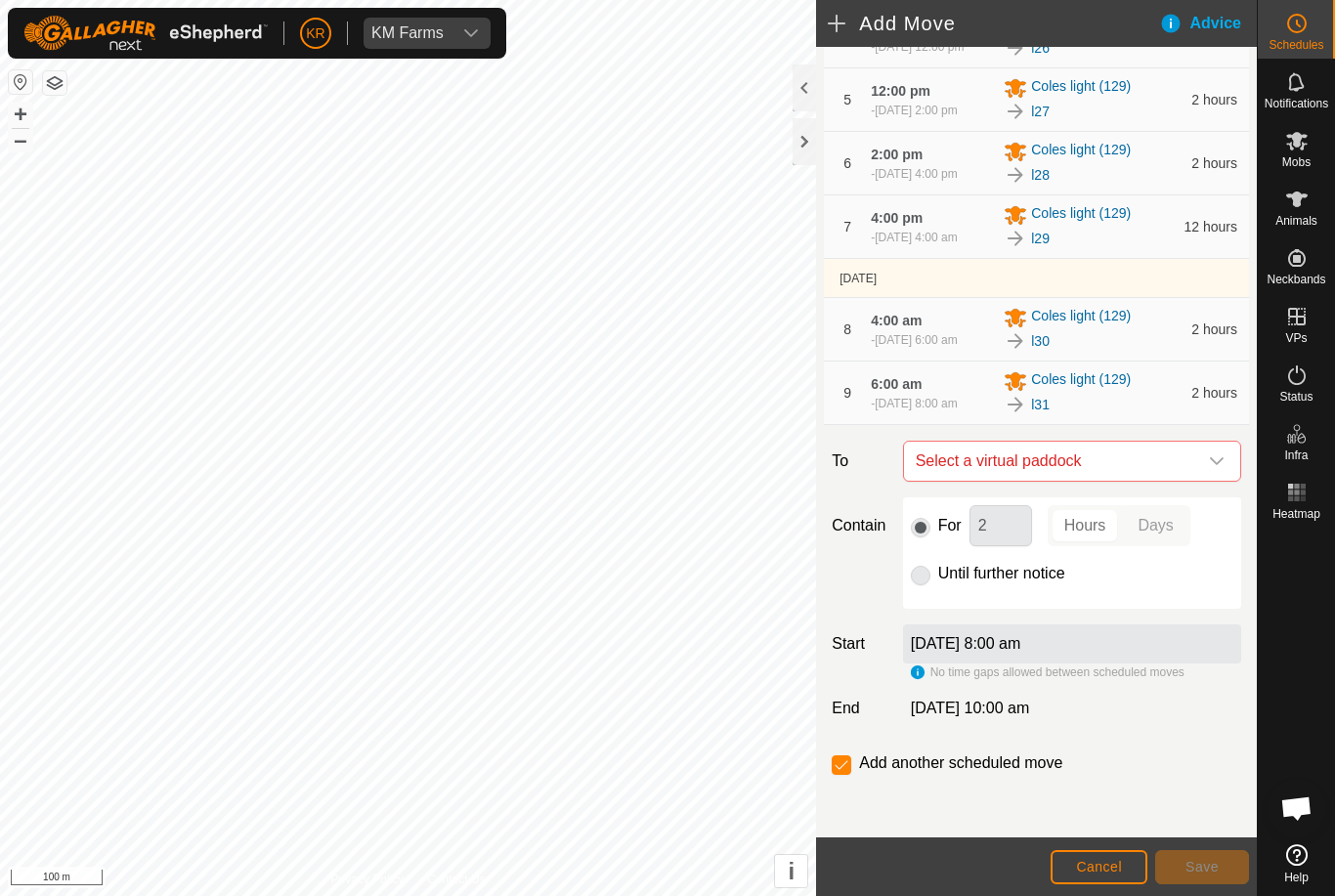
click at [1180, 481] on span "Select a virtual paddock" at bounding box center [1053, 461] width 289 height 39
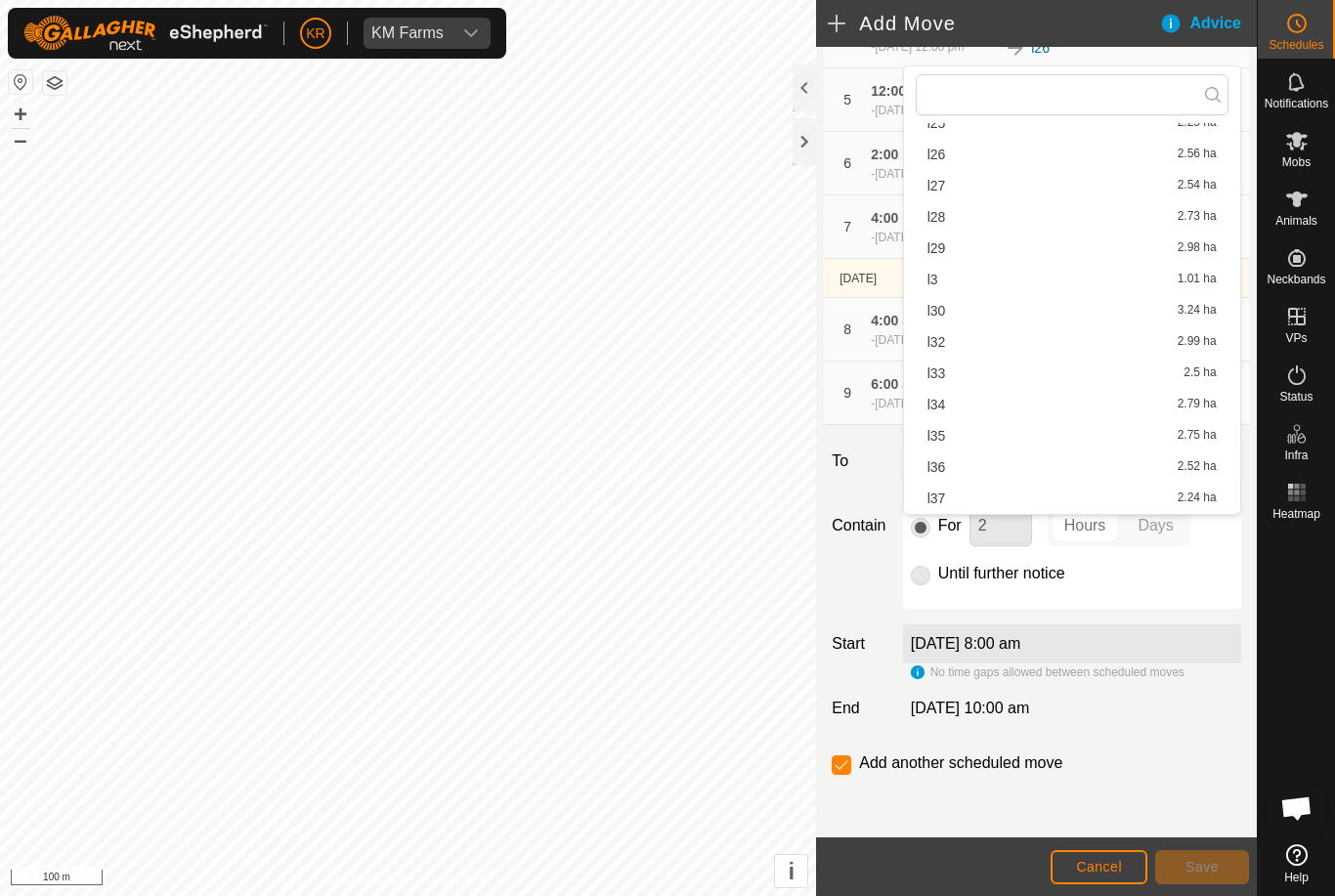
scroll to position [584, 0]
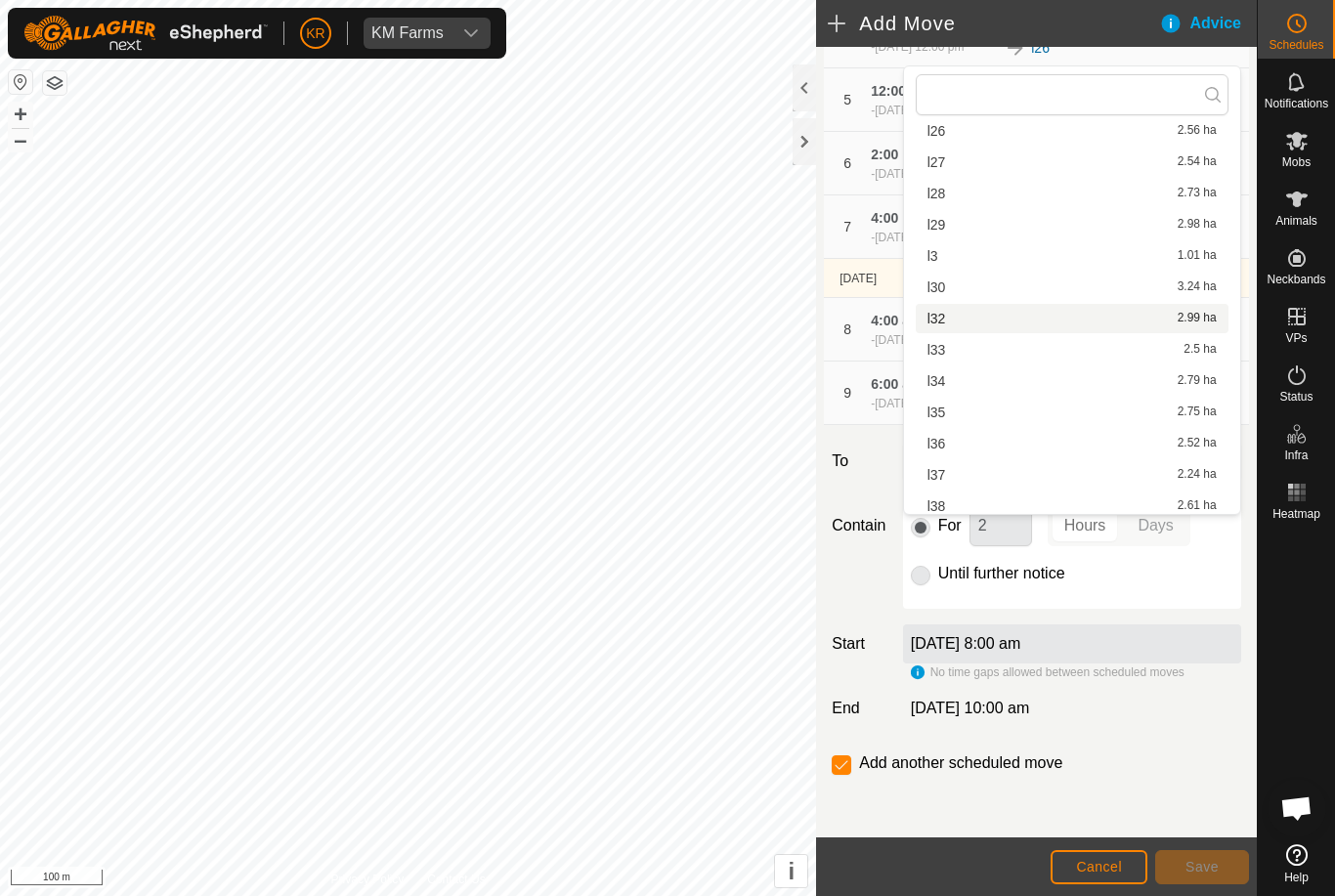
click at [958, 314] on div "l32 2.99 ha" at bounding box center [1072, 319] width 289 height 14
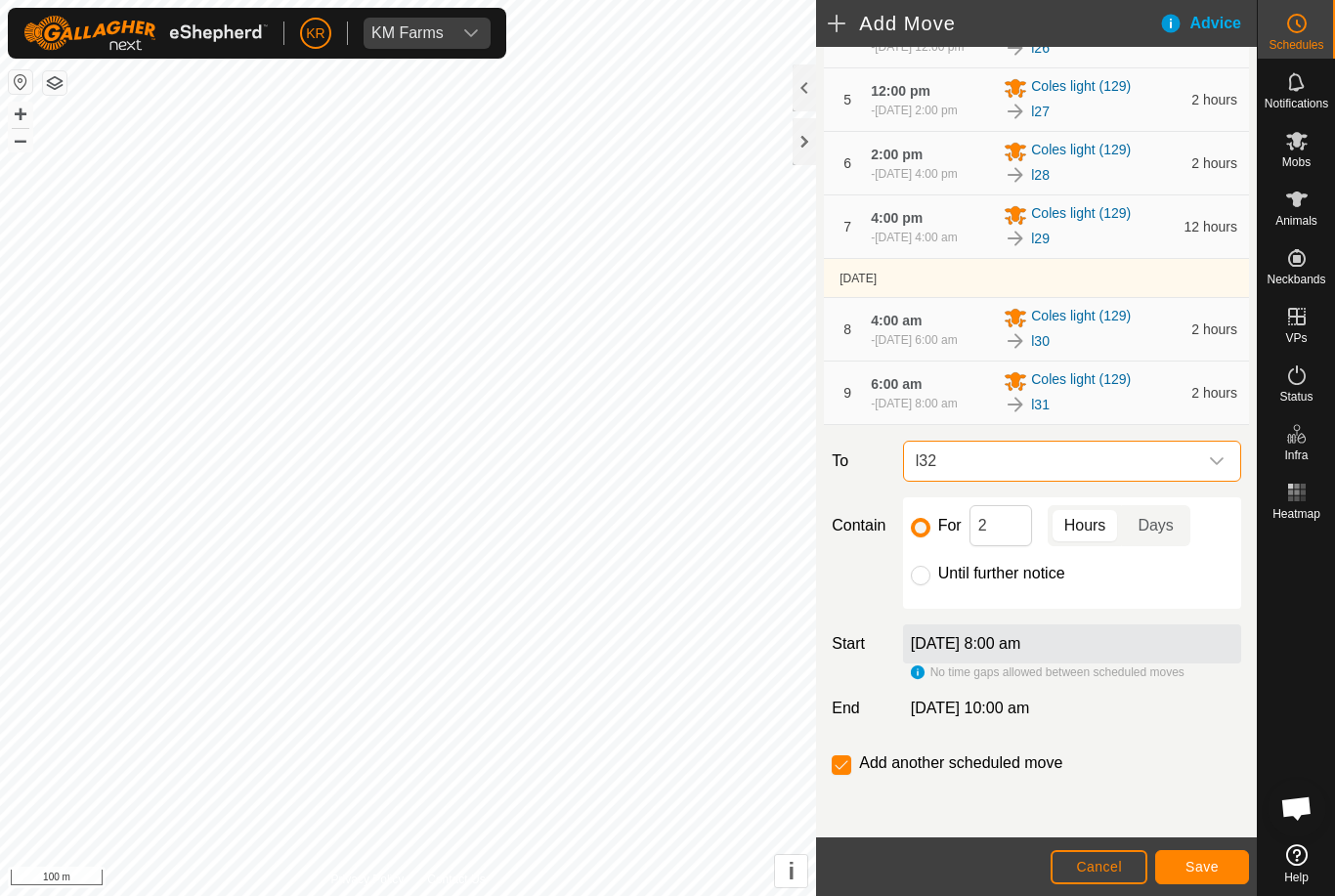
click at [1183, 843] on footer "Cancel Save" at bounding box center [1037, 866] width 441 height 58
click at [1202, 852] on button "Save" at bounding box center [1202, 867] width 94 height 35
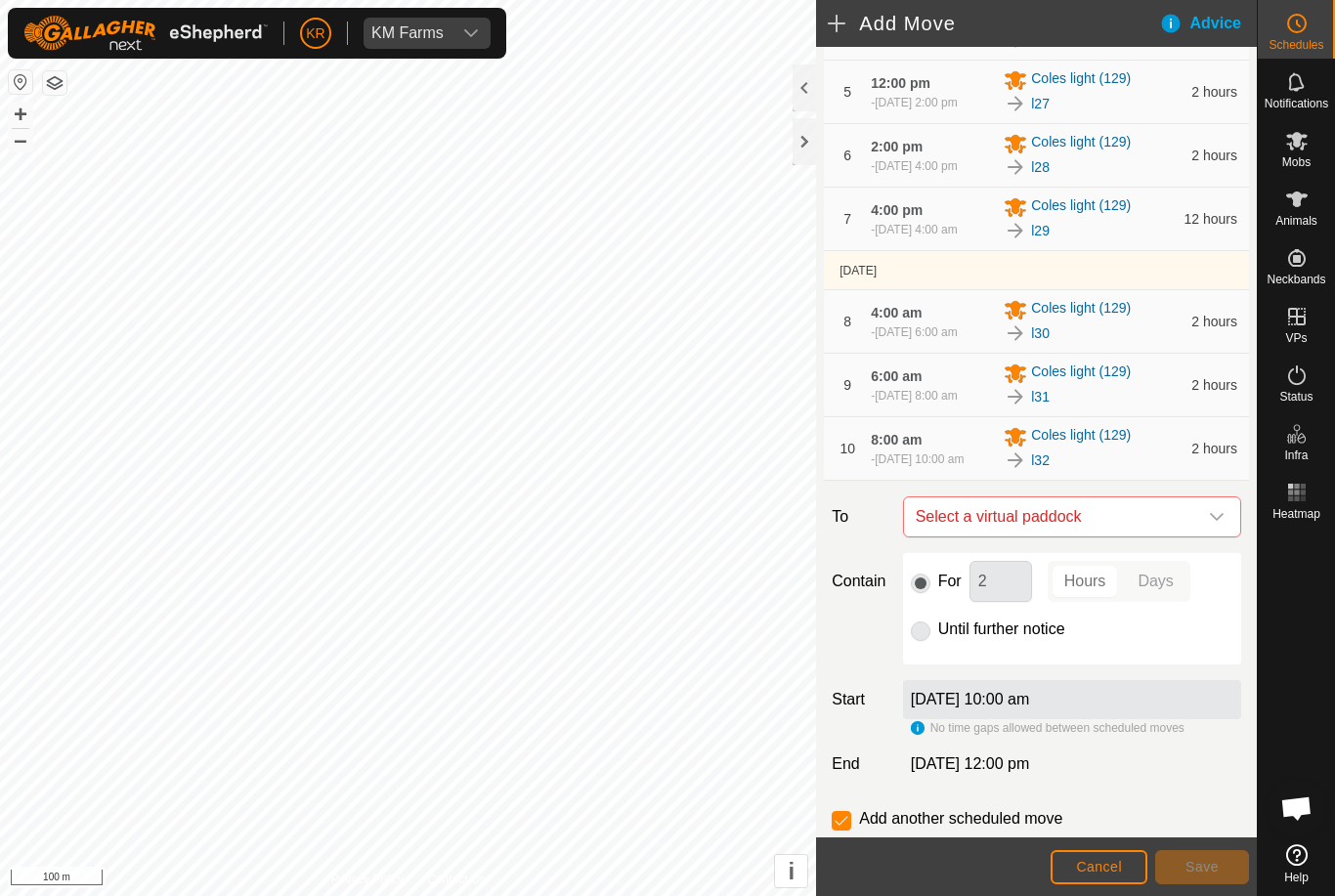
click at [1193, 536] on span "Select a virtual paddock" at bounding box center [1053, 516] width 289 height 39
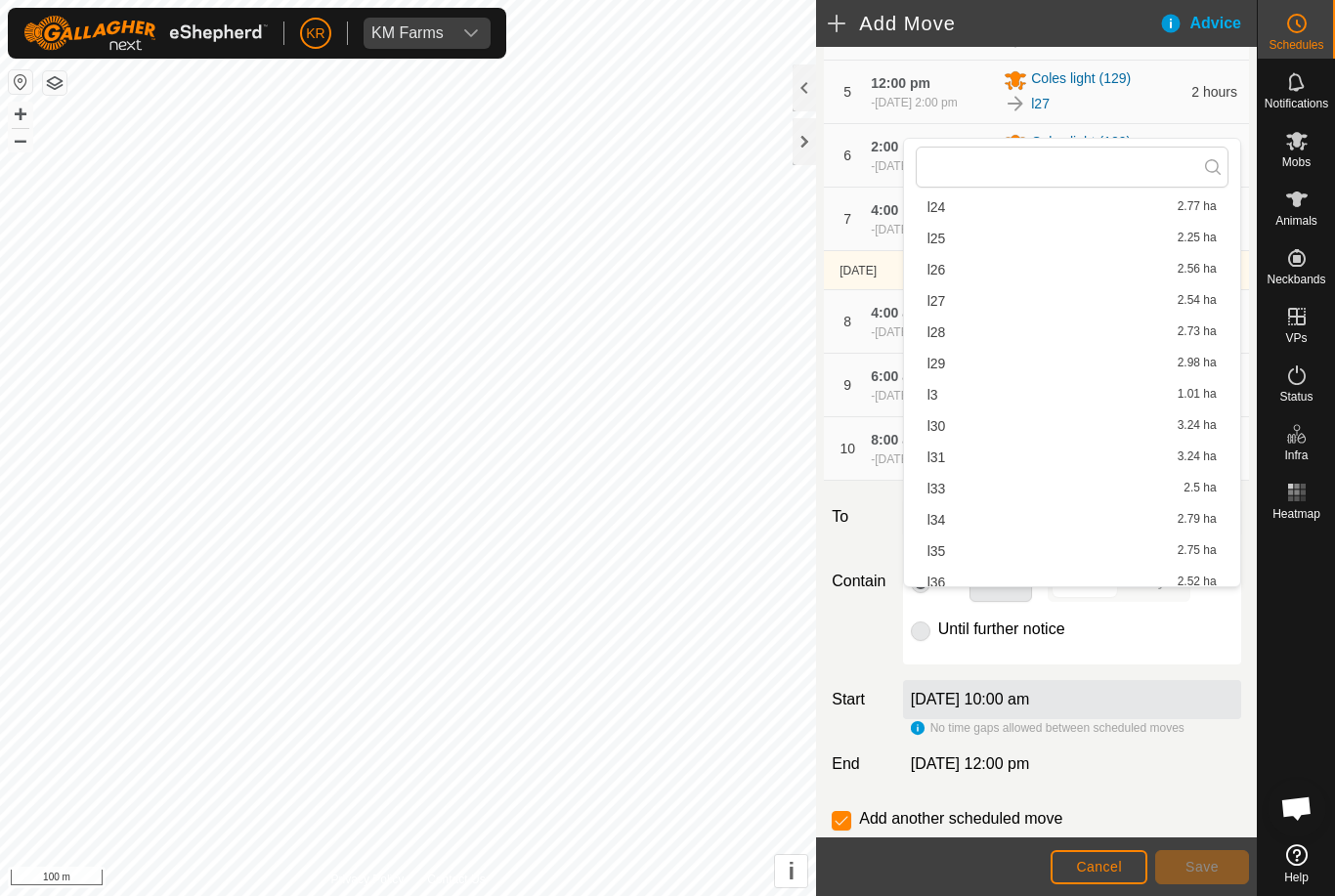
scroll to position [522, 0]
click at [1018, 488] on div "l33 2.5 ha" at bounding box center [1072, 484] width 289 height 14
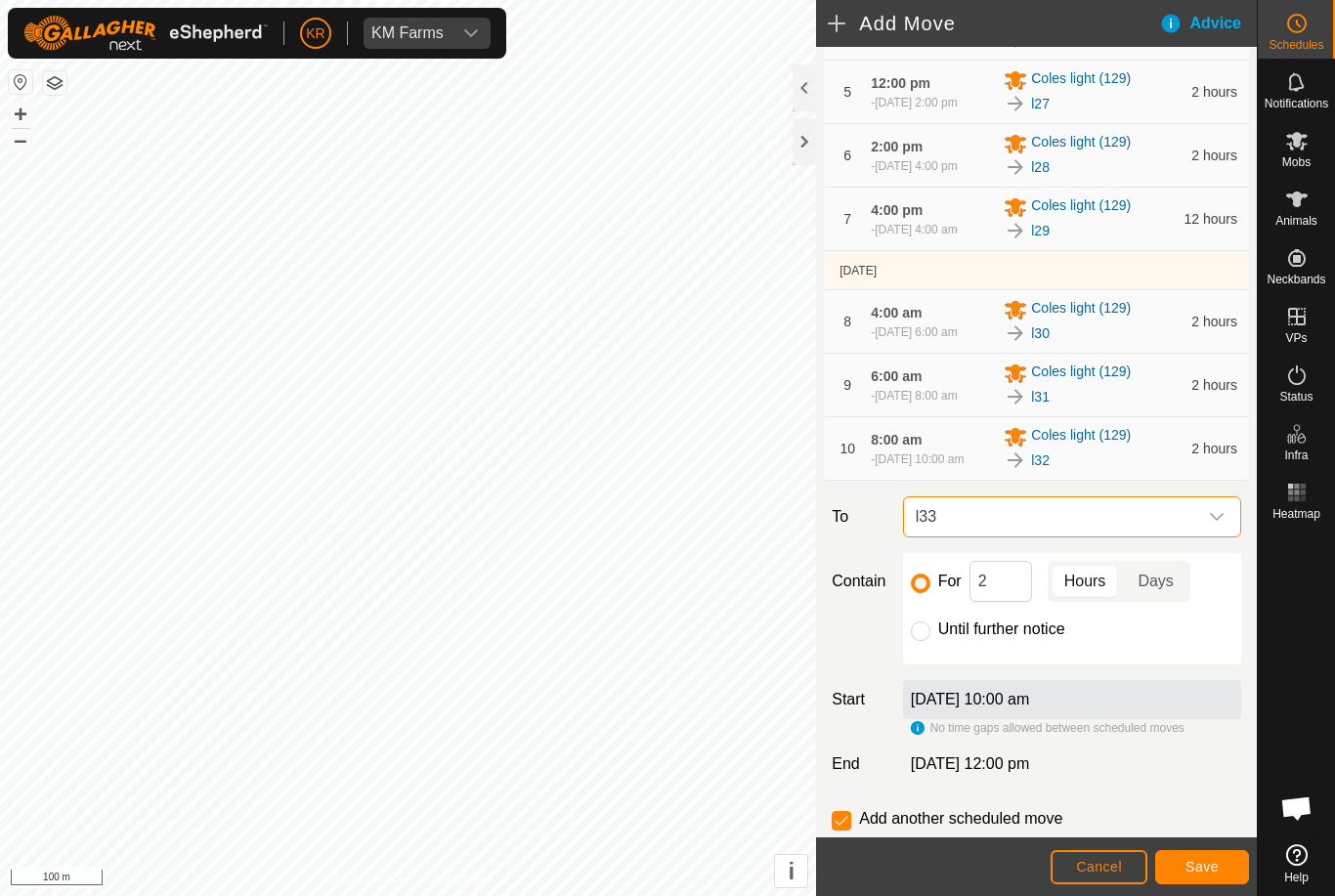
click at [1194, 857] on button "Save" at bounding box center [1202, 867] width 94 height 35
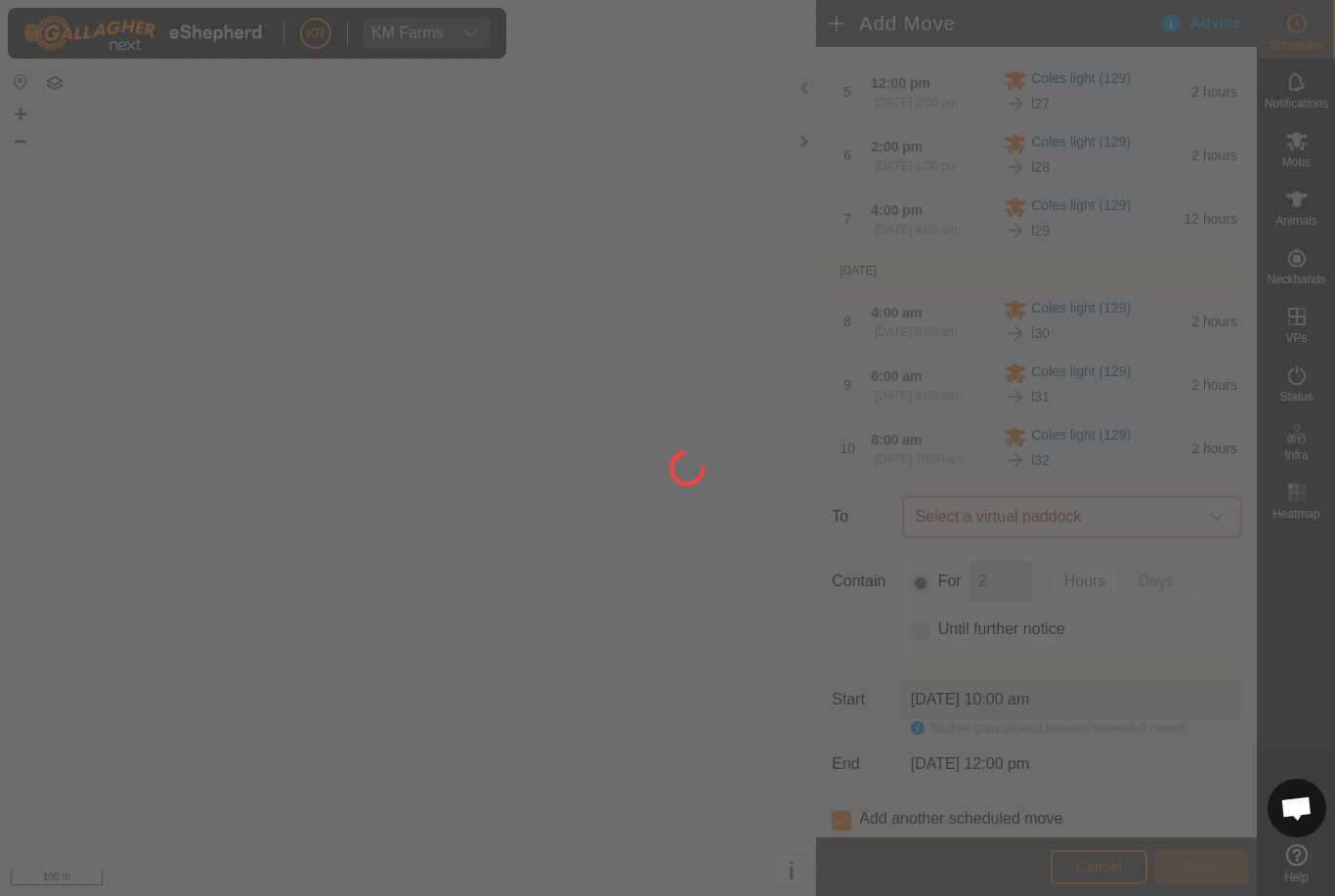
click at [1198, 611] on div at bounding box center [667, 448] width 1335 height 896
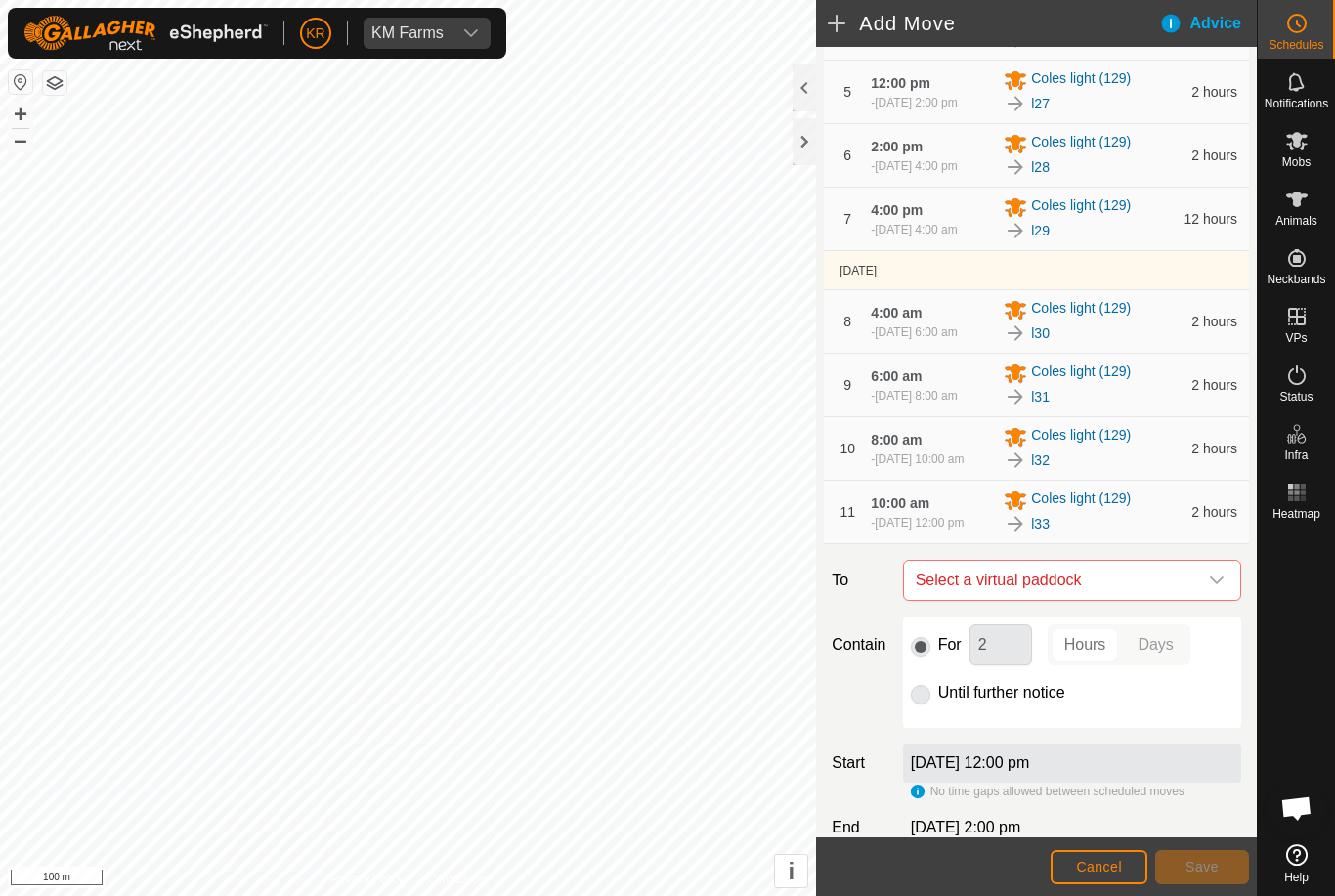
click at [1210, 601] on div "dropdown trigger" at bounding box center [1216, 580] width 39 height 39
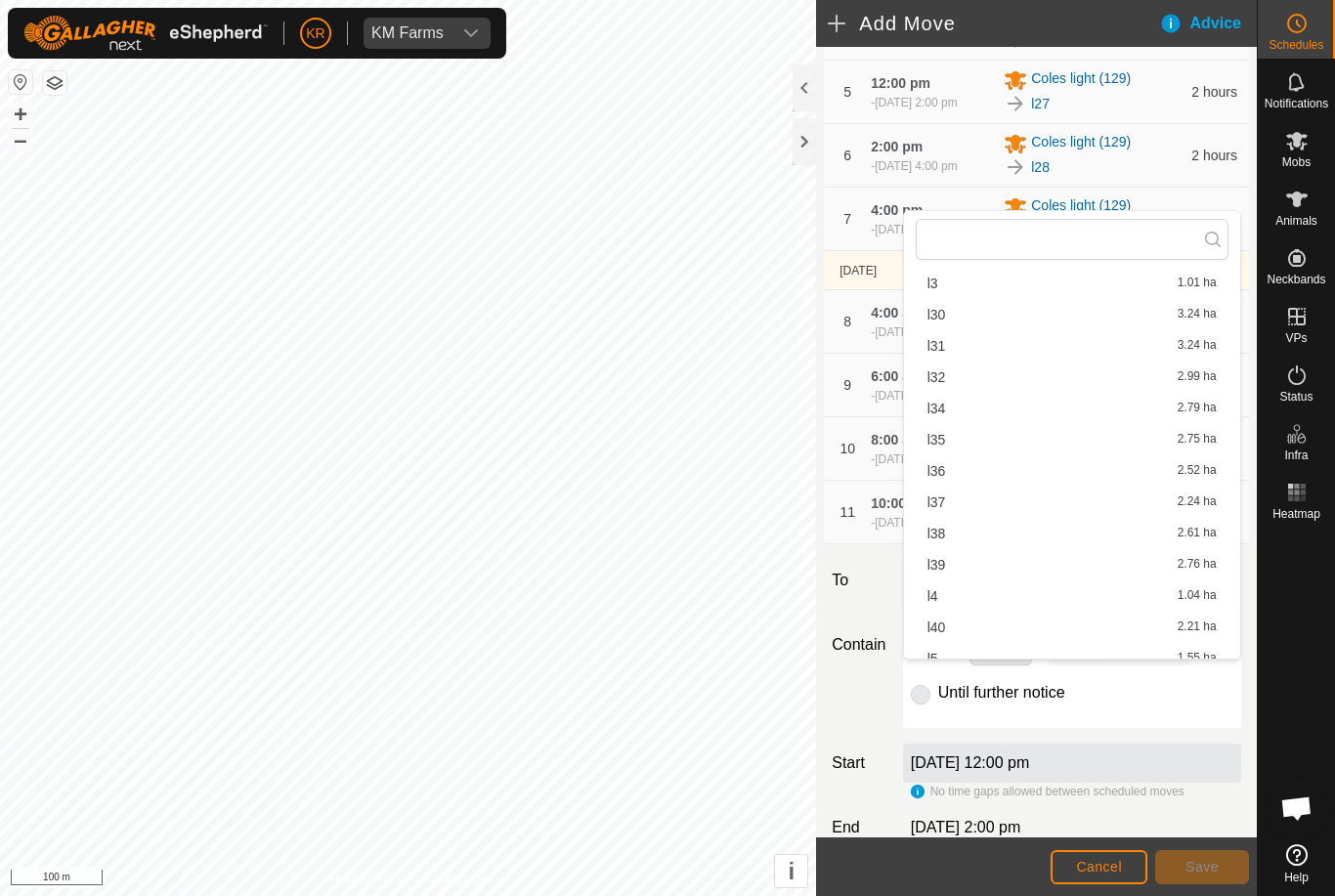
scroll to position [713, 0]
click at [987, 403] on div "l34 2.79 ha" at bounding box center [1072, 397] width 289 height 14
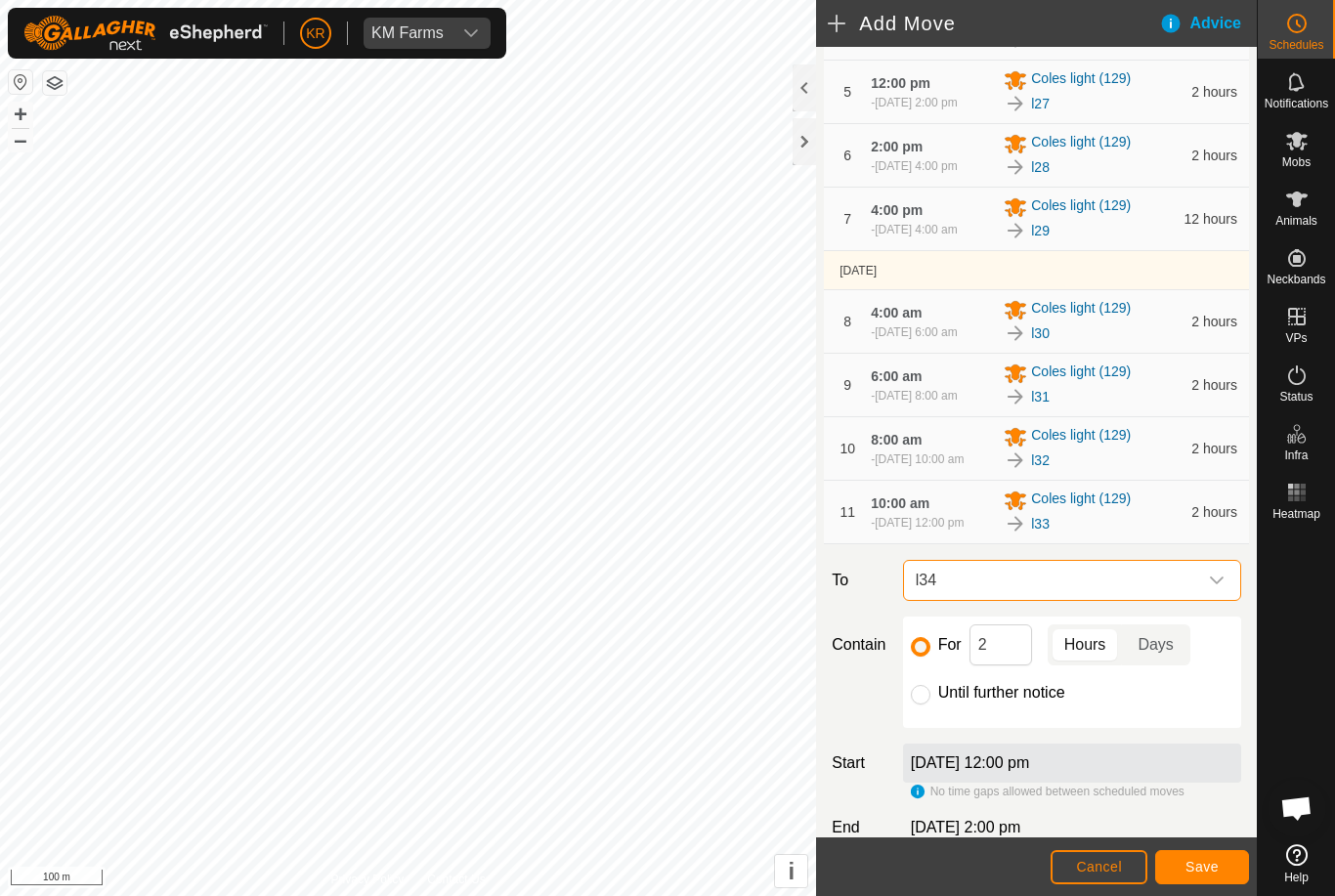
click at [1212, 865] on span "Save" at bounding box center [1202, 867] width 34 height 16
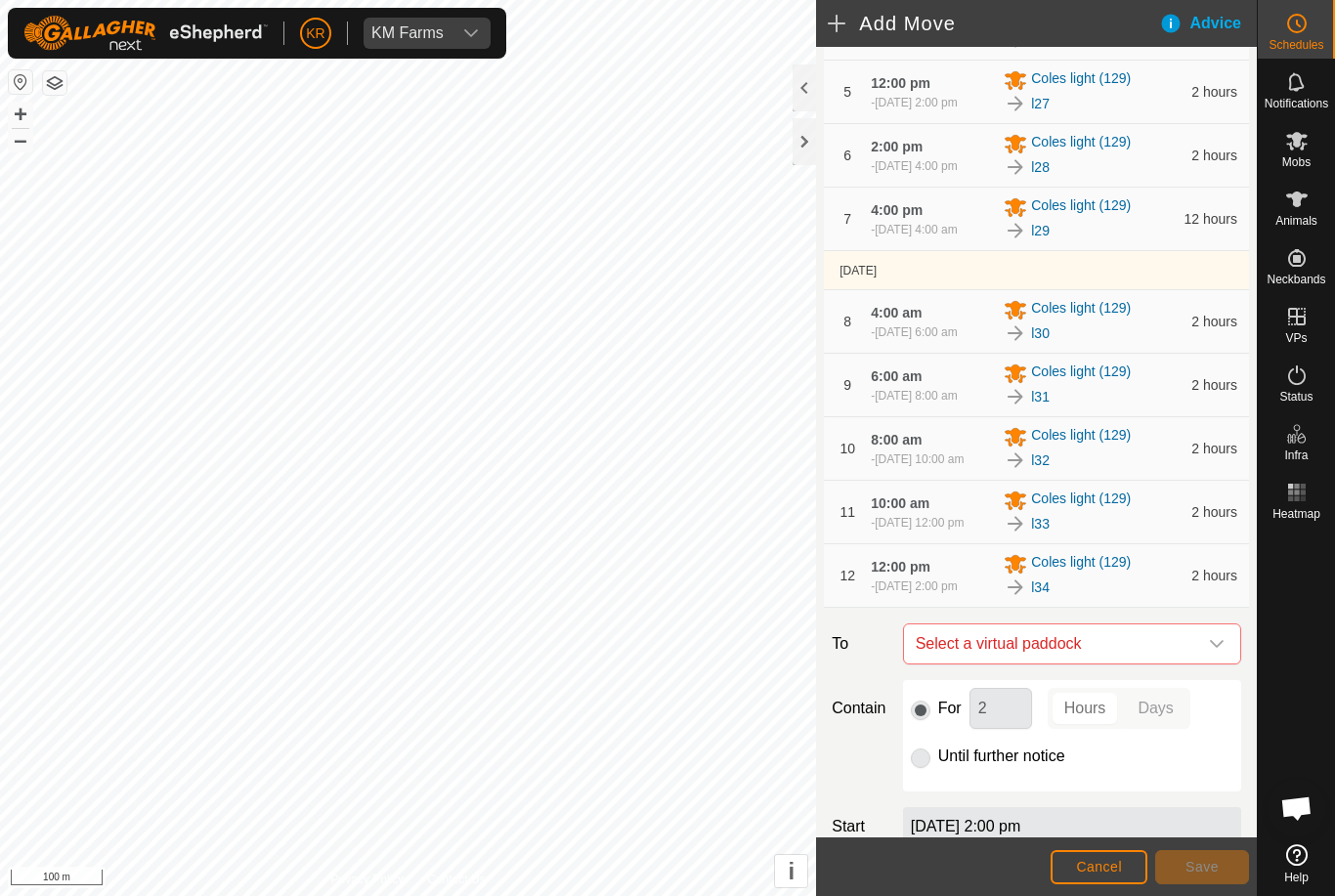
click at [1219, 664] on div "dropdown trigger" at bounding box center [1216, 643] width 39 height 39
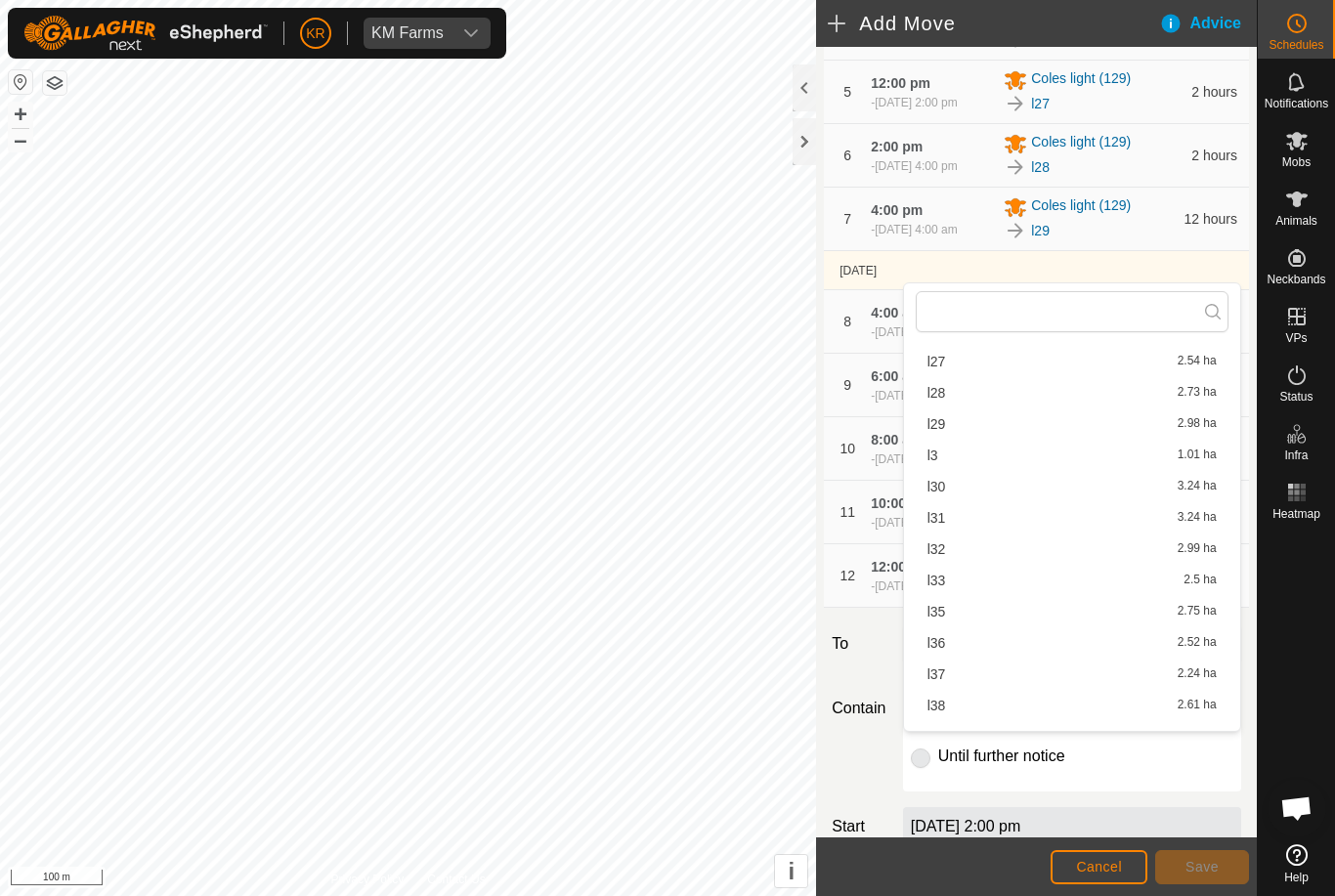
scroll to position [610, 0]
click at [960, 609] on div "l35 2.75 ha" at bounding box center [1072, 604] width 289 height 14
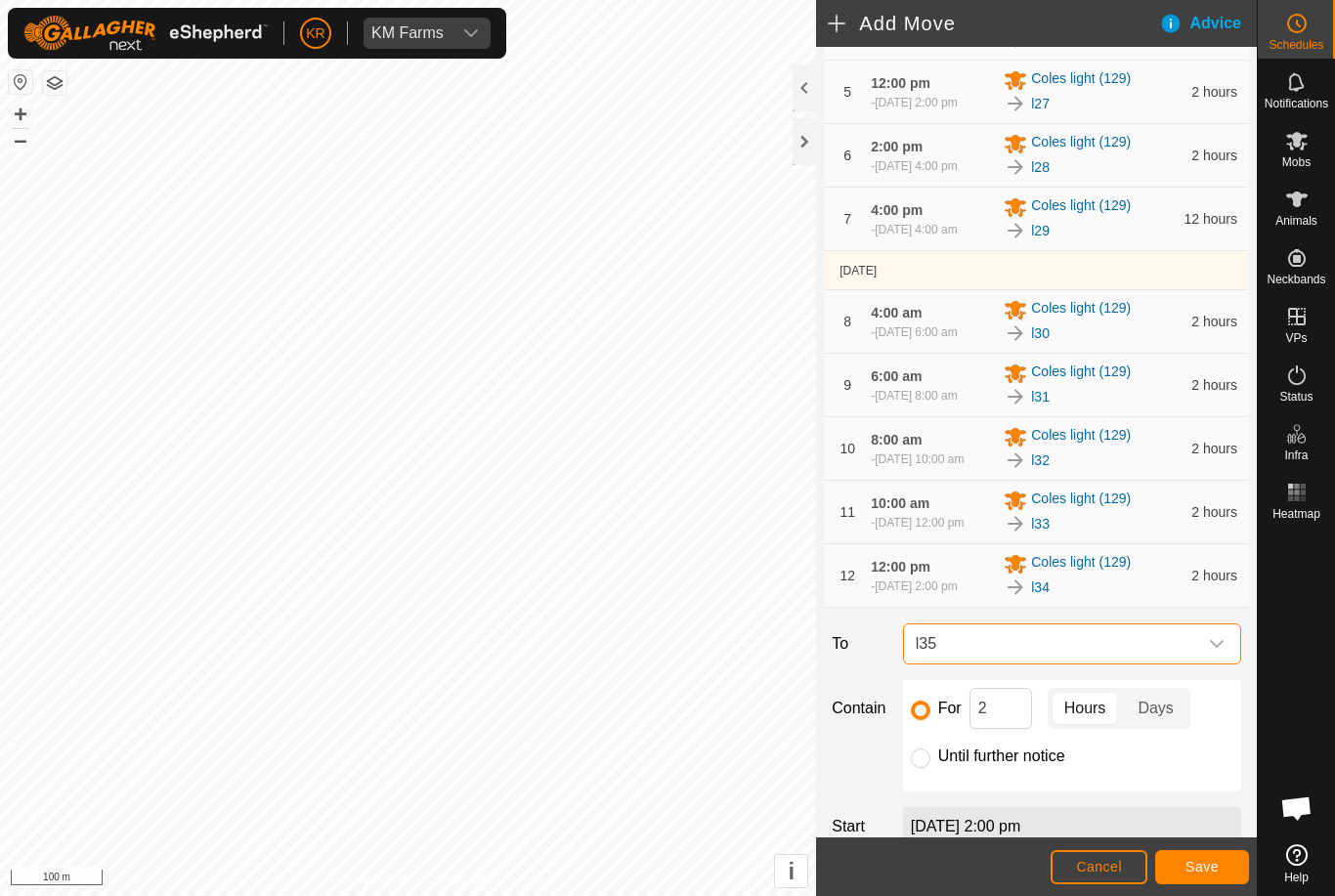
click at [1189, 852] on button "Save" at bounding box center [1202, 867] width 94 height 35
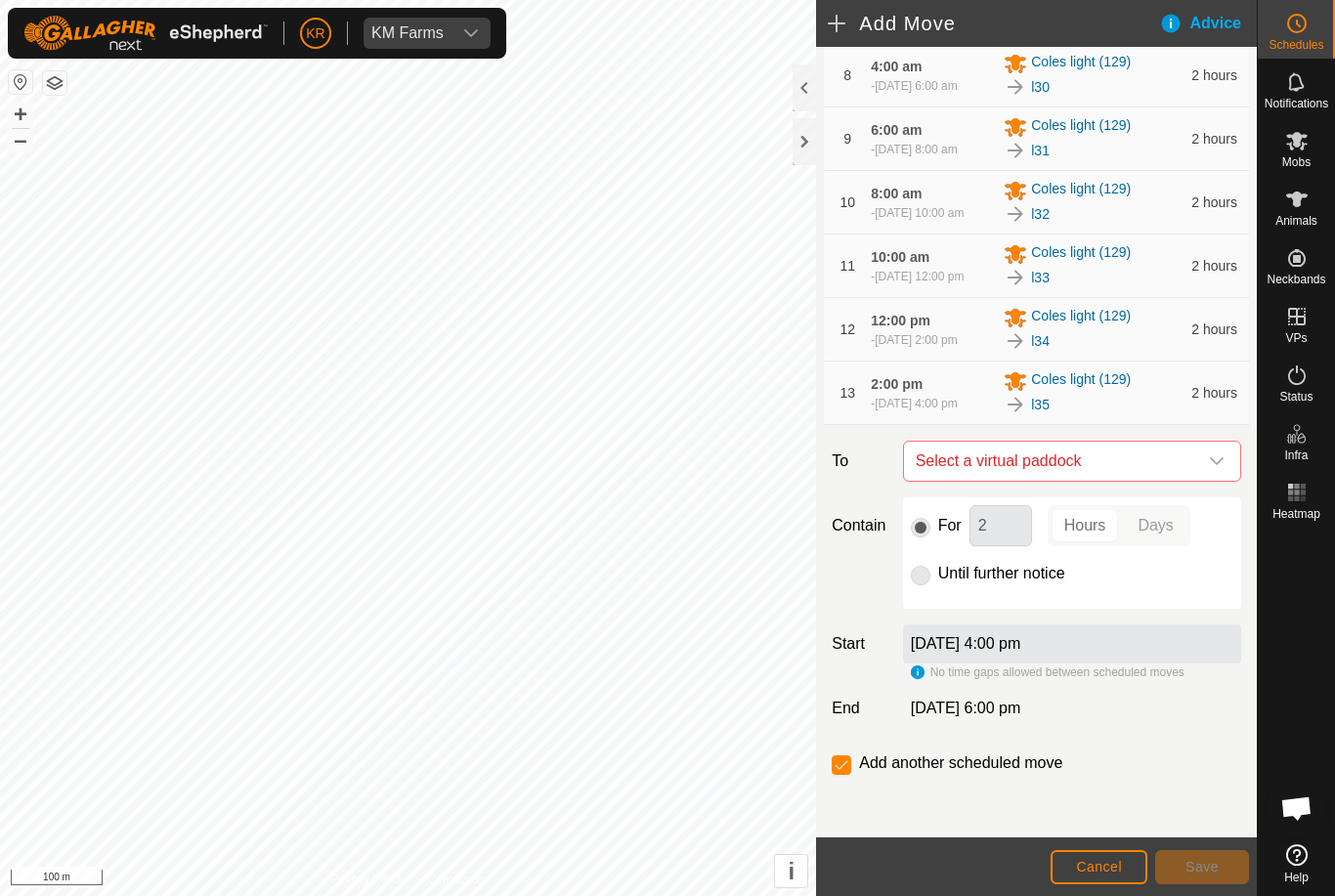
scroll to position [679, 0]
click at [1209, 469] on icon "dropdown trigger" at bounding box center [1217, 462] width 16 height 16
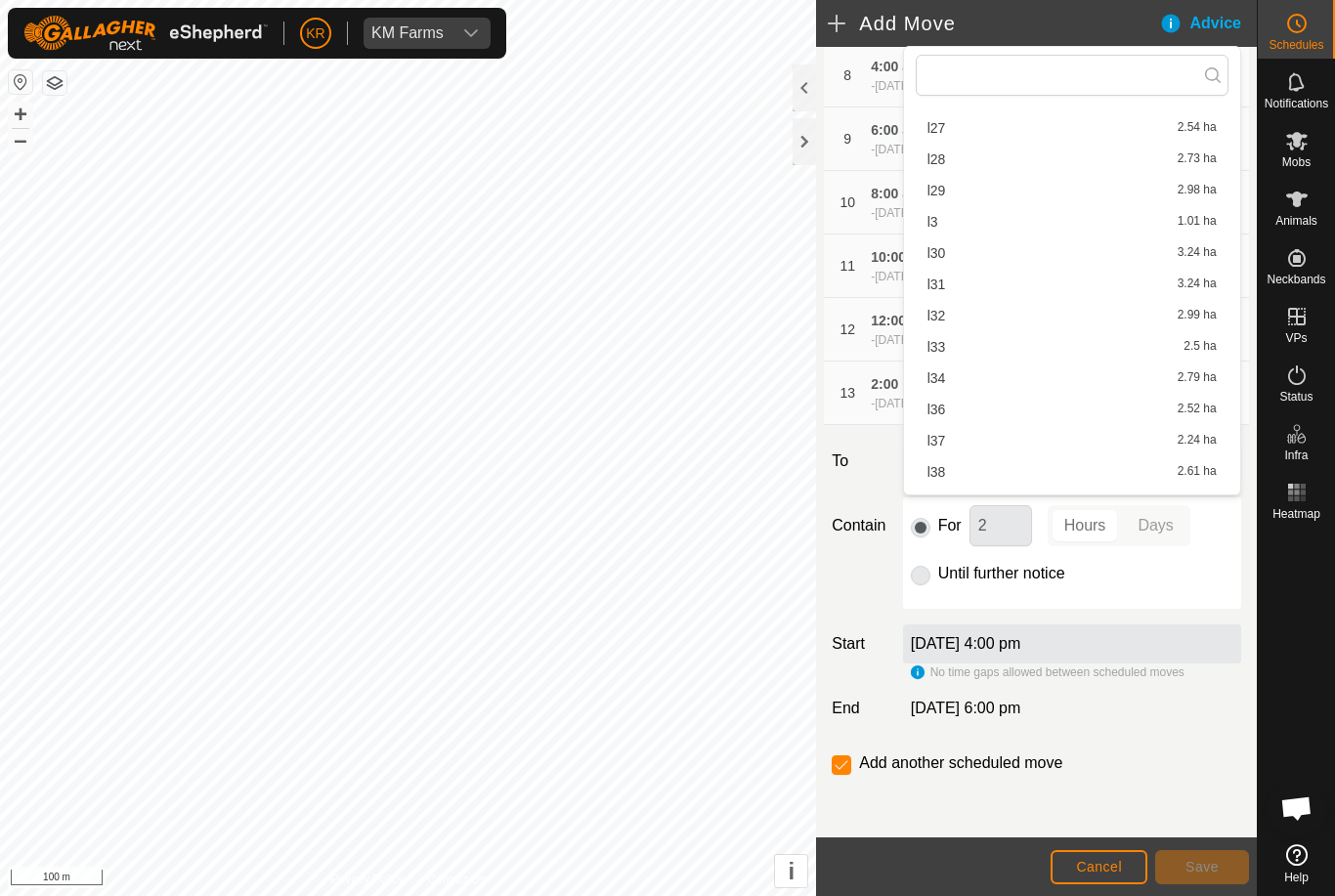
scroll to position [600, 0]
click at [947, 409] on div "l36 2.52 ha" at bounding box center [1072, 408] width 289 height 14
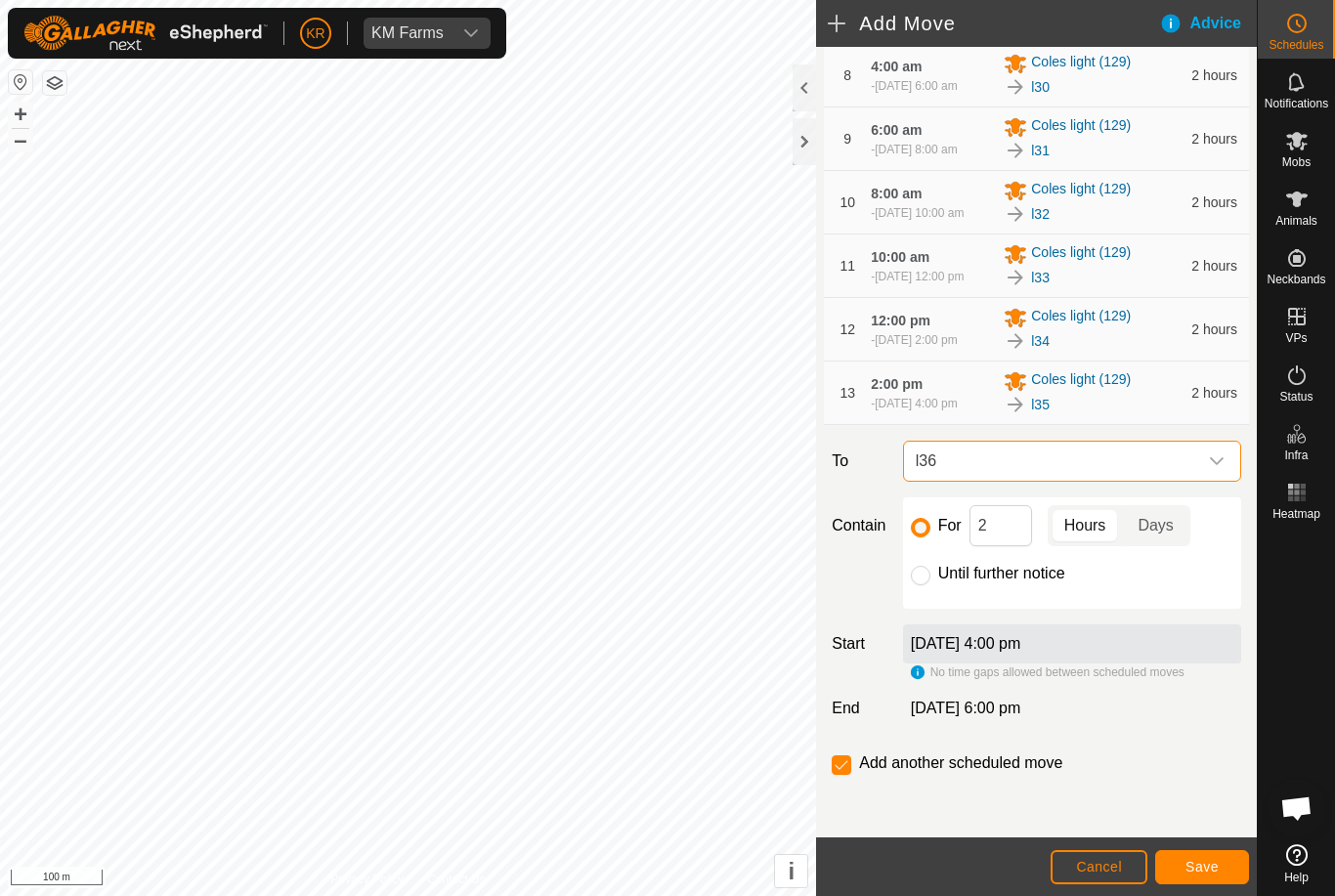
click at [1199, 865] on span "Save" at bounding box center [1202, 867] width 34 height 16
click at [1193, 482] on span "Select a virtual paddock" at bounding box center [1053, 462] width 289 height 39
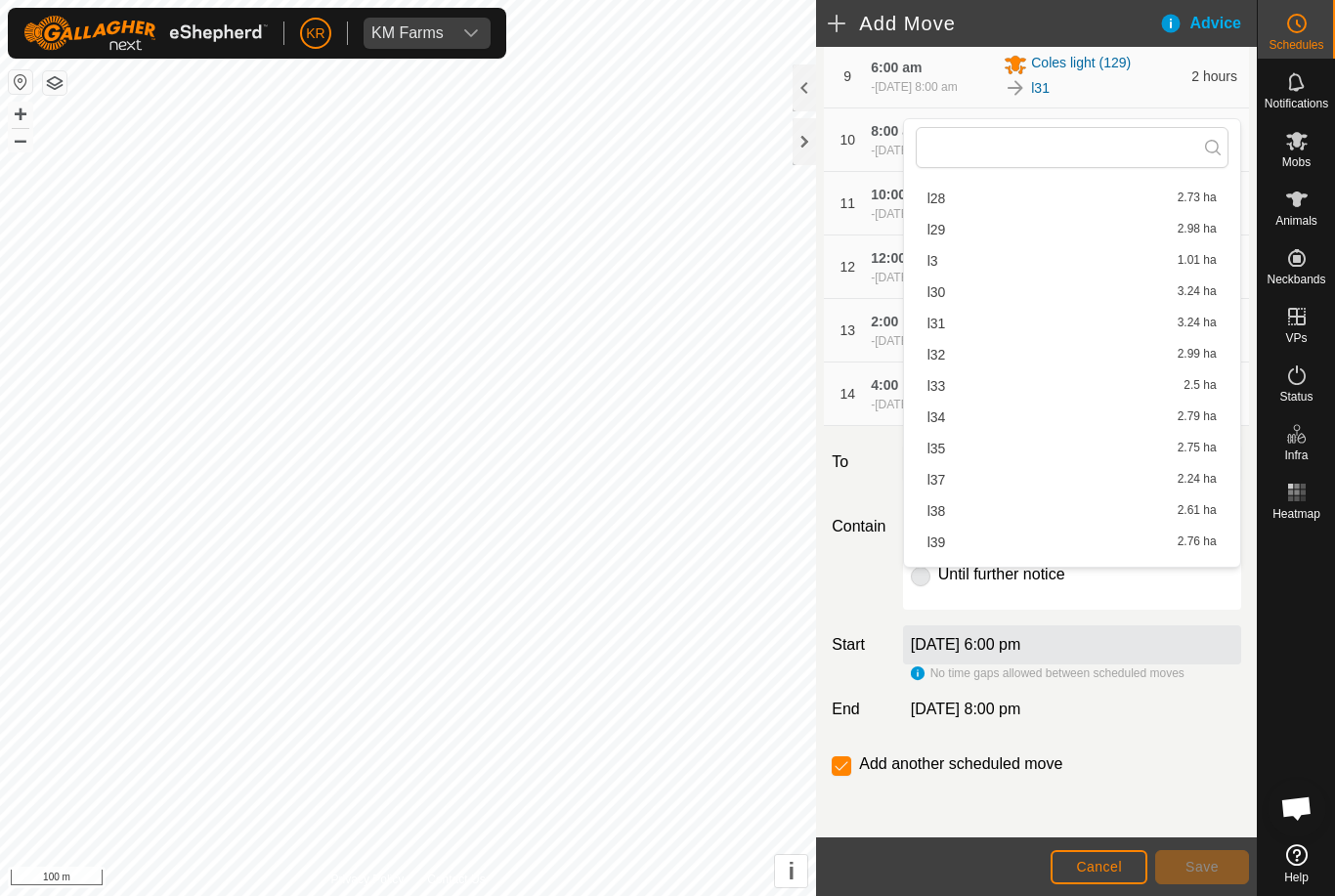
click at [1241, 610] on div "For 2 Hours Days Until further notice" at bounding box center [1071, 554] width 338 height 111
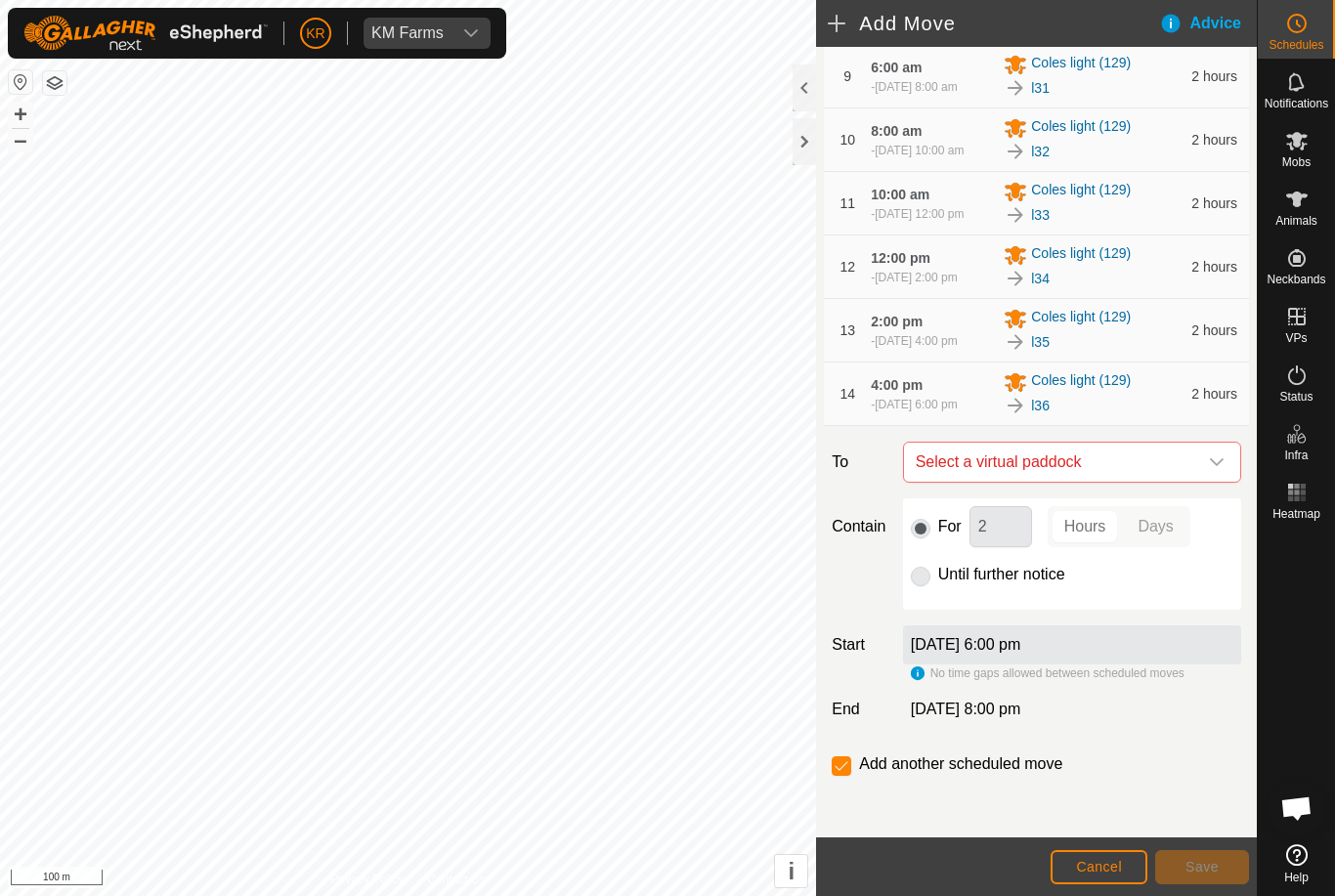
scroll to position [632, 0]
click at [1207, 482] on div "dropdown trigger" at bounding box center [1216, 462] width 39 height 39
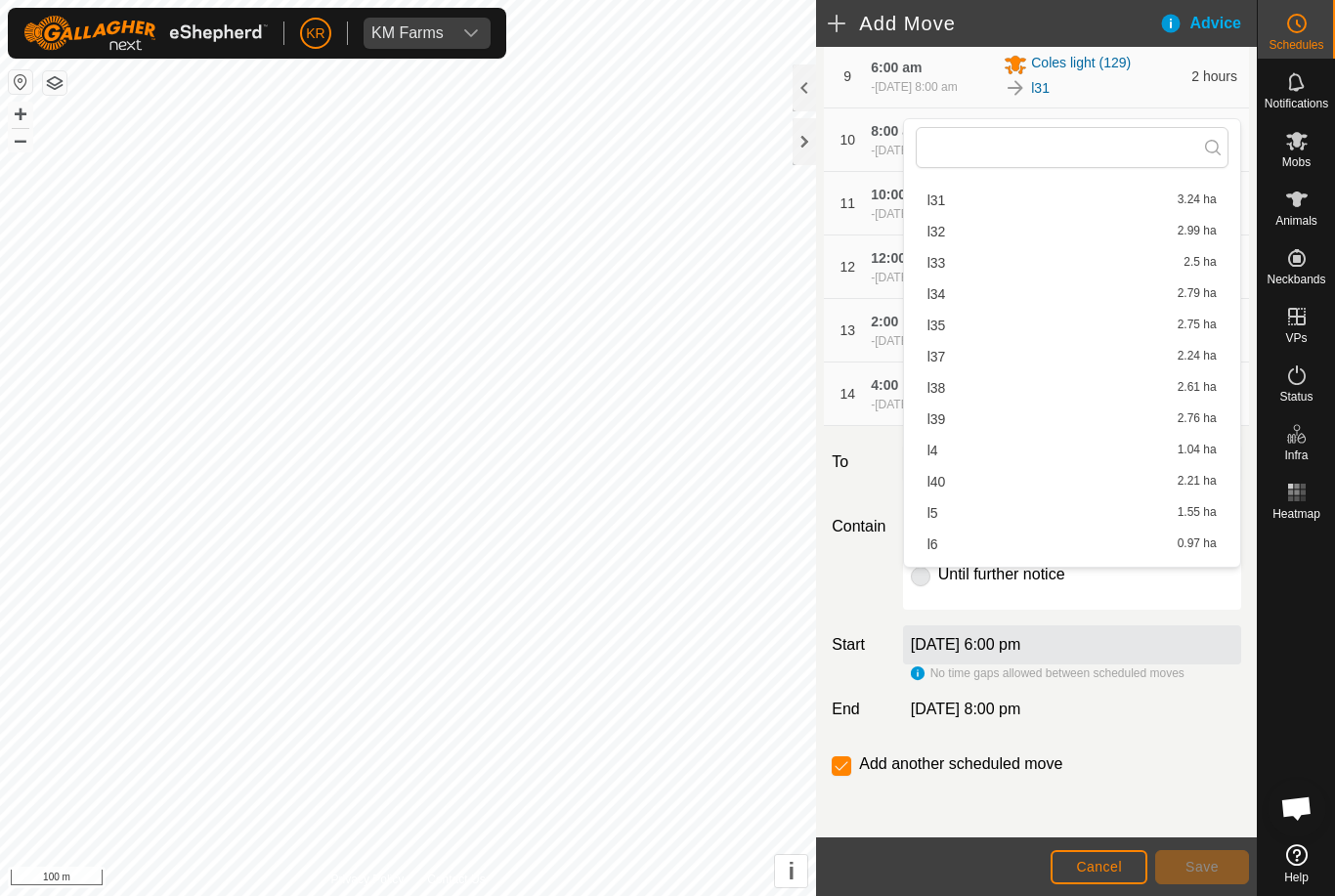
scroll to position [764, 0]
click at [970, 346] on div "l37 2.24 ha" at bounding box center [1072, 347] width 289 height 14
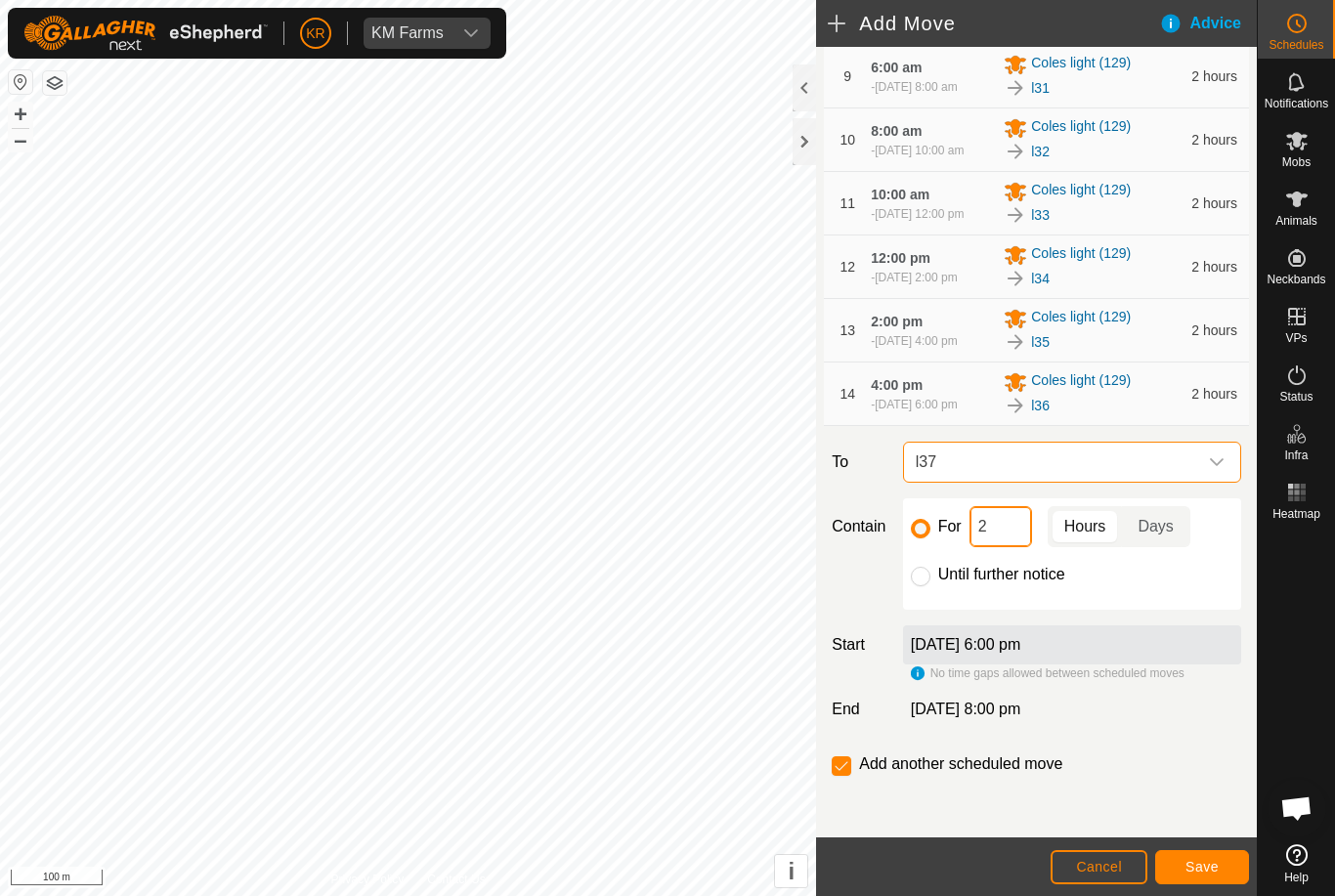
click at [1007, 547] on input "2" at bounding box center [1000, 526] width 62 height 41
click at [1215, 860] on span "Save" at bounding box center [1202, 867] width 34 height 16
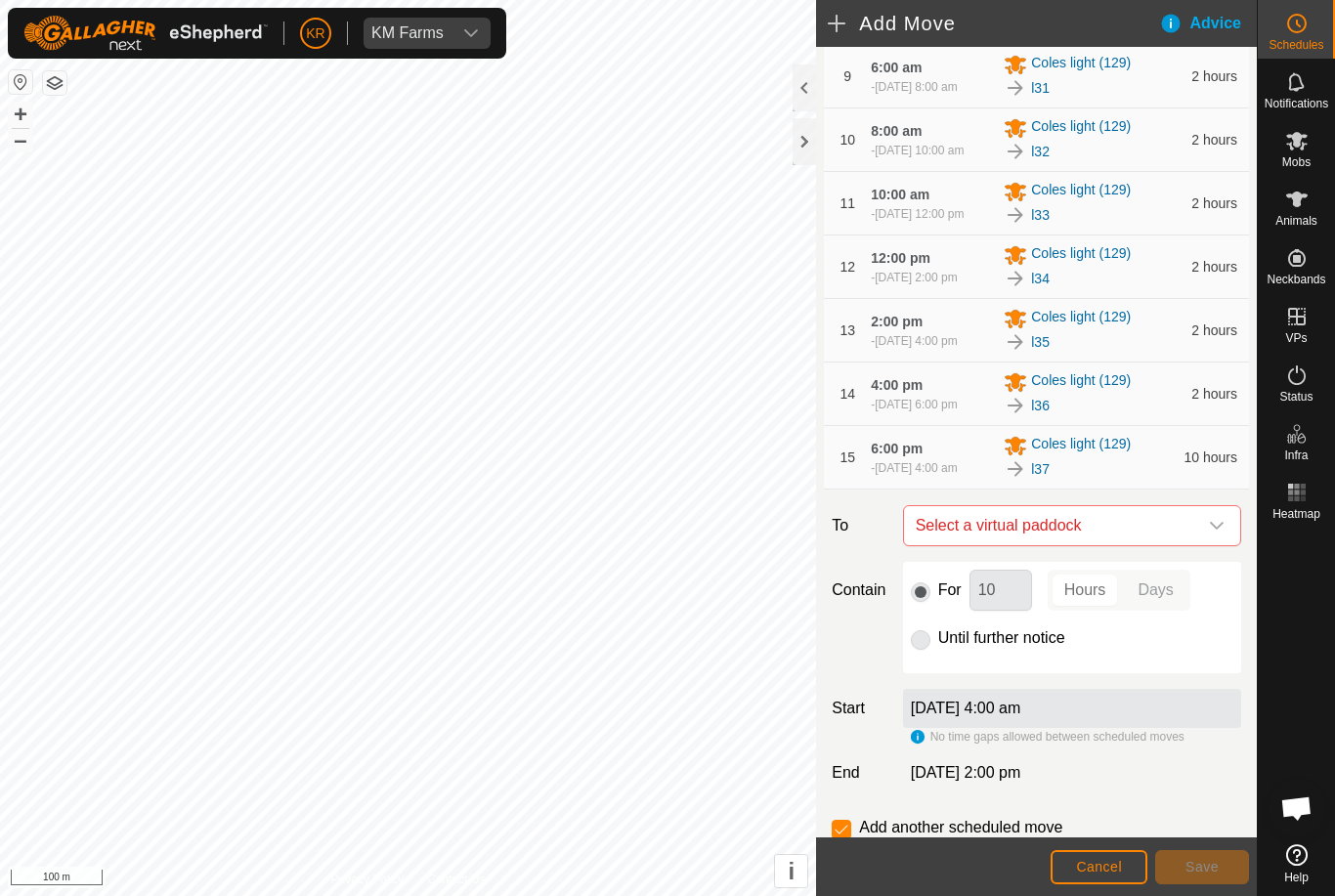
click at [1214, 534] on icon "dropdown trigger" at bounding box center [1217, 526] width 16 height 16
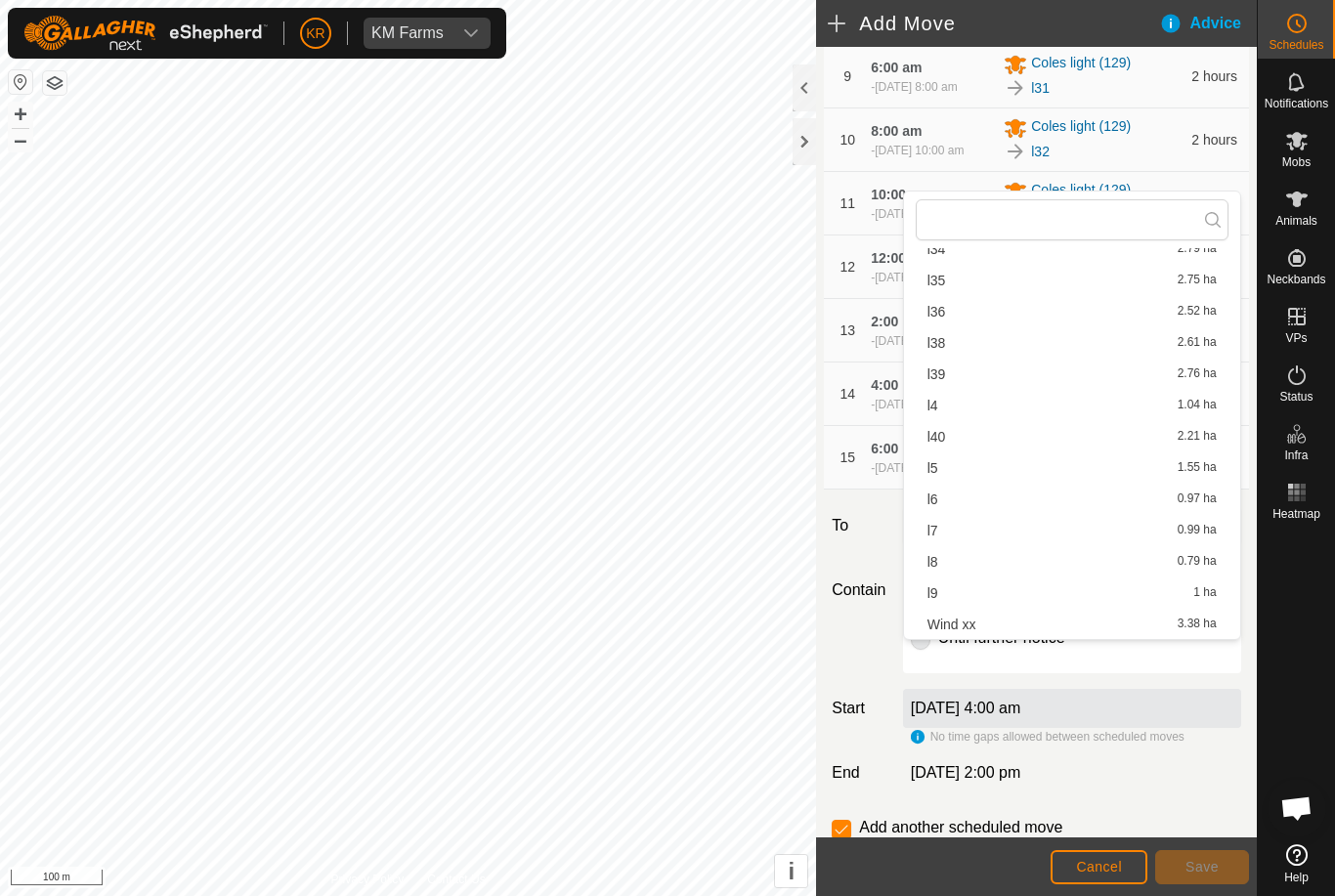
scroll to position [872, 0]
click at [960, 340] on div "l38 2.61 ha" at bounding box center [1072, 343] width 289 height 14
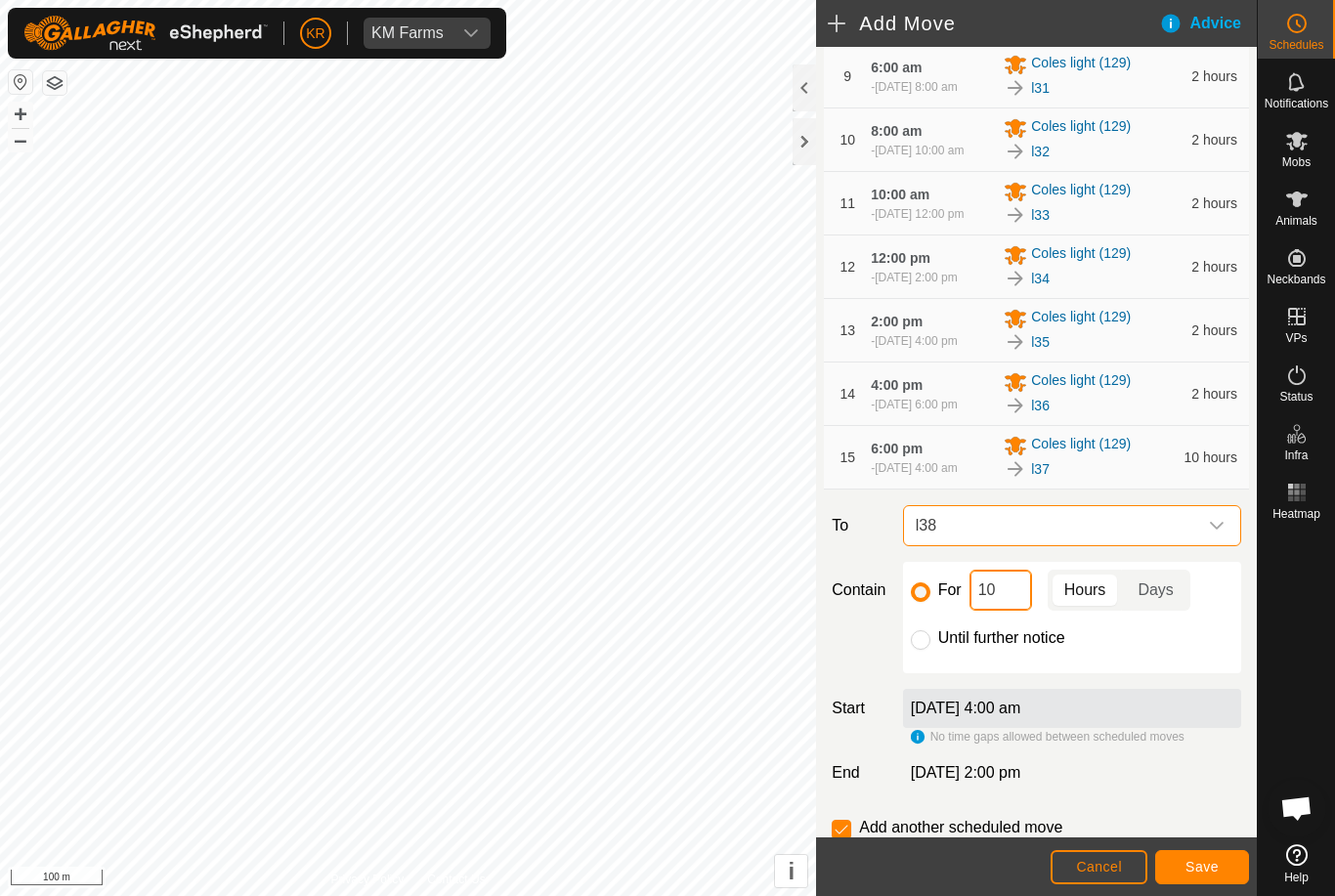
click at [1006, 611] on input "10" at bounding box center [1000, 590] width 62 height 41
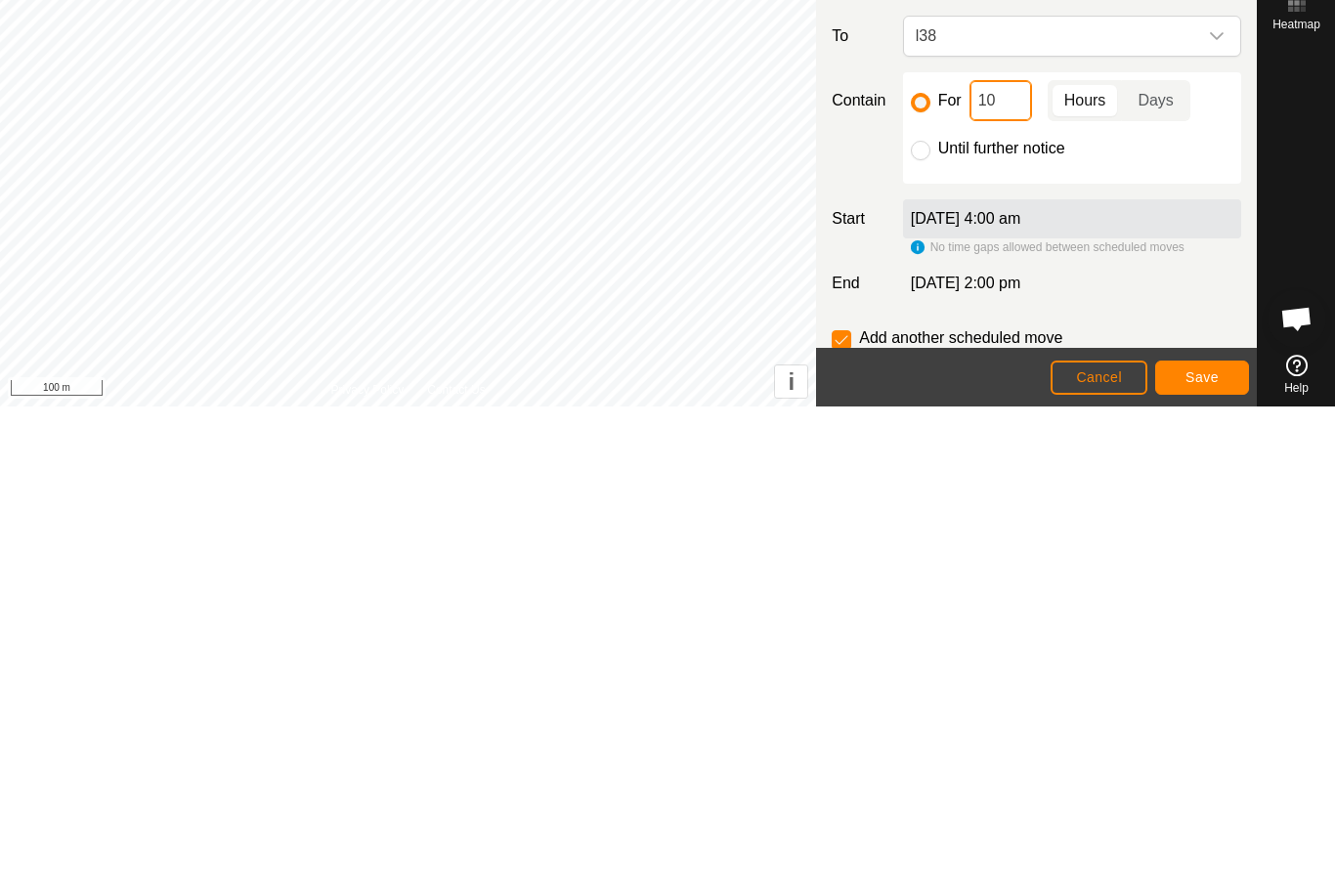
type input "1"
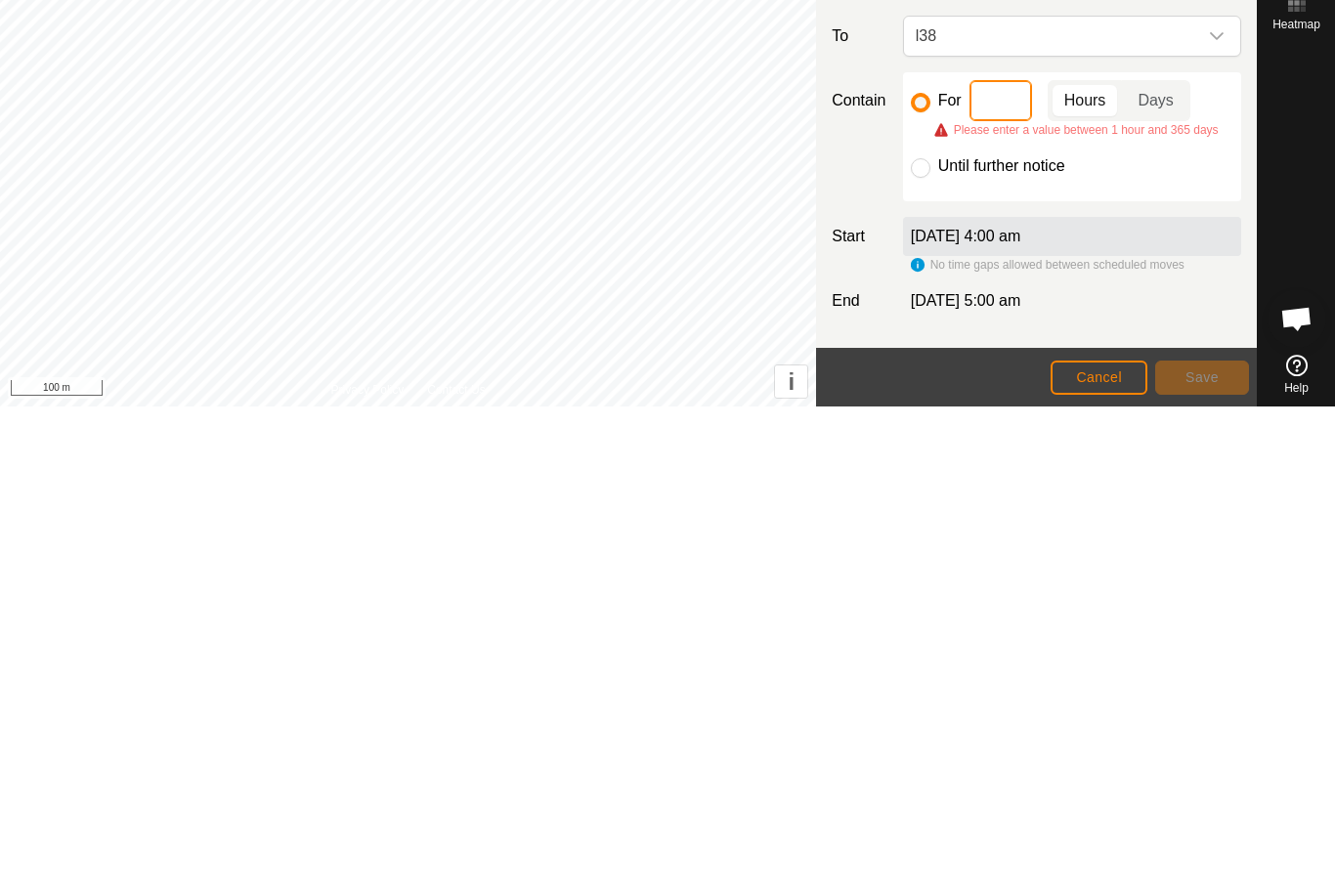
type input "2"
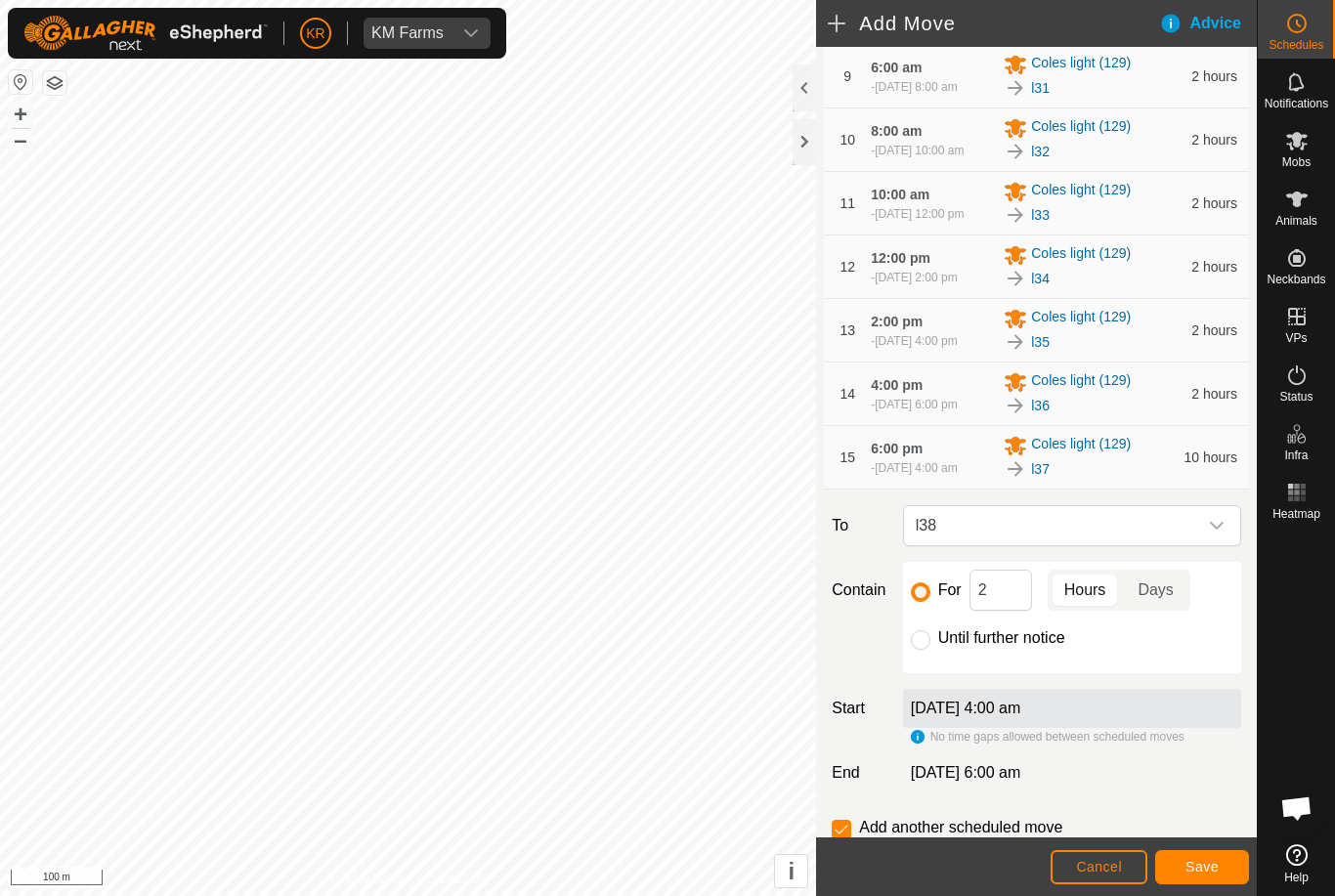
click at [1209, 855] on button "Save" at bounding box center [1202, 867] width 94 height 35
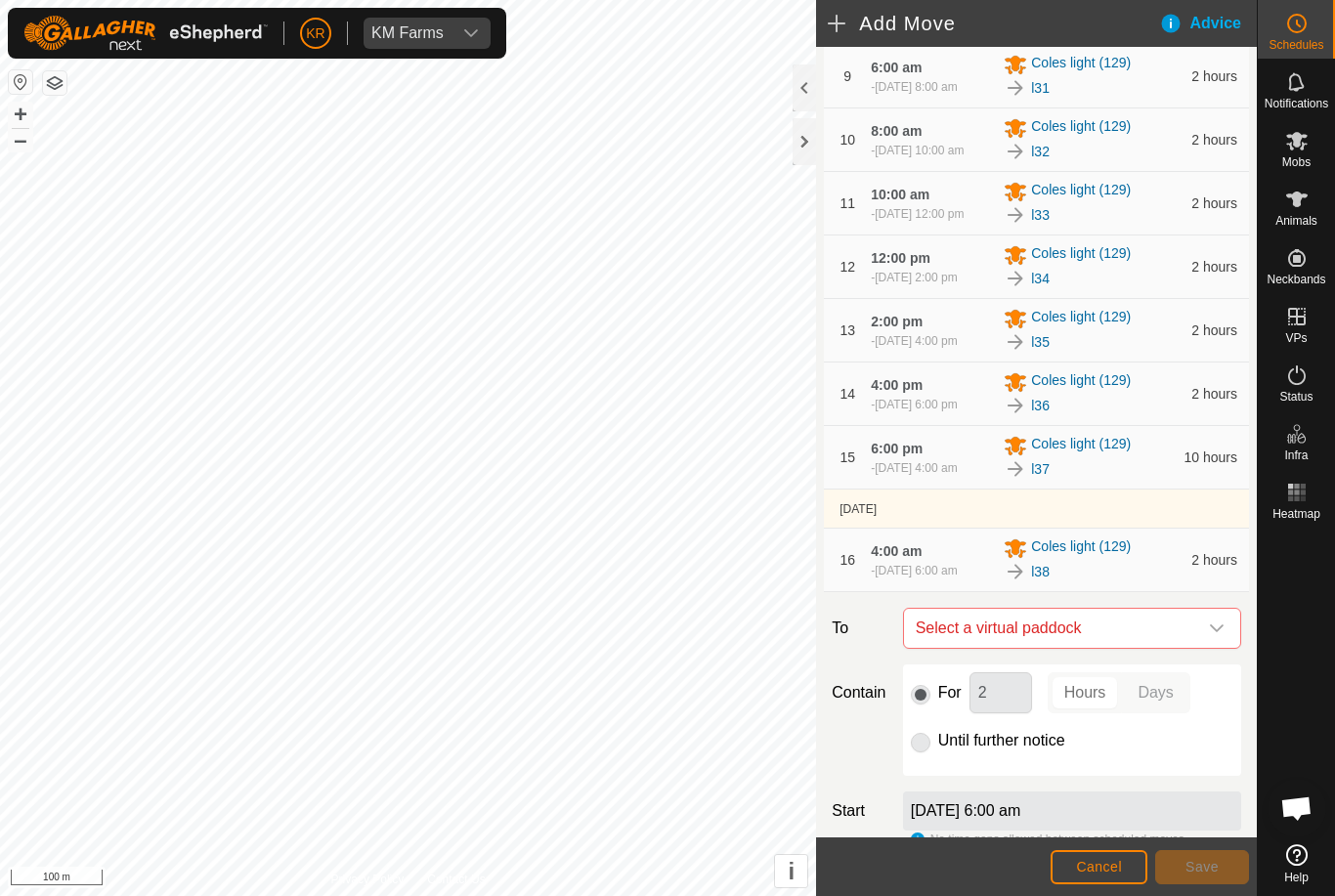
click at [1219, 636] on icon "dropdown trigger" at bounding box center [1217, 628] width 16 height 16
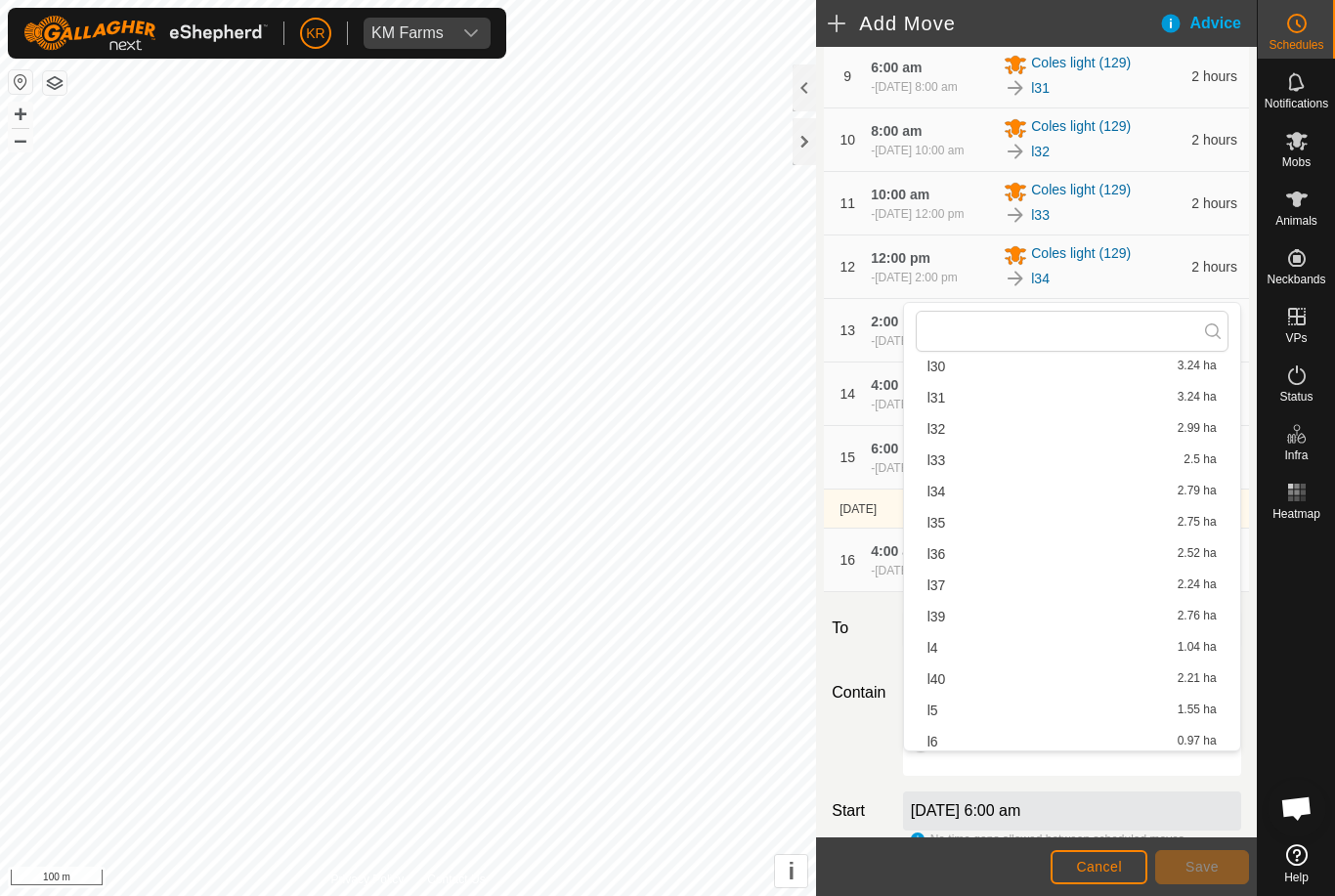
scroll to position [742, 0]
click at [974, 615] on div "l39 2.76 ha" at bounding box center [1072, 616] width 289 height 14
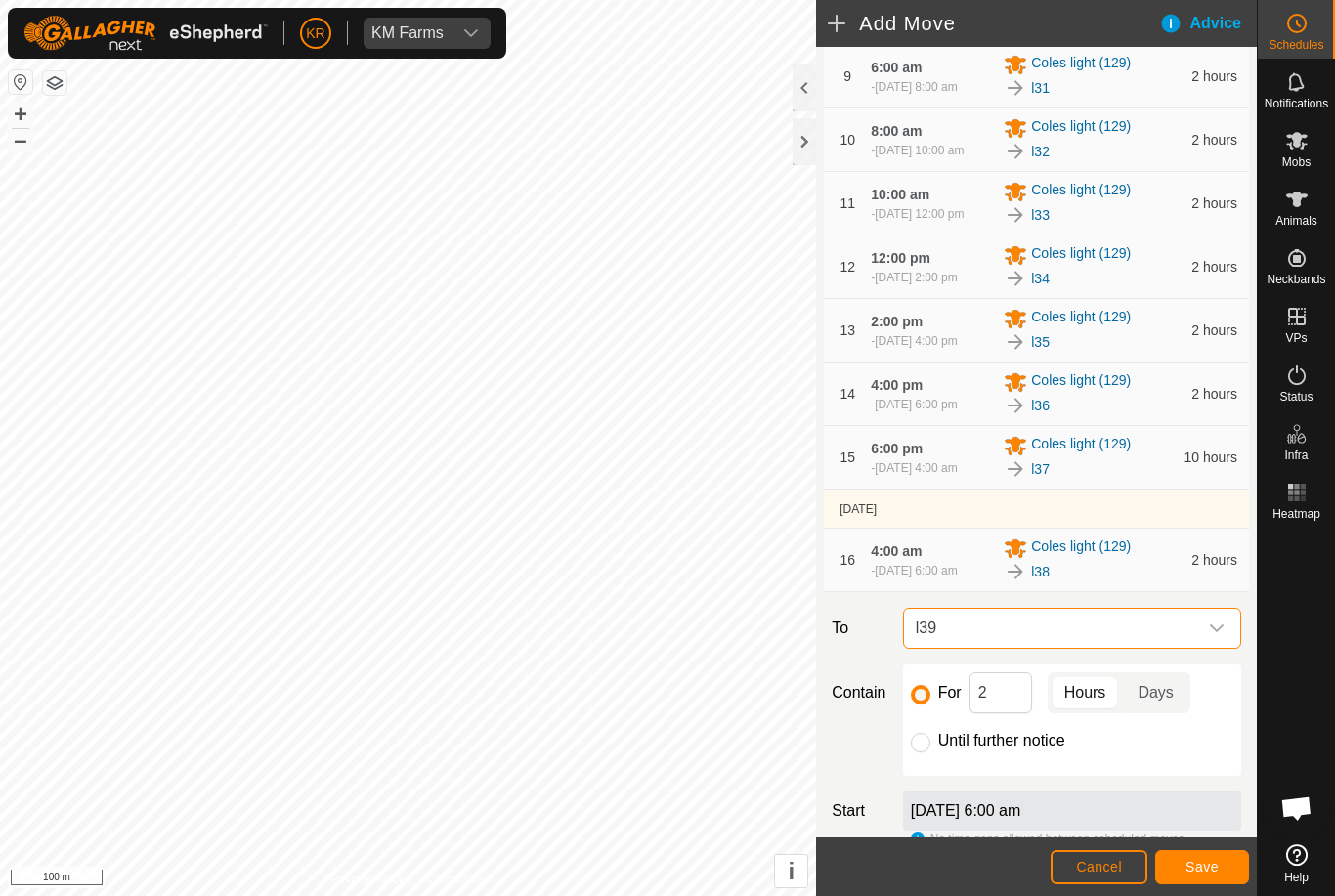
click at [1201, 867] on span "Save" at bounding box center [1202, 867] width 34 height 16
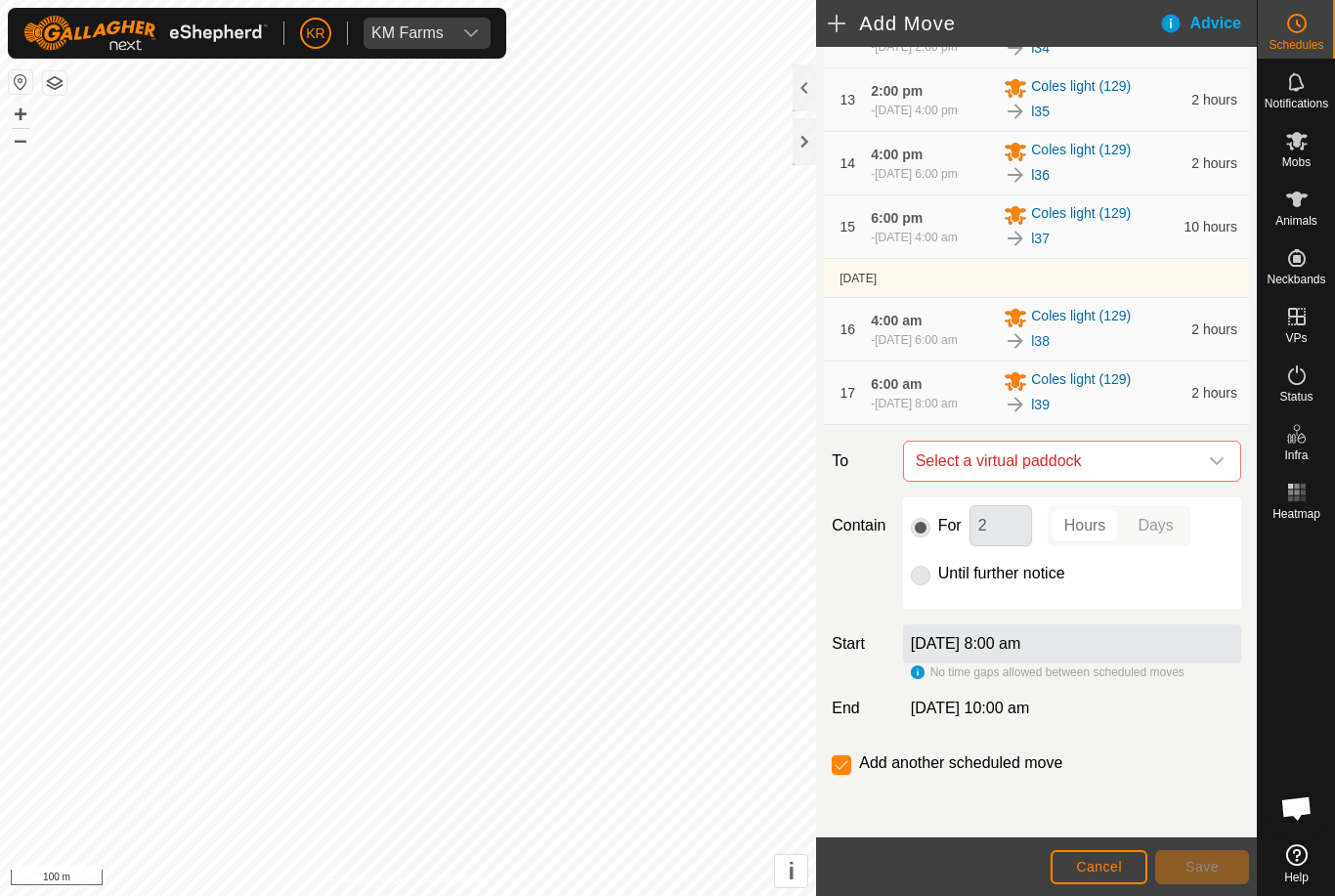
scroll to position [1061, 0]
click at [1195, 461] on span "Select a virtual paddock" at bounding box center [1053, 461] width 289 height 39
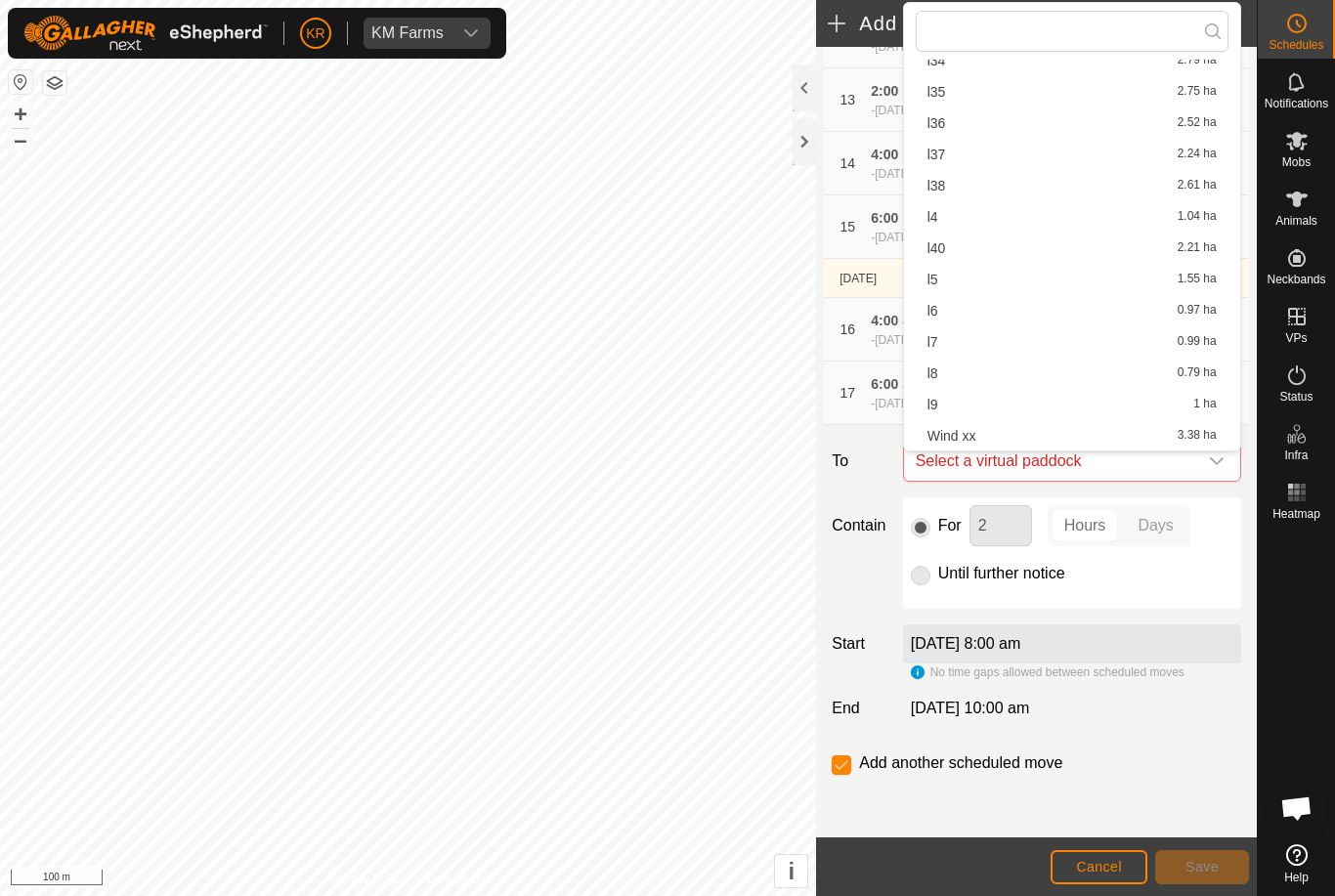
scroll to position [872, 0]
click at [978, 244] on div "l40 2.21 ha" at bounding box center [1072, 249] width 289 height 14
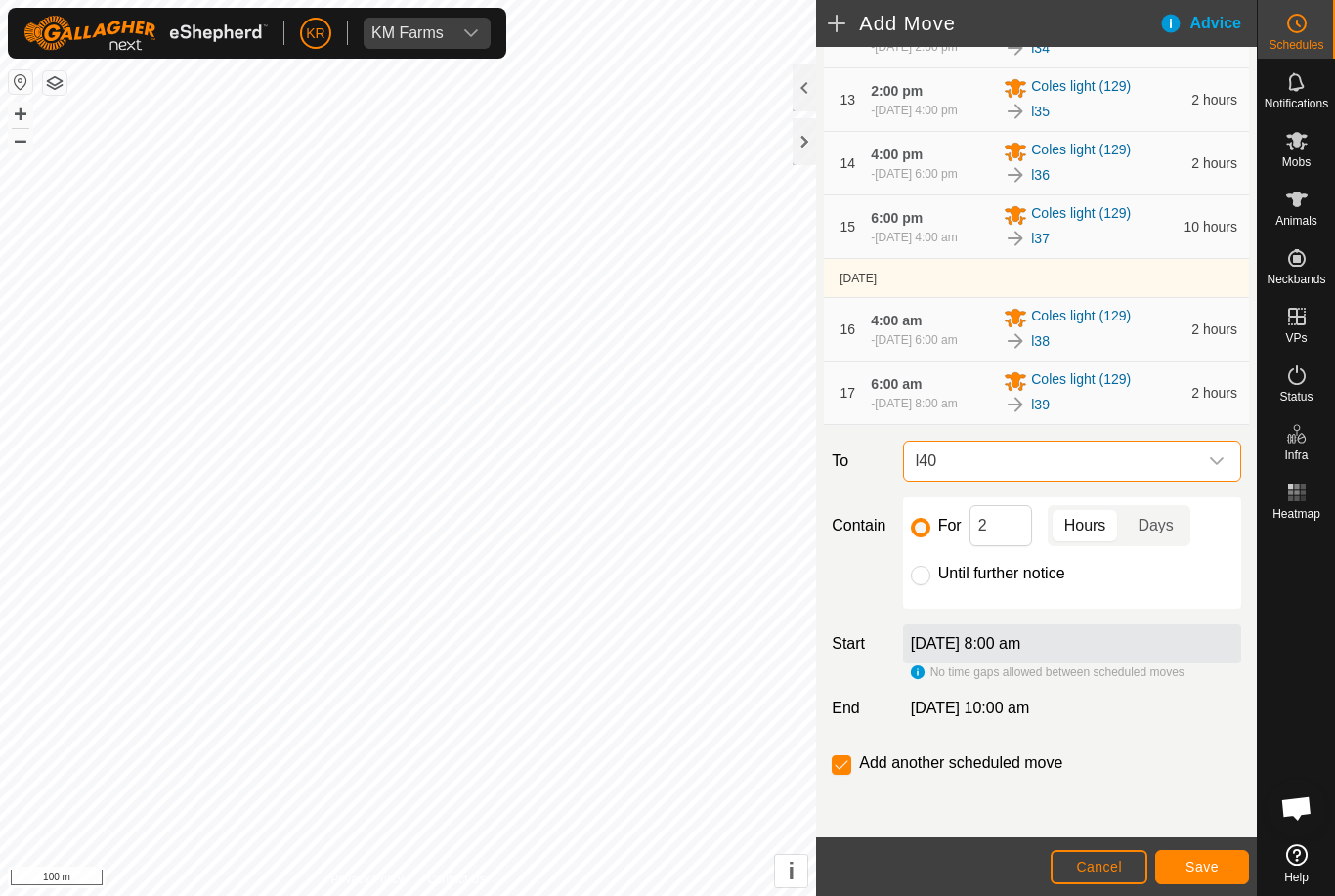
click at [927, 580] on input "Until further notice" at bounding box center [921, 576] width 20 height 20
radio input "true"
checkbox input "false"
click at [1194, 859] on span "Save" at bounding box center [1202, 867] width 34 height 16
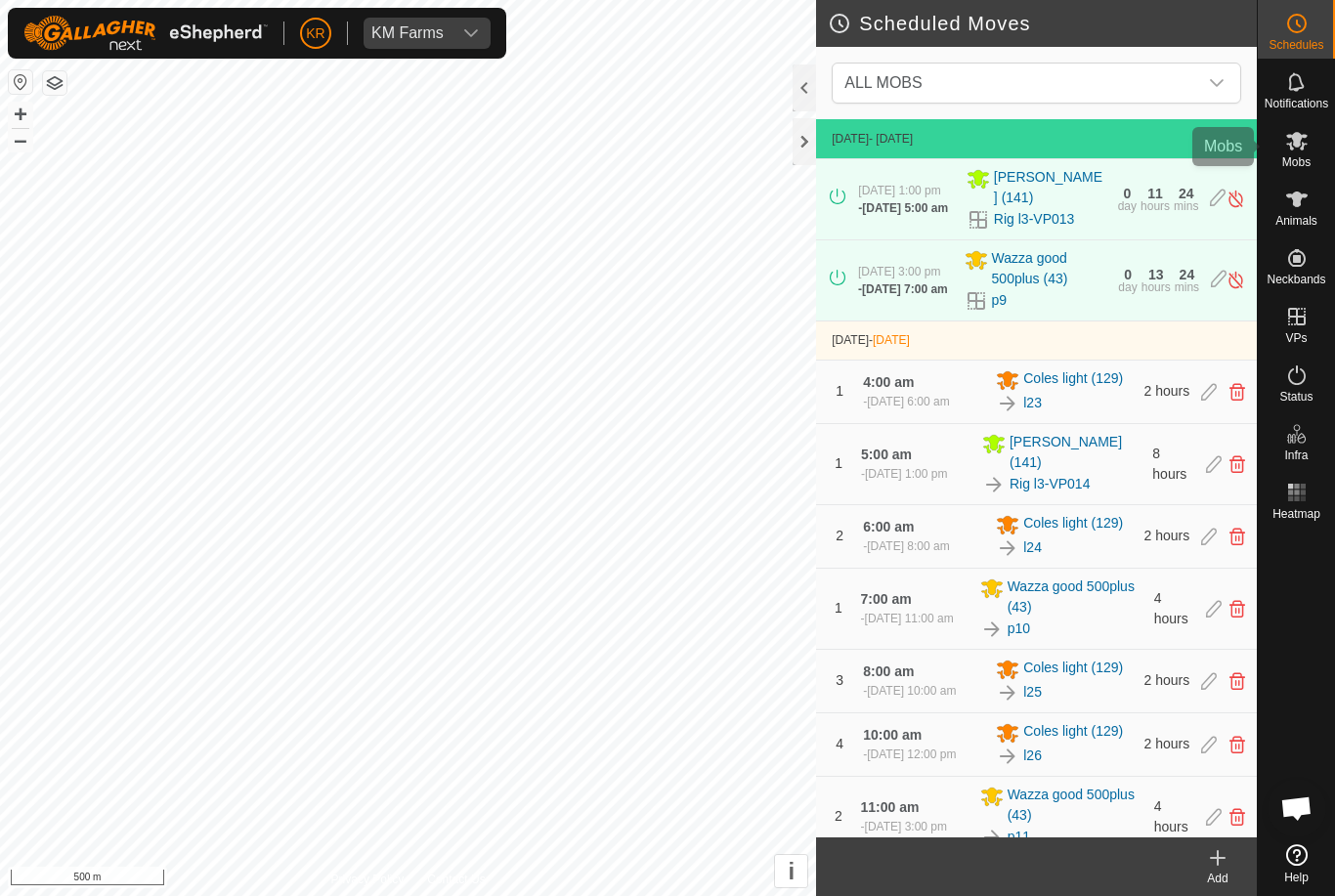
click at [1309, 153] on es-mob-svg-icon at bounding box center [1297, 141] width 36 height 32
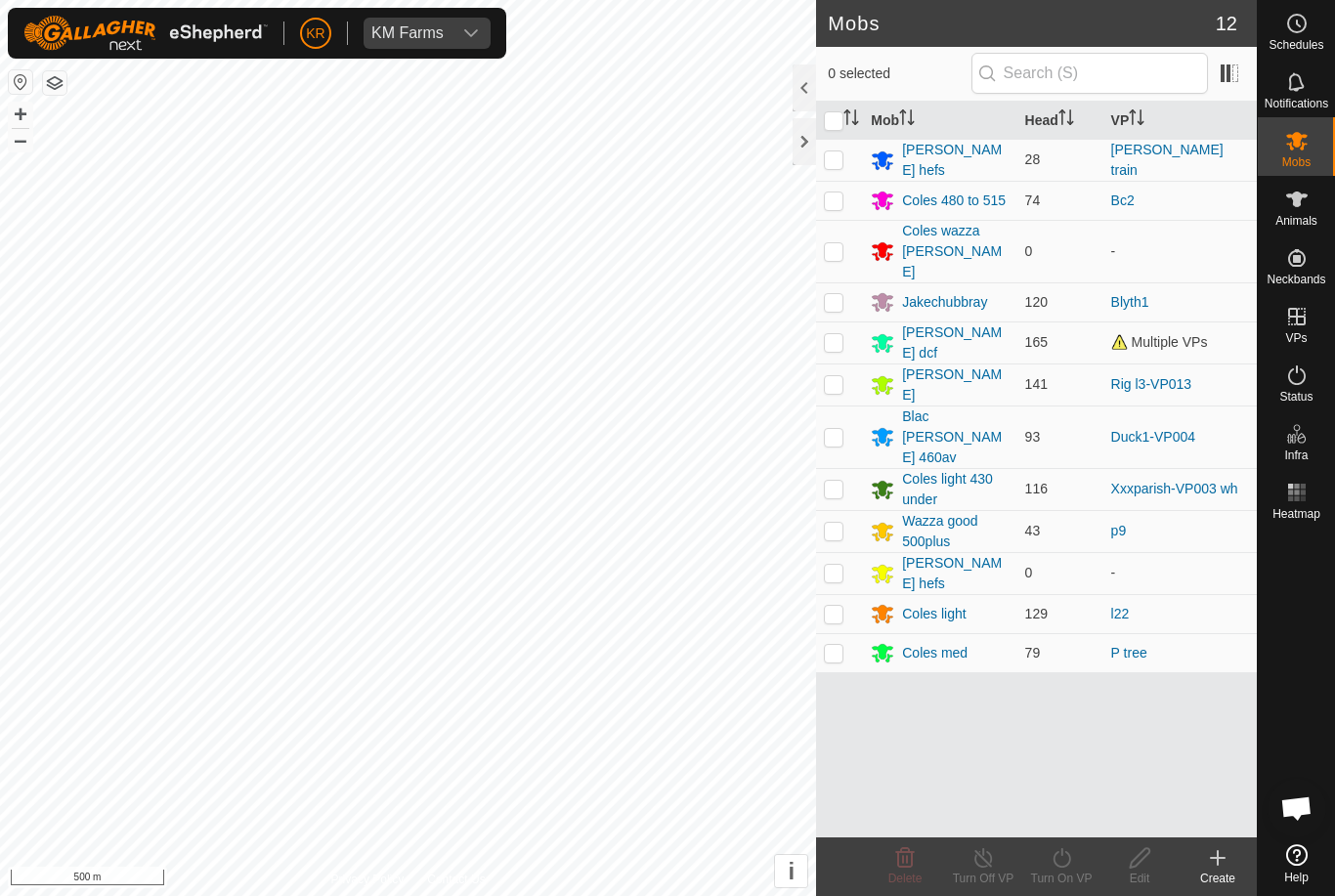
click at [841, 206] on td at bounding box center [839, 199] width 47 height 39
checkbox input "true"
click at [1068, 862] on icon at bounding box center [1061, 858] width 25 height 24
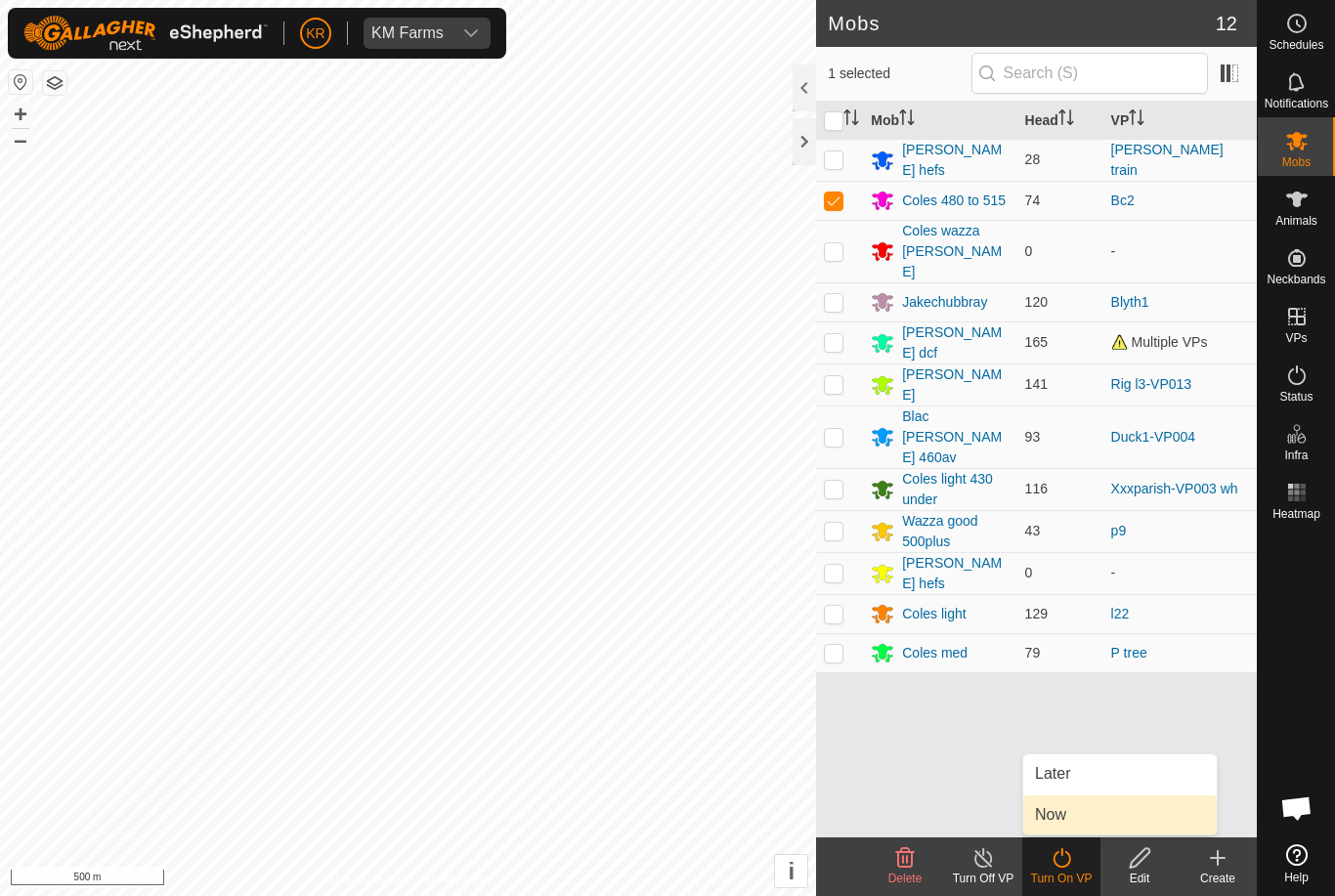
click at [1100, 816] on link "Now" at bounding box center [1120, 815] width 193 height 39
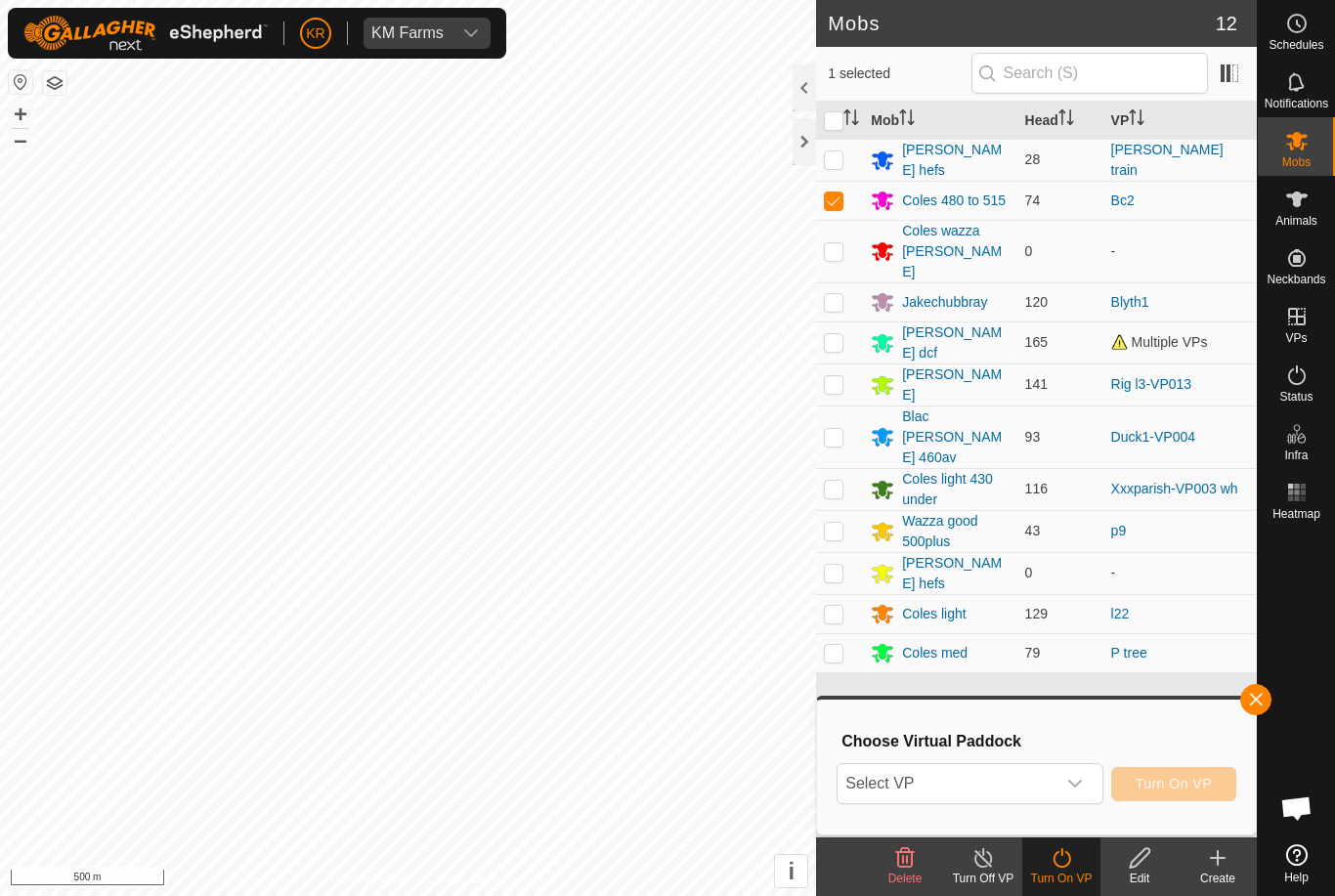
click at [1048, 785] on span "Select VP" at bounding box center [946, 783] width 217 height 39
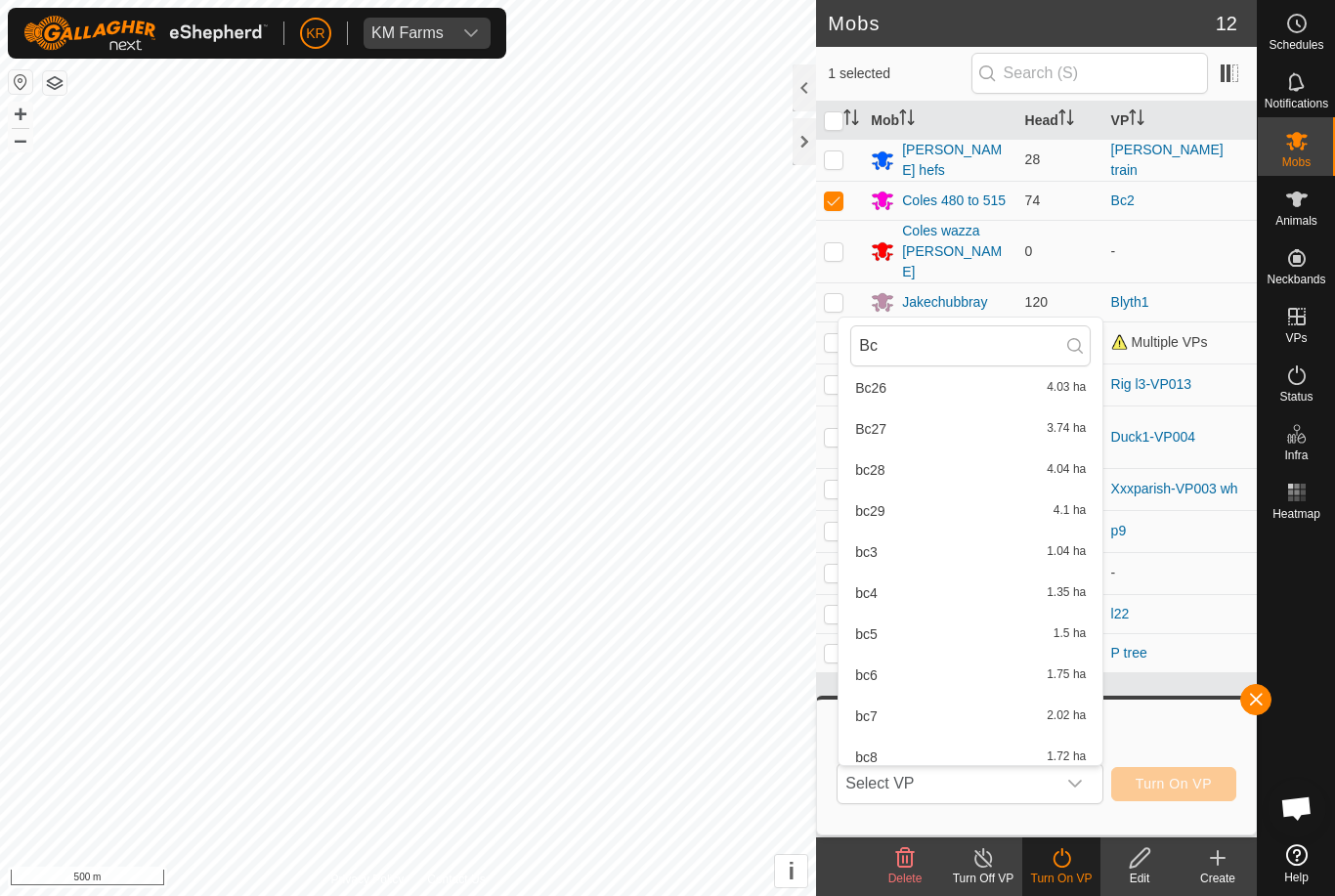
scroll to position [740, 0]
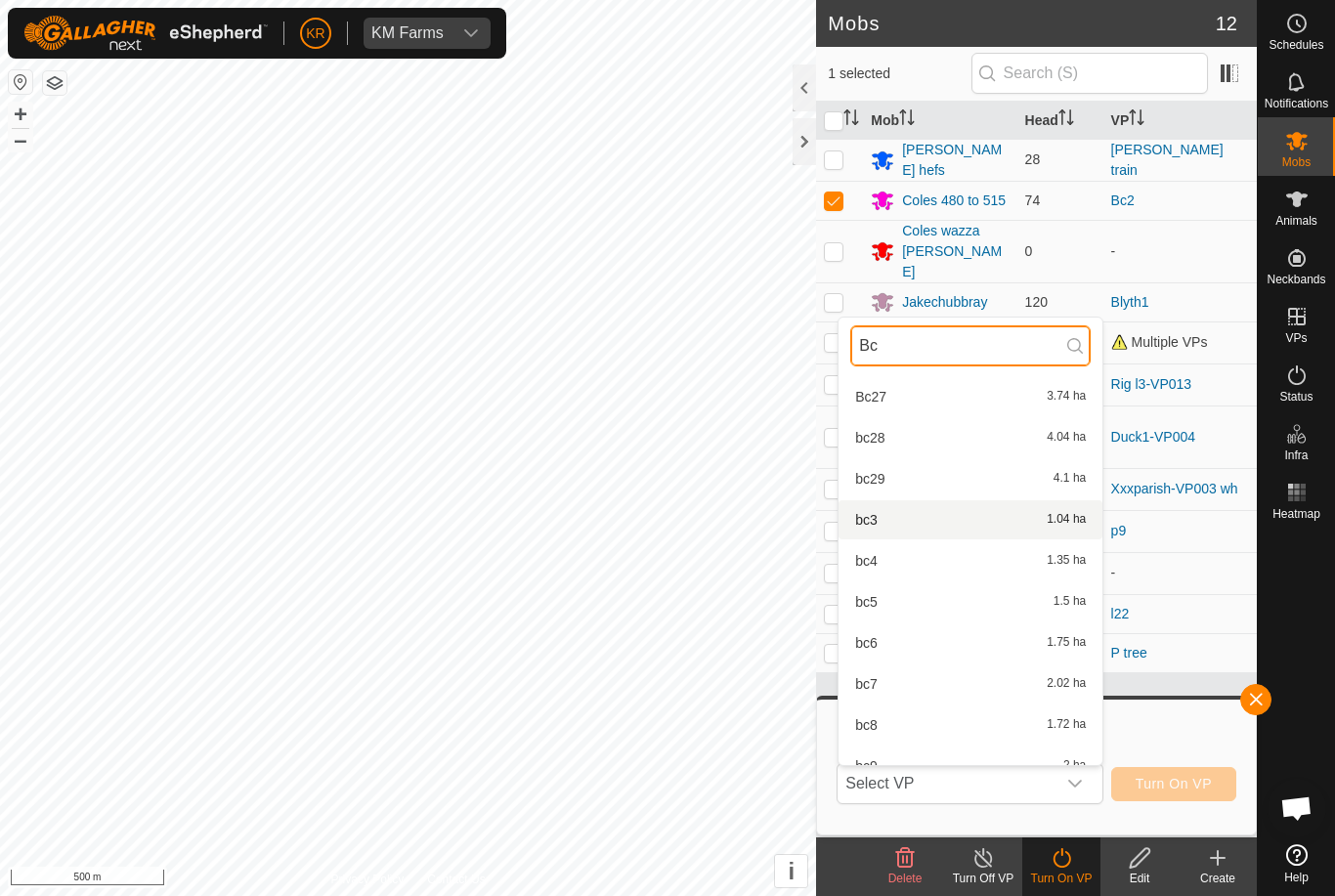
type input "Bc"
click at [917, 524] on div "bc3 1.04 ha" at bounding box center [970, 520] width 241 height 24
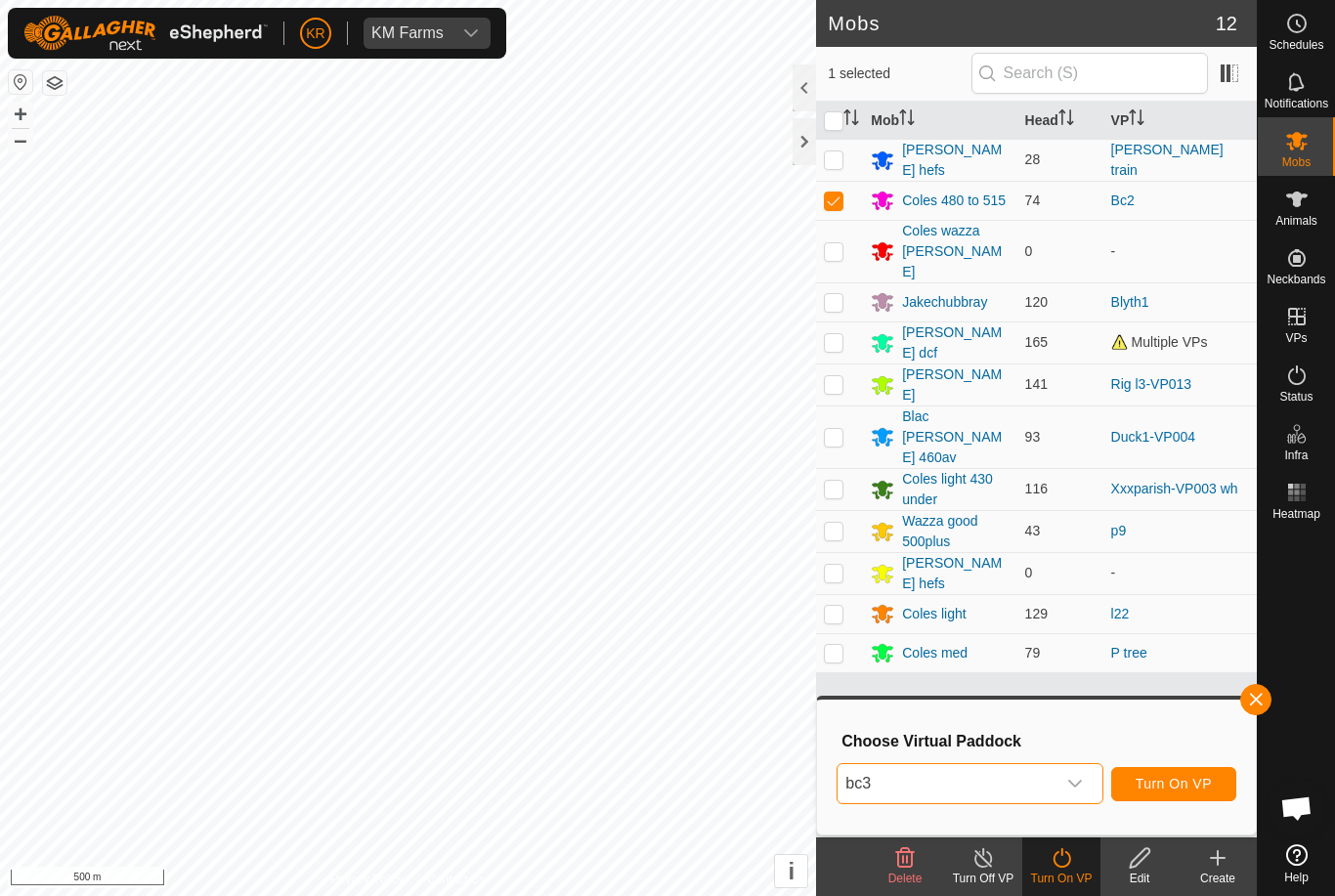
click at [1050, 780] on span "bc3" at bounding box center [946, 783] width 217 height 39
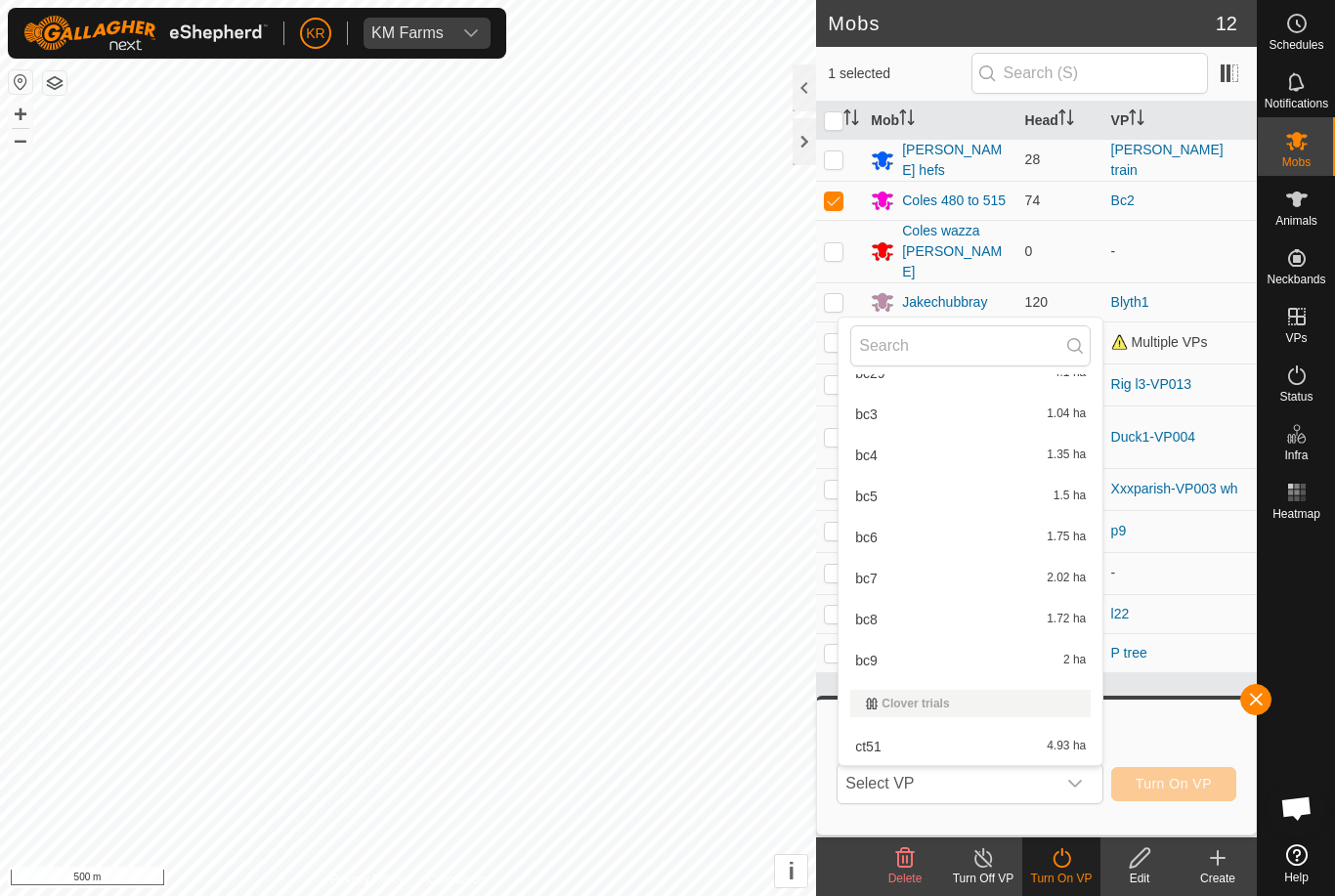
scroll to position [1507, 0]
click at [907, 422] on div "bc4 1.35 ha" at bounding box center [970, 418] width 241 height 24
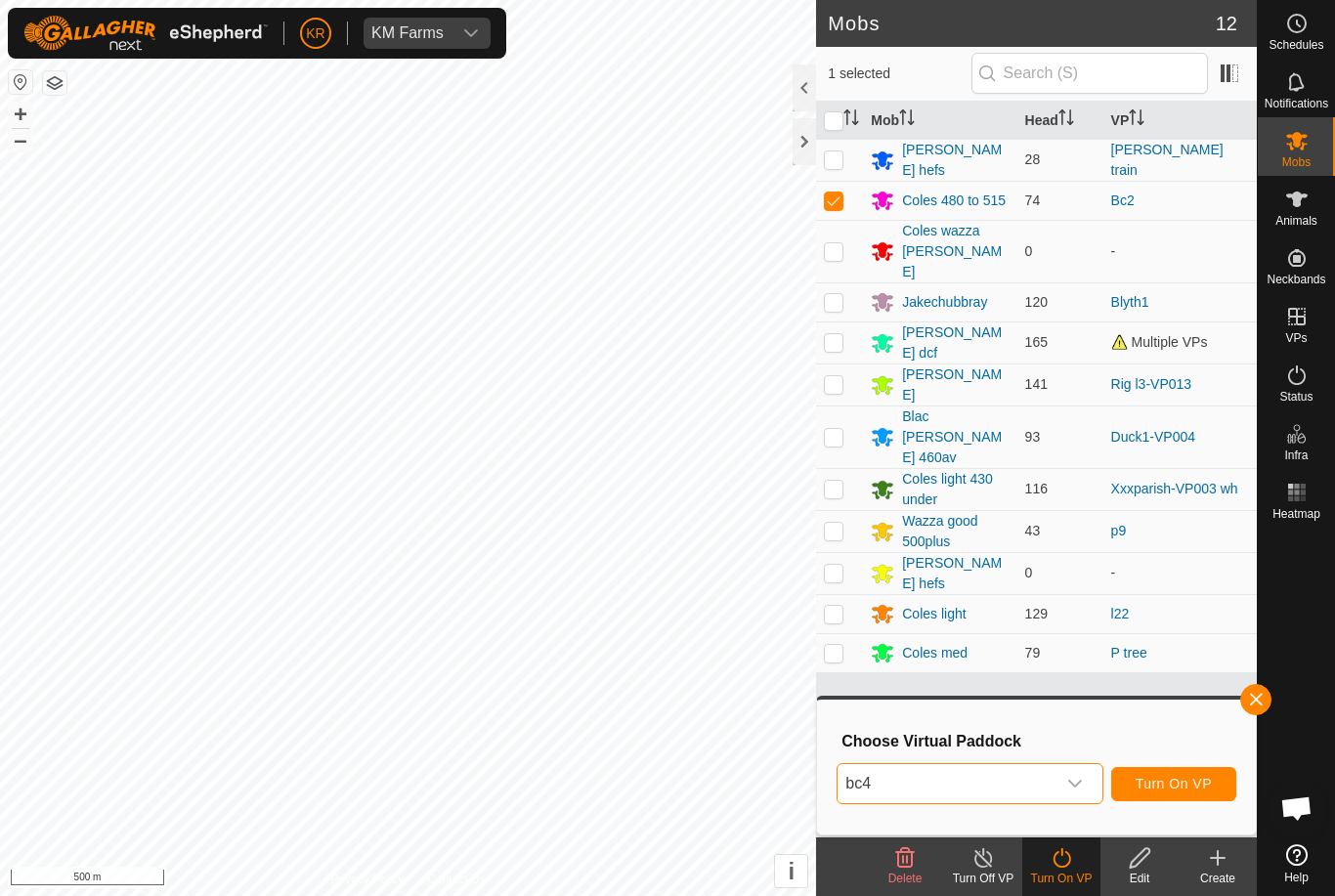
click at [1189, 776] on span "Turn On VP" at bounding box center [1173, 784] width 76 height 16
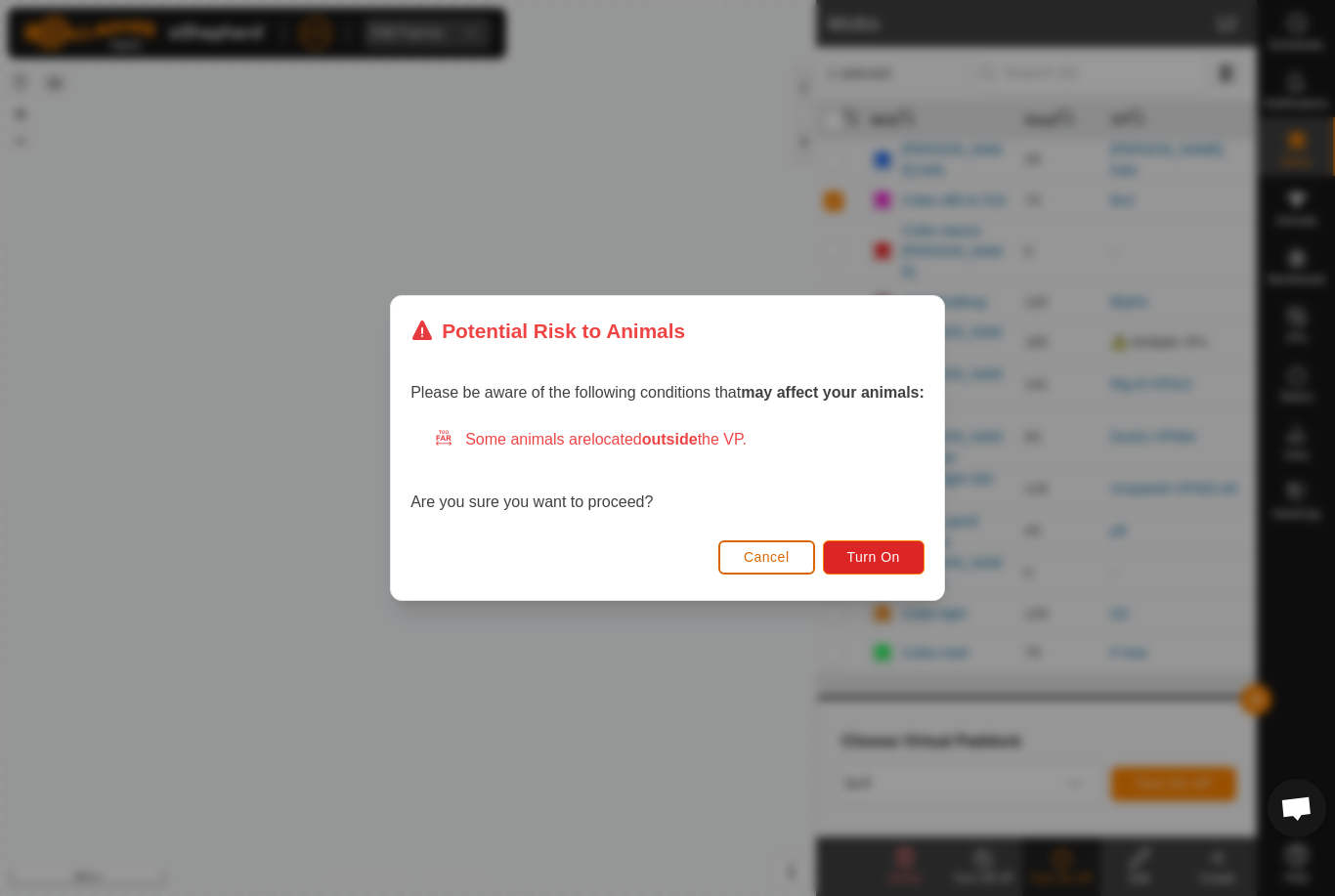
click at [890, 564] on span "Turn On" at bounding box center [873, 557] width 53 height 16
